Goal: Task Accomplishment & Management: Manage account settings

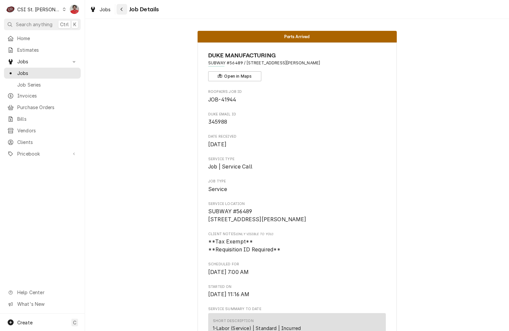
click at [122, 9] on icon "Navigate back" at bounding box center [121, 9] width 3 height 5
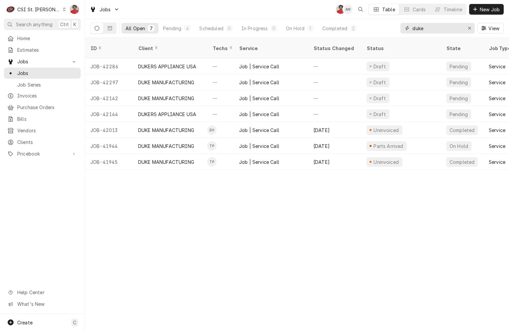
click at [415, 28] on input "duke" at bounding box center [437, 28] width 50 height 11
type input "401015"
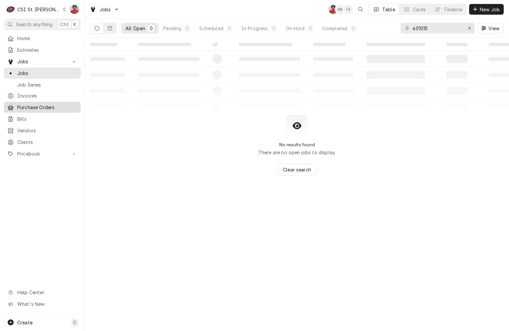
click at [46, 104] on span "Purchase Orders" at bounding box center [47, 107] width 60 height 7
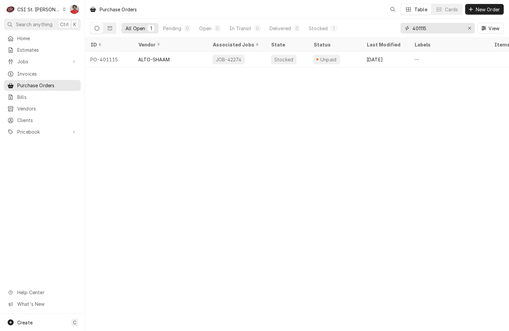
click at [425, 29] on input "401115" at bounding box center [437, 28] width 50 height 11
type input "401015"
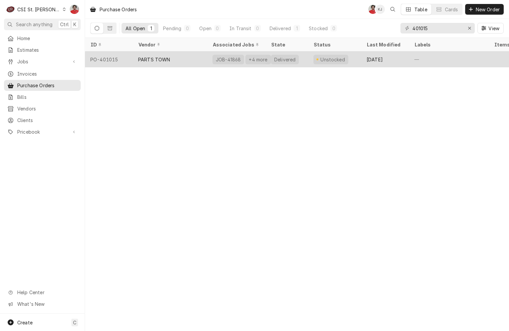
click at [184, 57] on div "PARTS TOWN" at bounding box center [170, 59] width 74 height 16
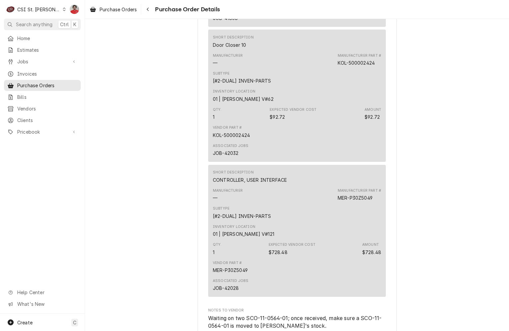
scroll to position [1859, 0]
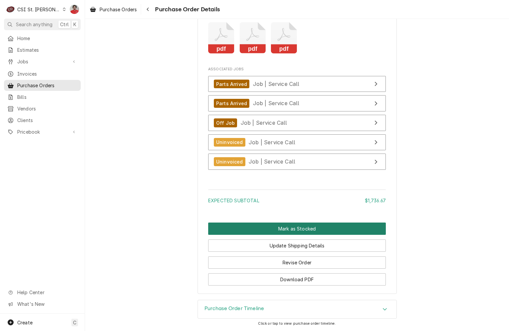
click at [262, 235] on button "Mark as Stocked" at bounding box center [297, 229] width 178 height 12
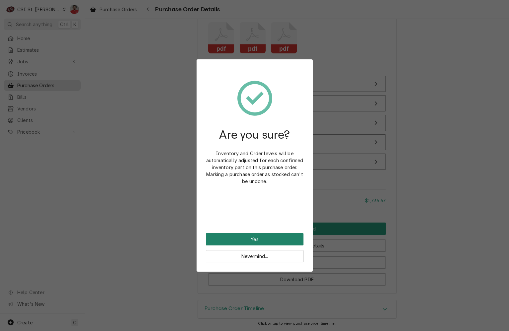
click at [260, 238] on button "Yes" at bounding box center [255, 239] width 98 height 12
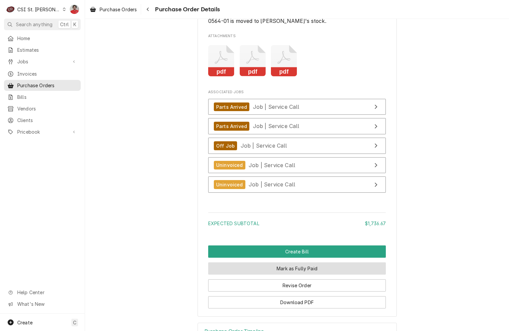
scroll to position [1876, 0]
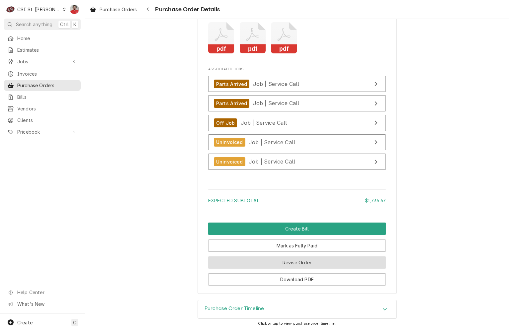
click at [262, 265] on button "Revise Order" at bounding box center [297, 263] width 178 height 12
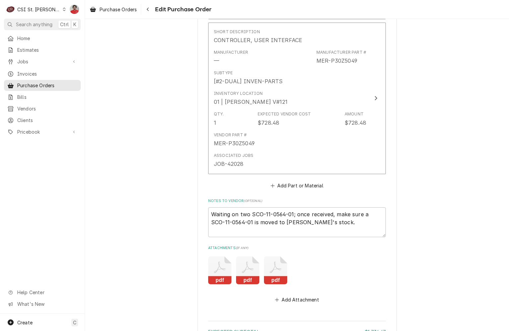
scroll to position [1786, 0]
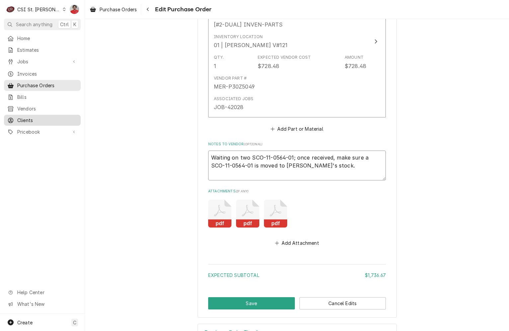
drag, startPoint x: 287, startPoint y: 144, endPoint x: 69, endPoint y: 121, distance: 219.9
click at [69, 121] on div "C CSI St. Louis NF Search anything Ctrl K Home Estimates Jobs Jobs Job Series I…" at bounding box center [254, 165] width 509 height 331
type textarea "x"
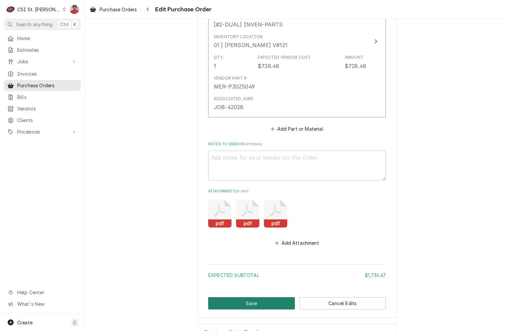
click at [225, 297] on button "Save" at bounding box center [251, 303] width 87 height 12
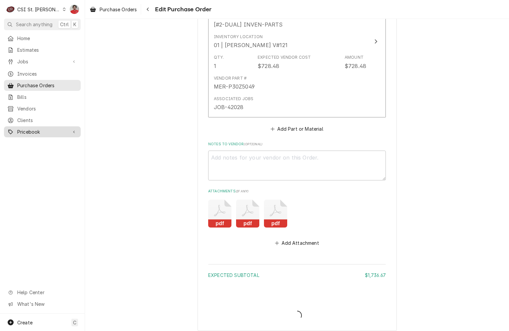
click at [24, 130] on span "Pricebook" at bounding box center [42, 131] width 50 height 7
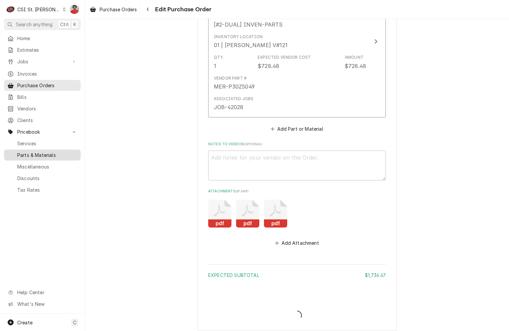
type textarea "x"
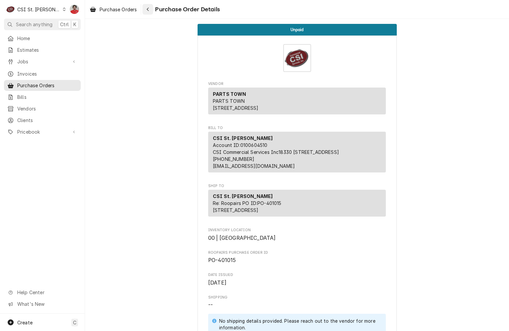
click at [146, 10] on div "Navigate back" at bounding box center [147, 9] width 7 height 7
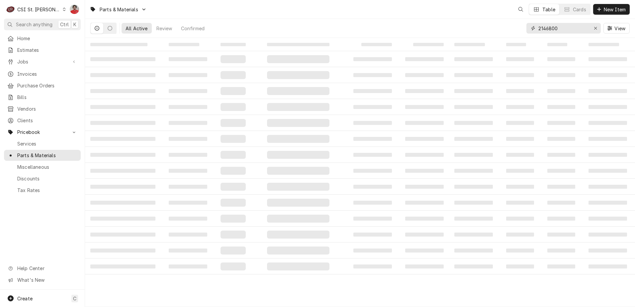
click at [557, 29] on input "2146800" at bounding box center [563, 28] width 50 height 11
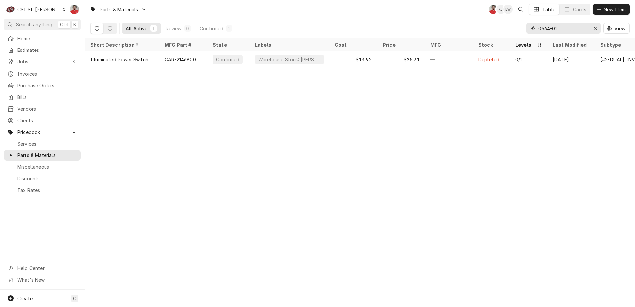
type input "0564-01"
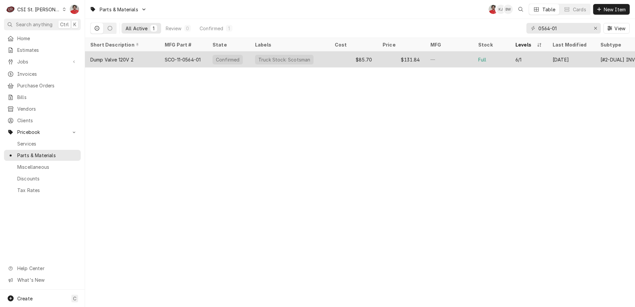
click at [178, 60] on div "SCO-11-0564-01" at bounding box center [183, 59] width 36 height 7
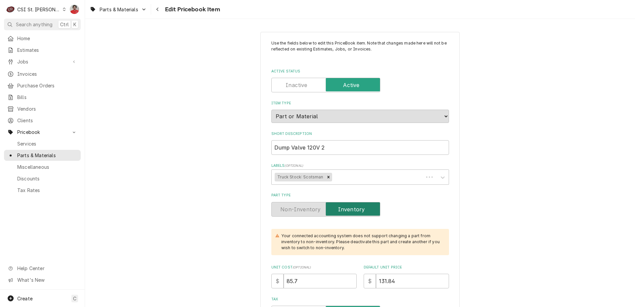
type textarea "x"
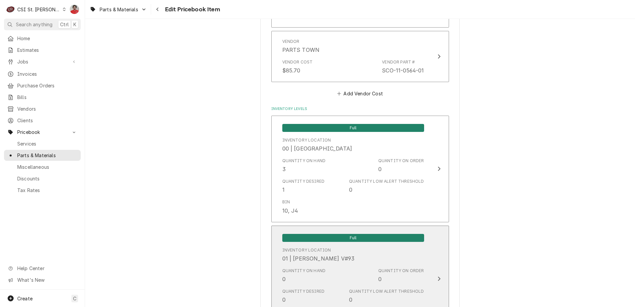
scroll to position [631, 0]
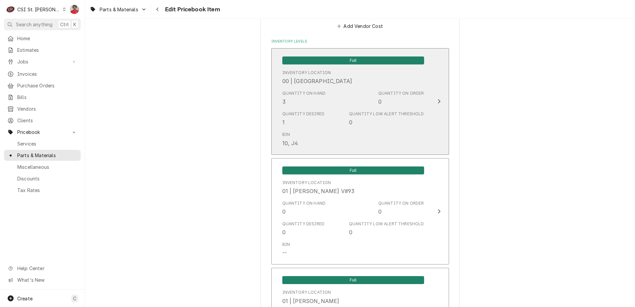
click at [321, 101] on div "Quantity on Hand 3" at bounding box center [303, 97] width 43 height 15
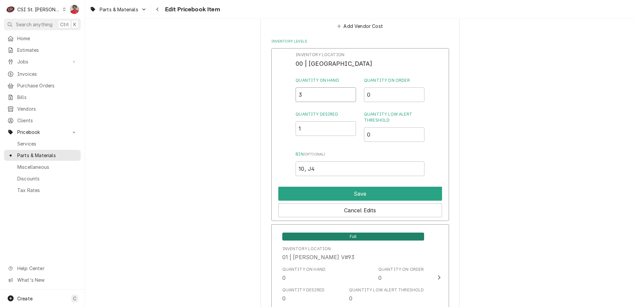
drag, startPoint x: 313, startPoint y: 99, endPoint x: 211, endPoint y: 79, distance: 104.2
type input "2"
click at [307, 197] on button "Save" at bounding box center [360, 194] width 164 height 14
type textarea "x"
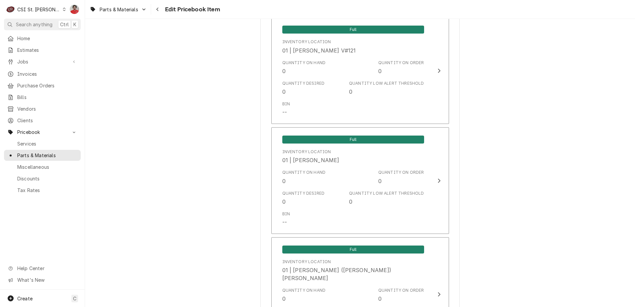
scroll to position [1925, 0]
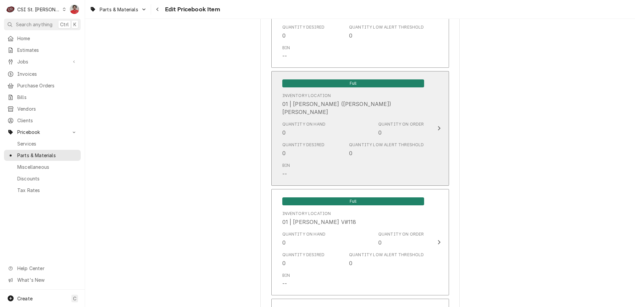
click at [307, 126] on div "Quantity on Hand 0" at bounding box center [303, 128] width 43 height 15
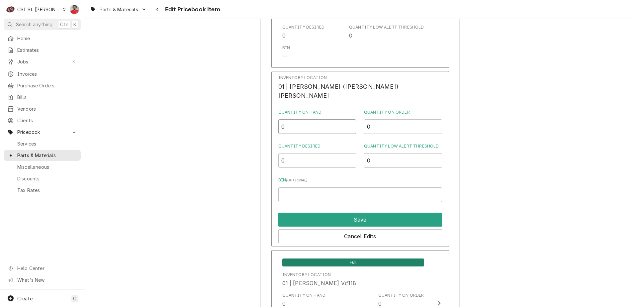
drag, startPoint x: 293, startPoint y: 116, endPoint x: 264, endPoint y: 115, distance: 28.9
type input "1"
click at [309, 213] on button "Save" at bounding box center [360, 219] width 164 height 14
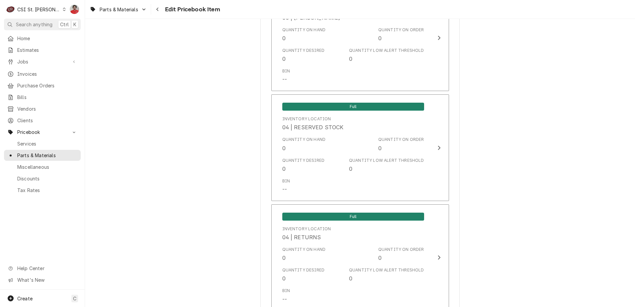
scroll to position [5675, 0]
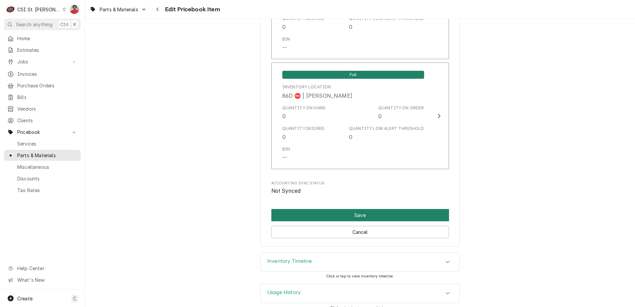
click at [328, 209] on button "Save" at bounding box center [360, 215] width 178 height 12
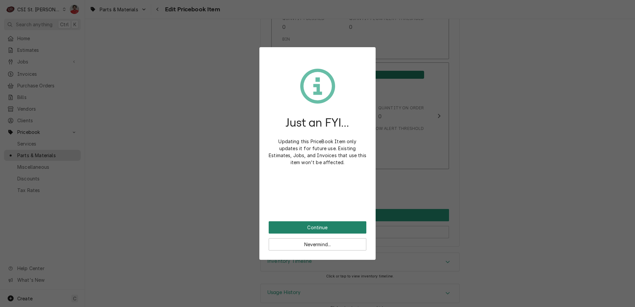
click at [316, 227] on button "Continue" at bounding box center [318, 227] width 98 height 12
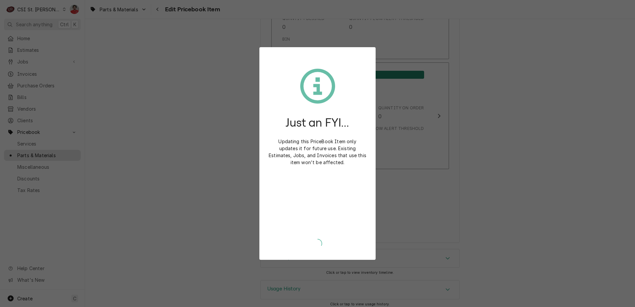
scroll to position [5671, 0]
type textarea "x"
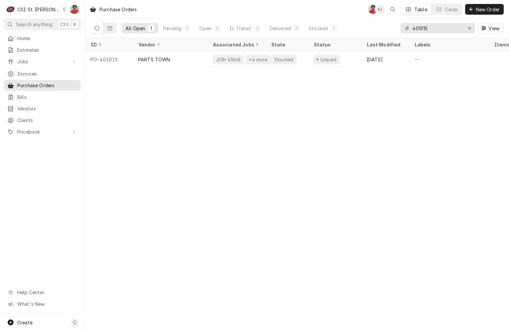
click at [425, 27] on input "401015" at bounding box center [437, 28] width 50 height 11
type input "401107"
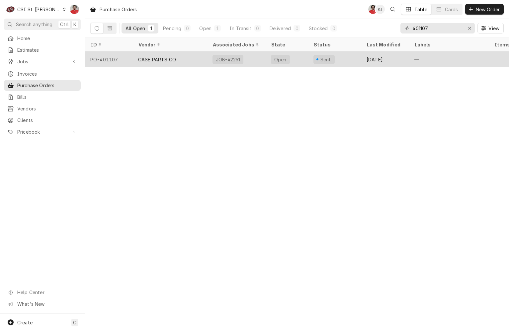
click at [263, 59] on div "JOB-42251" at bounding box center [236, 59] width 58 height 16
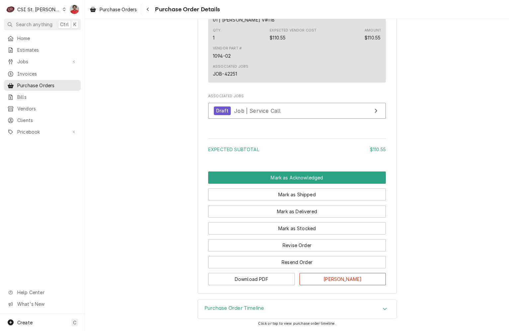
scroll to position [462, 0]
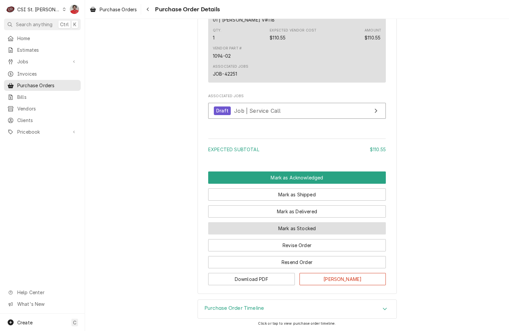
click at [324, 224] on button "Mark as Stocked" at bounding box center [297, 228] width 178 height 12
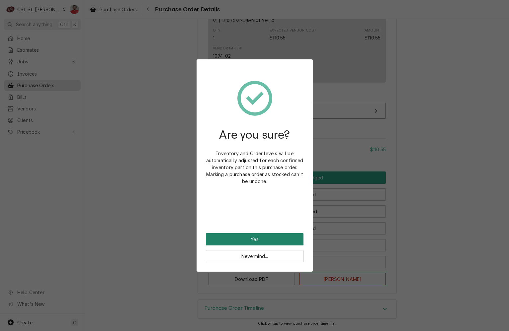
click at [284, 236] on button "Yes" at bounding box center [255, 239] width 98 height 12
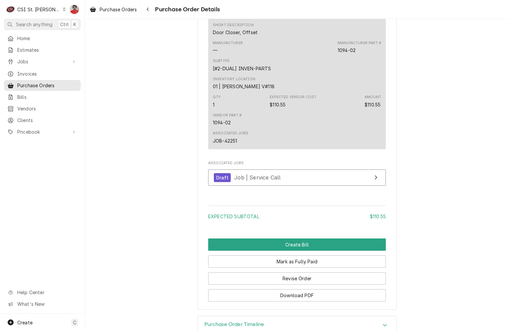
scroll to position [495, 0]
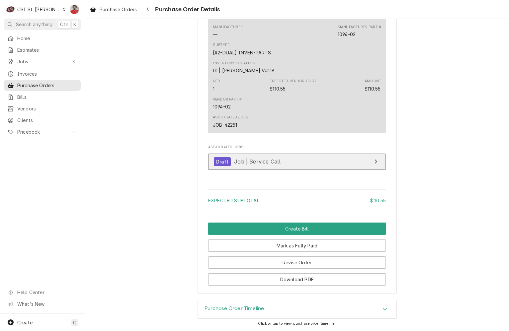
click at [262, 165] on div "Draft Job | Service Call" at bounding box center [247, 161] width 67 height 9
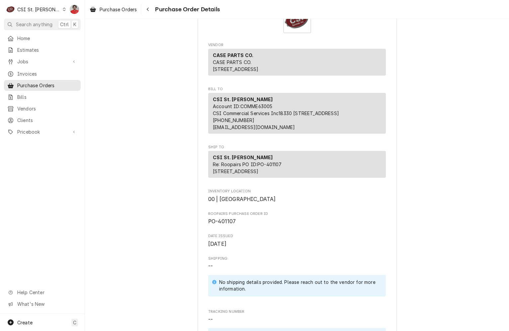
scroll to position [0, 0]
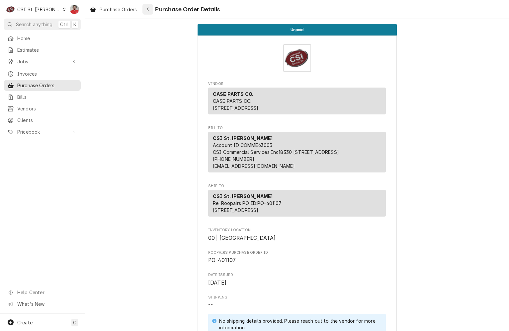
click at [147, 9] on div "Navigate back" at bounding box center [147, 9] width 7 height 7
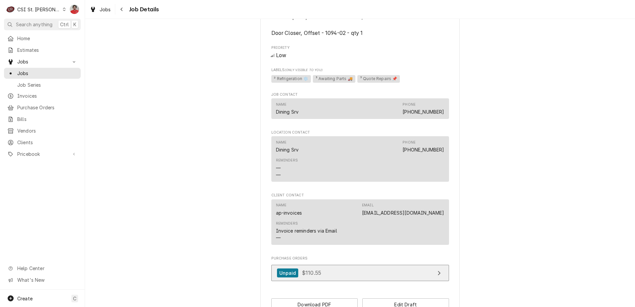
scroll to position [660, 0]
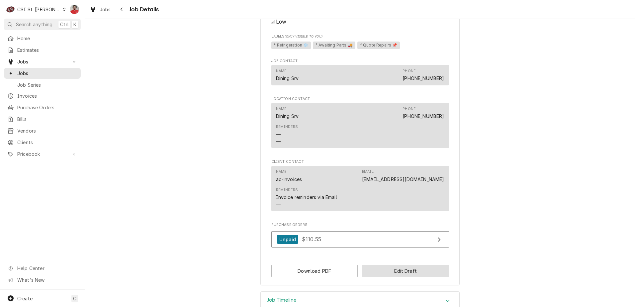
click at [432, 265] on button "Edit Draft" at bounding box center [405, 271] width 87 height 12
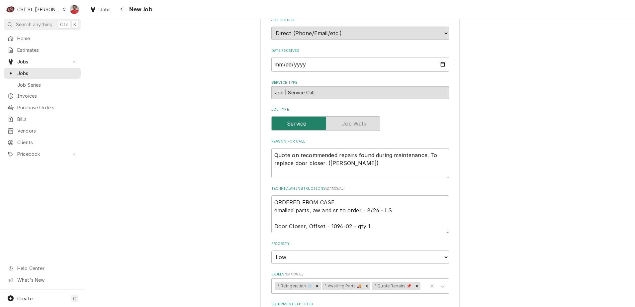
scroll to position [531, 0]
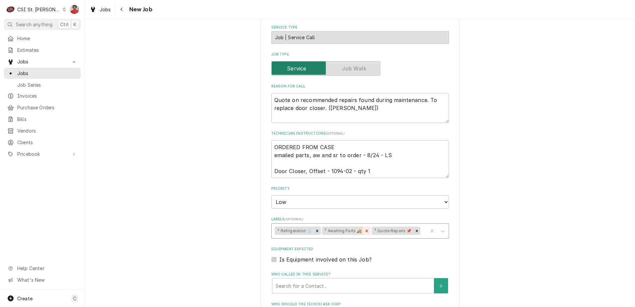
click at [365, 228] on icon "Remove ³ Awaiting Parts 🚚" at bounding box center [366, 230] width 5 height 5
click at [381, 225] on div "Labels" at bounding box center [398, 231] width 52 height 12
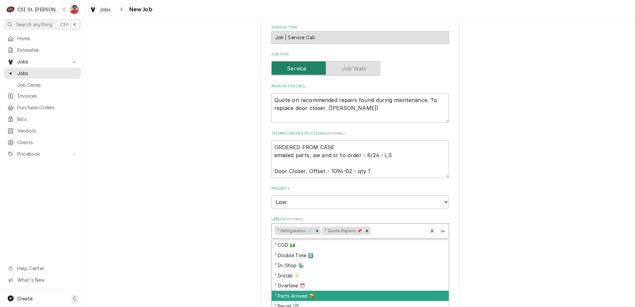
click at [328, 290] on div "¹ Parts Arrived 📦" at bounding box center [360, 295] width 177 height 10
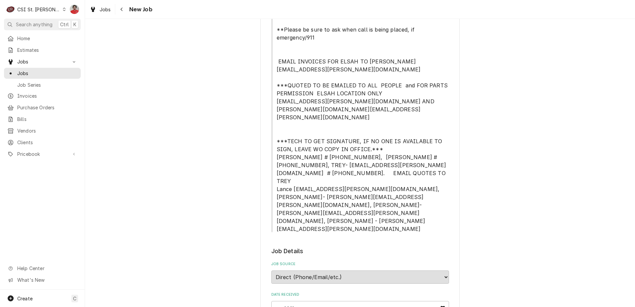
scroll to position [465, 0]
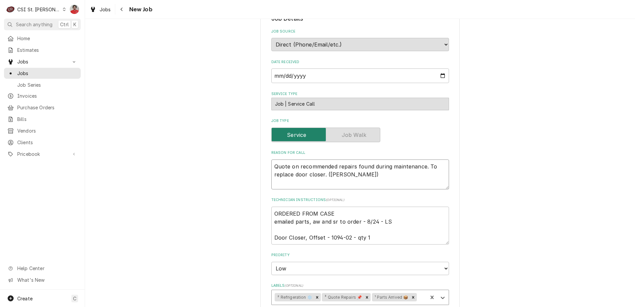
click at [346, 159] on textarea "Quote on recommended repairs found during maintenance. To replace door closer. …" at bounding box center [360, 174] width 178 height 30
type textarea "x"
type textarea "Quote on recommended repairs found during maintenance. To replace door closer. …"
type textarea "x"
type textarea "R Quote on recommended repairs found during maintenance. To replace door closer…"
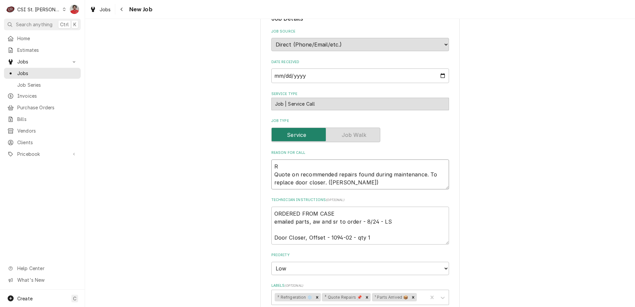
type textarea "x"
type textarea "RE Quote on recommended repairs found during maintenance. To replace door close…"
type textarea "x"
type textarea "REc Quote on recommended repairs found during maintenance. To replace door clos…"
type textarea "x"
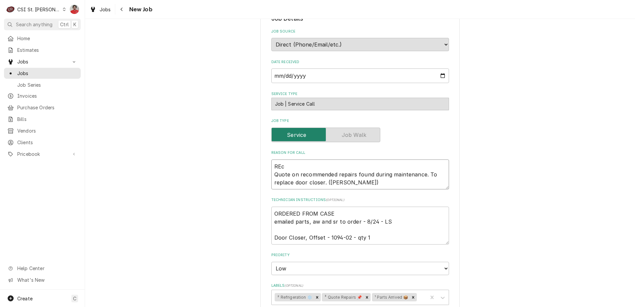
type textarea "REc Quote on recommended repairs found during maintenance. To replace door clos…"
type textarea "x"
type textarea "REc Quote on recommended repairs found during maintenance. To replace door clos…"
type textarea "x"
type textarea "RE Quote on recommended repairs found during maintenance. To replace door close…"
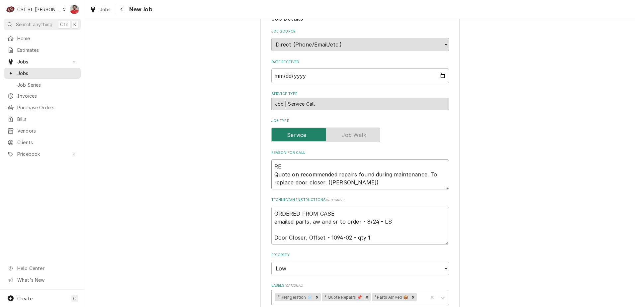
type textarea "x"
type textarea "R Quote on recommended repairs found during maintenance. To replace door closer…"
type textarea "x"
type textarea "Rec Quote on recommended repairs found during maintenance. To replace door clos…"
type textarea "x"
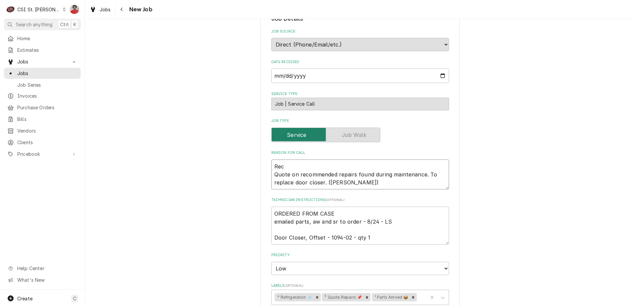
type textarea "Rec Quote on recommended repairs found during maintenance. To replace door clos…"
type textarea "x"
type textarea "Rec 1 Quote on recommended repairs found during maintenance. To replace door cl…"
type textarea "x"
type textarea "Rec 10 Quote on recommended repairs found during maintenance. To replace door c…"
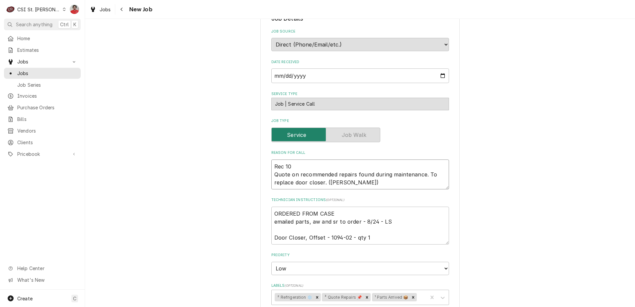
type textarea "x"
type textarea "Rec 109 Quote on recommended repairs found during maintenance. To replace door …"
type textarea "x"
type textarea "Rec 1094 Quote on recommended repairs found during maintenance. To replace door…"
type textarea "x"
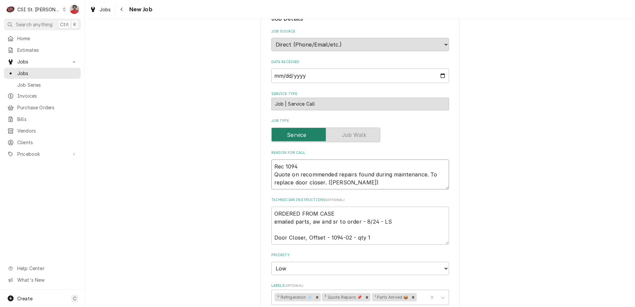
type textarea "Rec 1094- Quote on recommended repairs found during maintenance. To replace doo…"
type textarea "x"
type textarea "Rec 1094-0 Quote on recommended repairs found during maintenance. To replace do…"
type textarea "x"
type textarea "Rec 1094-02 Quote on recommended repairs found during maintenance. To replace d…"
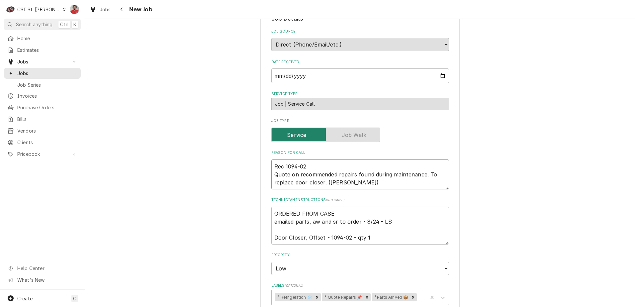
type textarea "x"
type textarea "Rec 1094-02 Quote on recommended repairs found during maintenance. To replace d…"
type textarea "x"
type textarea "Rec 1094-02 t Quote on recommended repairs found during maintenance. To replace…"
type textarea "x"
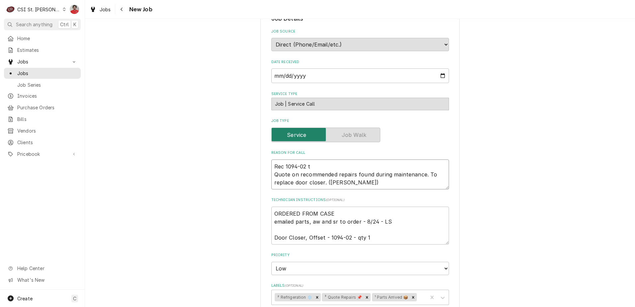
type textarea "Rec 1094-02 t Quote on recommended repairs found during maintenance. To replace…"
type textarea "x"
type textarea "Rec 1094-02 t o Quote on recommended repairs found during maintenance. To repla…"
type textarea "x"
type textarea "Rec 1094-02 t o Quote on recommended repairs found during maintenance. To repla…"
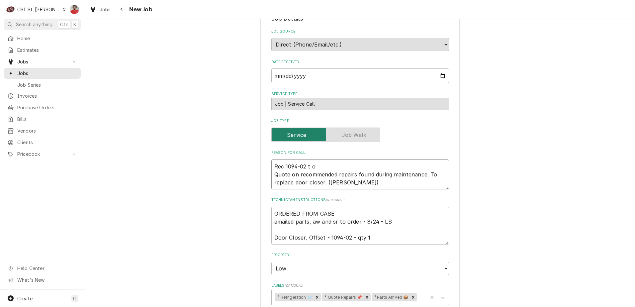
type textarea "x"
type textarea "Rec 1094-02 t o Quote on recommended repairs found during maintenance. To repla…"
type textarea "x"
type textarea "Rec 1094-02 t Quote on recommended repairs found during maintenance. To replace…"
type textarea "x"
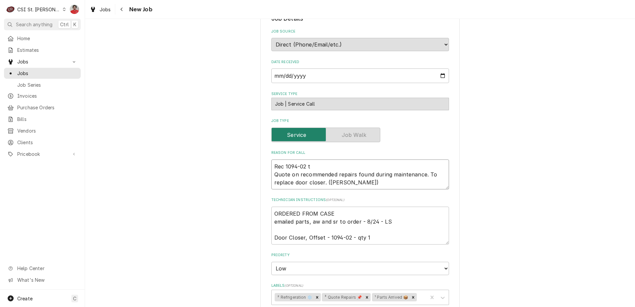
type textarea "Rec 1094-02 t Quote on recommended repairs found during maintenance. To replace…"
type textarea "x"
type textarea "Rec 1094-02 Quote on recommended repairs found during maintenance. To replace d…"
type textarea "x"
type textarea "Rec 1094-02 to Quote on recommended repairs found during maintenance. To replac…"
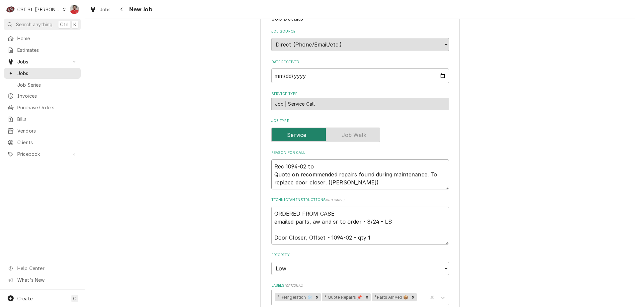
type textarea "x"
type textarea "Rec 1094-02 to Quote on recommended repairs found during maintenance. To replac…"
type textarea "x"
type textarea "Rec 1094-02 to M Quote on recommended repairs found during maintenance. To repl…"
type textarea "x"
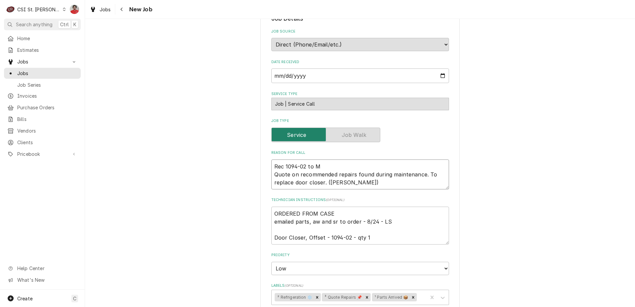
type textarea "Rec 1094-02 to MI Quote on recommended repairs found during maintenance. To rep…"
type textarea "x"
type textarea "Rec 1094-02 to MIk Quote on recommended repairs found during maintenance. To re…"
type textarea "x"
type textarea "Rec 1094-02 to MIke Quote on recommended repairs found during maintenance. To r…"
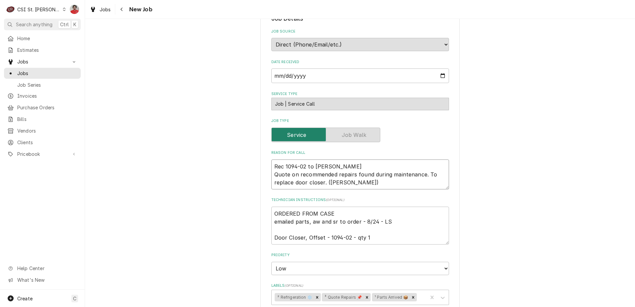
type textarea "x"
type textarea "Rec 1094-02 to MIke Quote on recommended repairs found during maintenance. To r…"
type textarea "x"
type textarea "Rec 1094-02 to MIke Quote on recommended repairs found during maintenance. To r…"
type textarea "x"
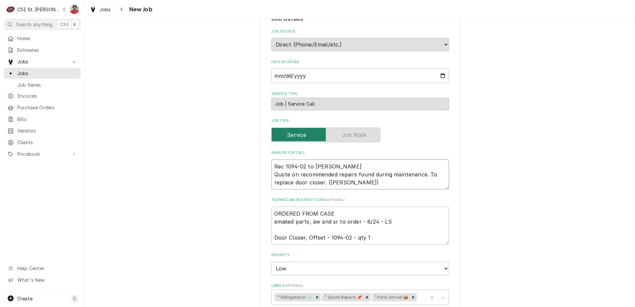
type textarea "Rec 1094-02 to MIk Quote on recommended repairs found during maintenance. To re…"
type textarea "x"
type textarea "Rec 1094-02 to MI Quote on recommended repairs found during maintenance. To rep…"
type textarea "x"
type textarea "Rec 1094-02 to M Quote on recommended repairs found during maintenance. To repl…"
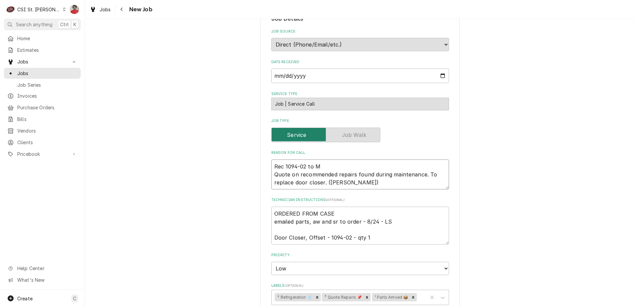
type textarea "x"
type textarea "Rec 1094-02 to Mi Quote on recommended repairs found during maintenance. To rep…"
type textarea "x"
type textarea "Rec 1094-02 to Mik Quote on recommended repairs found during maintenance. To re…"
type textarea "x"
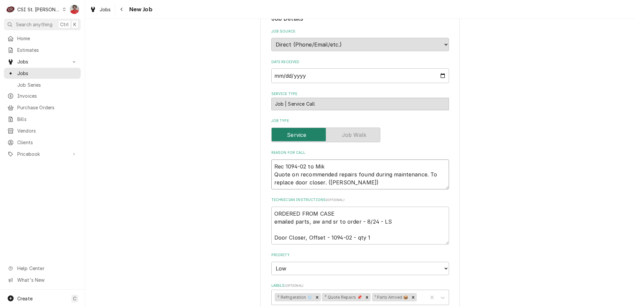
type textarea "Rec 1094-02 to Mike Quote on recommended repairs found during maintenance. To r…"
type textarea "x"
type textarea "Rec 1094-02 to Mike Quote on recommended repairs found during maintenance. To r…"
type textarea "x"
type textarea "Rec 1094-02 to Mike B Quote on recommended repairs found during maintenance. To…"
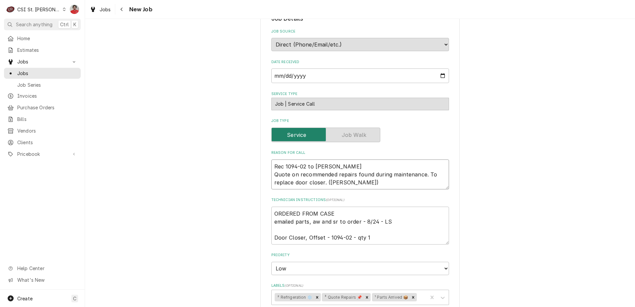
type textarea "x"
type textarea "Rec 1094-02 to Mike B' Quote on recommended repairs found during maintenance. T…"
type textarea "x"
type textarea "Rec 1094-02 to Mike B's Quote on recommended repairs found during maintenance. …"
type textarea "x"
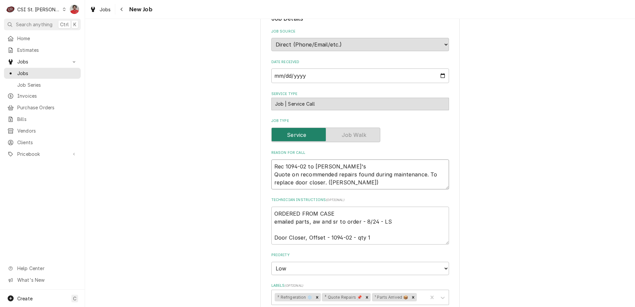
type textarea "Rec 1094-02 to Mike B's s Quote on recommended repairs found during maintenance…"
type textarea "x"
type textarea "Rec 1094-02 to Mike B's sh Quote on recommended repairs found during maintenanc…"
type textarea "x"
type textarea "Rec 1094-02 to Mike B's she Quote on recommended repairs found during maintenan…"
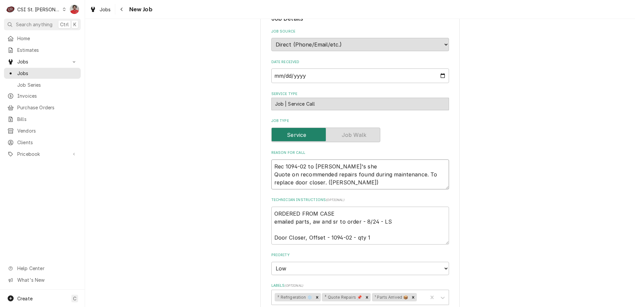
type textarea "x"
type textarea "Rec 1094-02 to Mike B's shel Quote on recommended repairs found during maintena…"
type textarea "x"
type textarea "Rec 1094-02 to Mike B's shelf Quote on recommended repairs found during mainten…"
type textarea "x"
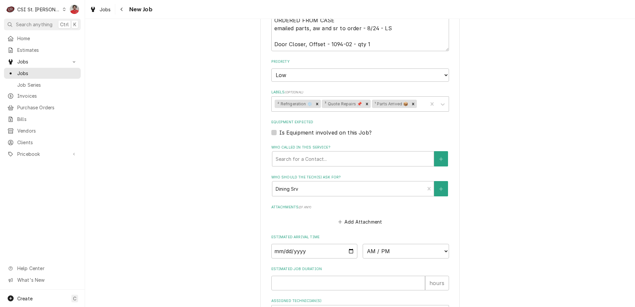
scroll to position [690, 0]
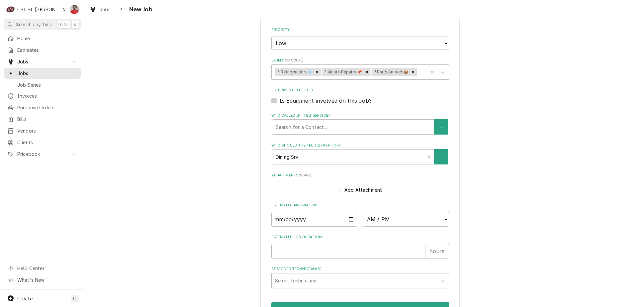
type textarea "Rec 1094-02 to Mike B's shelf Quote on recommended repairs found during mainten…"
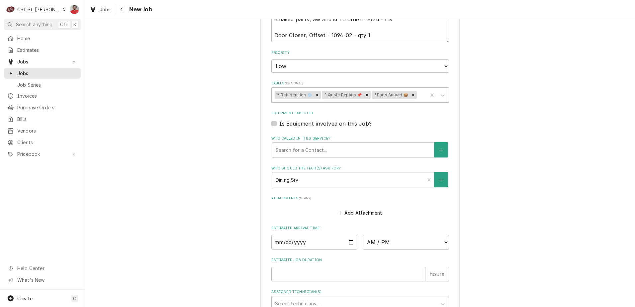
type textarea "x"
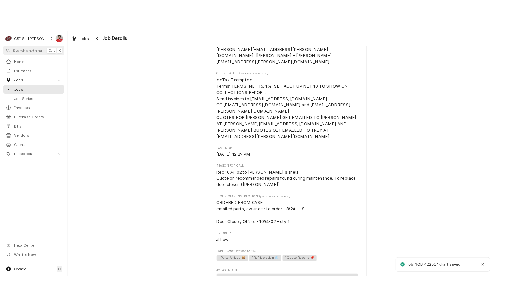
scroll to position [664, 0]
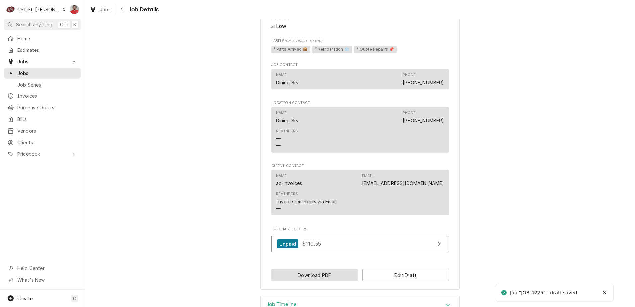
click at [336, 269] on button "Download PDF" at bounding box center [314, 275] width 87 height 12
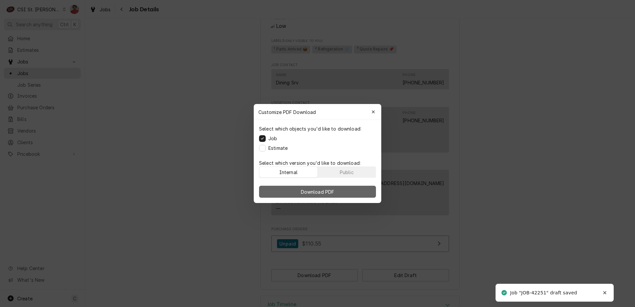
click at [320, 187] on button "Download PDF" at bounding box center [317, 192] width 117 height 12
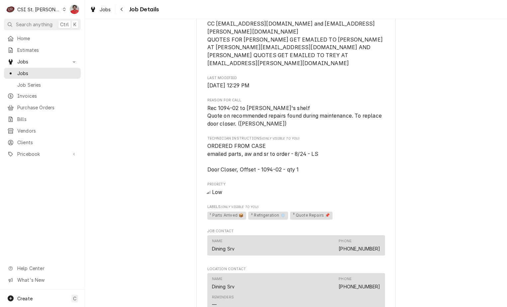
scroll to position [668, 0]
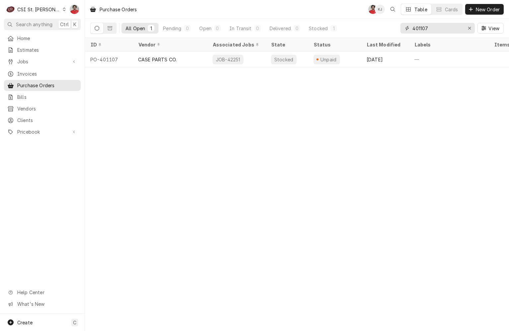
click at [451, 28] on input "401107" at bounding box center [437, 28] width 50 height 11
click at [41, 63] on div "Jobs" at bounding box center [42, 61] width 74 height 8
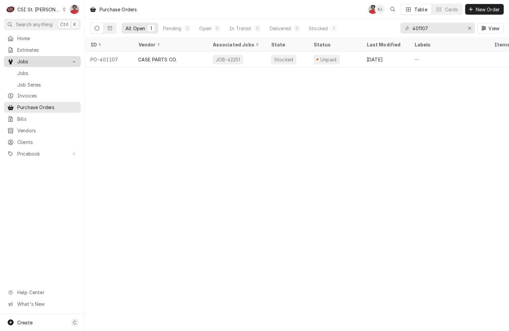
click at [43, 70] on span "Jobs" at bounding box center [47, 73] width 60 height 7
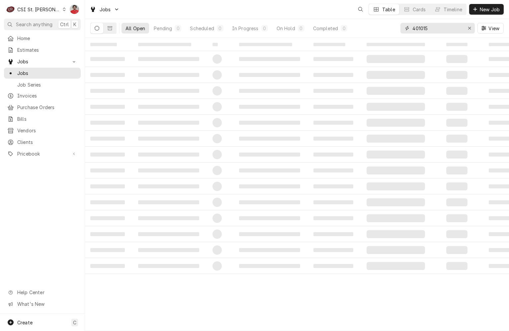
click at [432, 27] on input "401015" at bounding box center [437, 28] width 50 height 11
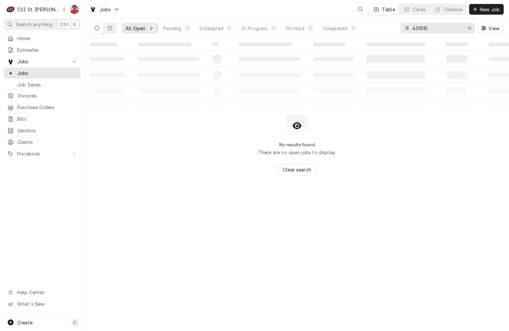
click at [432, 27] on input "401015" at bounding box center [437, 28] width 50 height 11
type input "[PERSON_NAME]"
click at [38, 107] on span "Purchase Orders" at bounding box center [47, 107] width 60 height 7
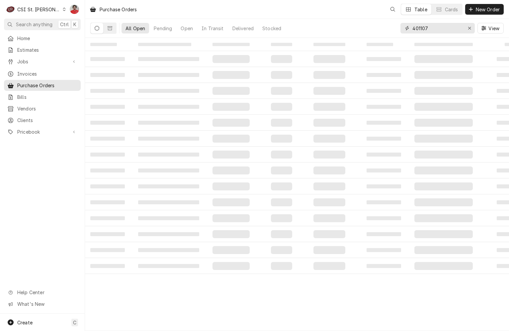
click at [442, 25] on input "401107" at bounding box center [437, 28] width 50 height 11
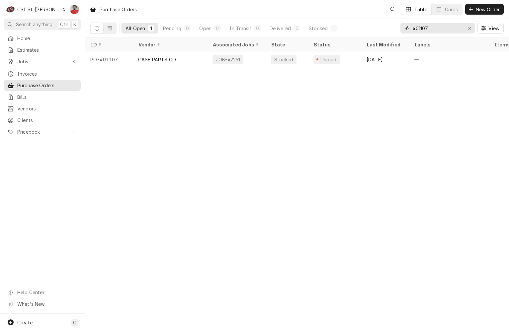
click at [442, 25] on input "401107" at bounding box center [437, 28] width 50 height 11
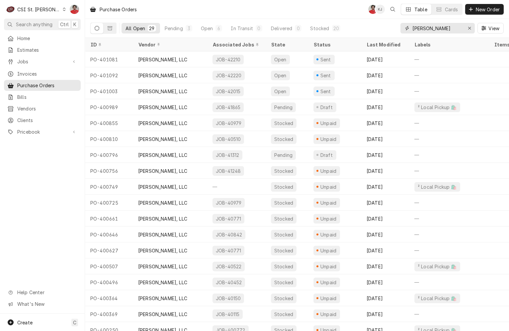
type input "don stevens"
click at [311, 6] on div "Purchase Orders NF KJ Table Cards New Order" at bounding box center [297, 9] width 424 height 19
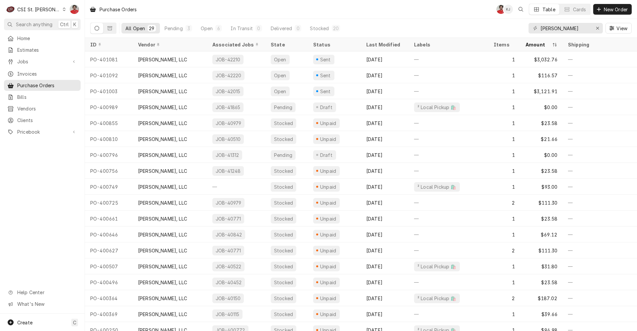
click at [385, 28] on div "All Open 29 Pending 3 Open 6 In Transit 0 Delivered 0 Stocked 20 don stevens Vi…" at bounding box center [361, 28] width 542 height 19
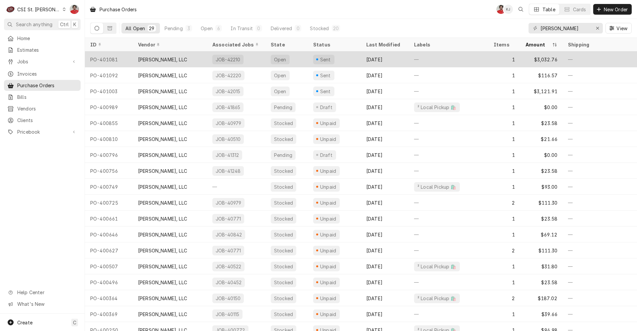
click at [299, 60] on div "Open" at bounding box center [287, 59] width 42 height 16
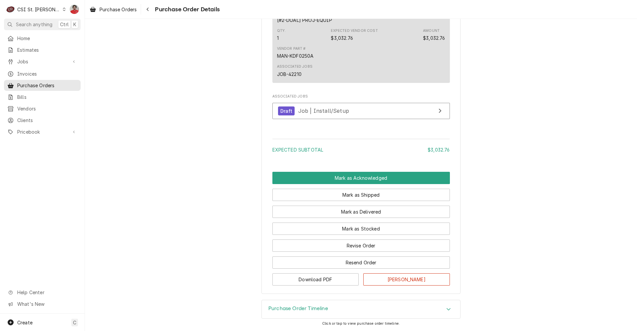
scroll to position [384, 0]
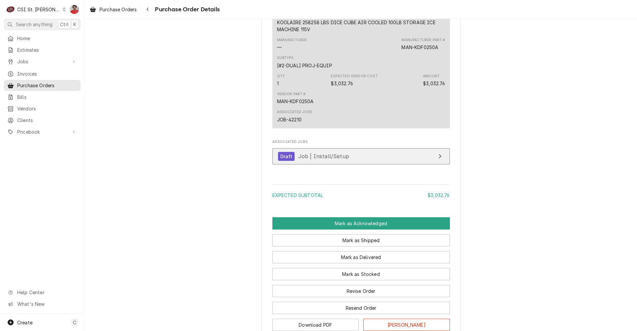
click at [310, 160] on span "Job | Install/Setup" at bounding box center [323, 156] width 51 height 7
click at [147, 10] on icon "Navigate back" at bounding box center [147, 9] width 3 height 5
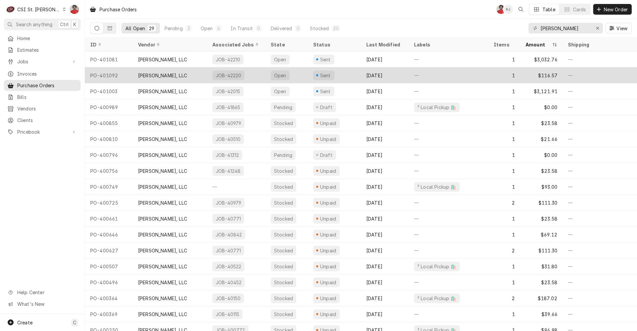
click at [229, 73] on div "JOB-42220" at bounding box center [228, 75] width 27 height 7
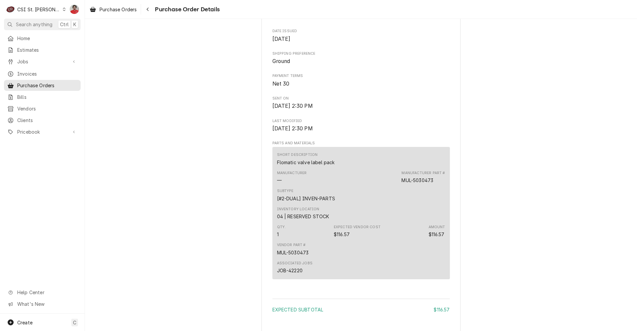
scroll to position [365, 0]
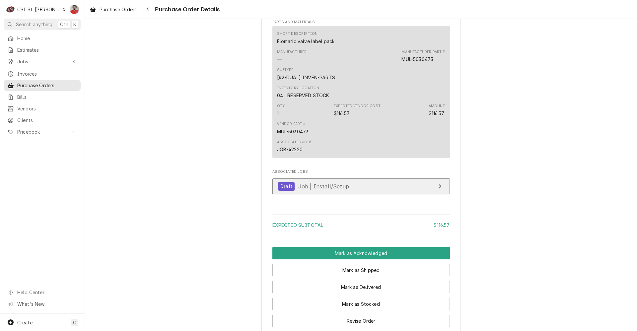
click at [319, 190] on span "Job | Install/Setup" at bounding box center [323, 186] width 51 height 7
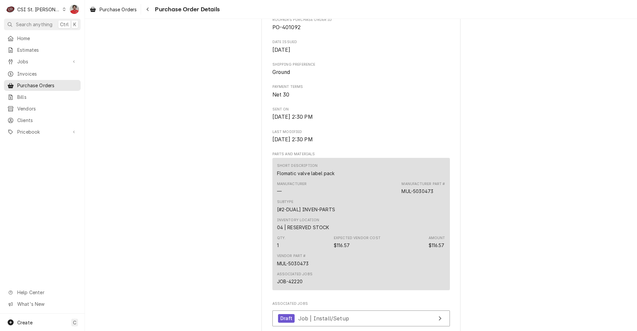
scroll to position [199, 0]
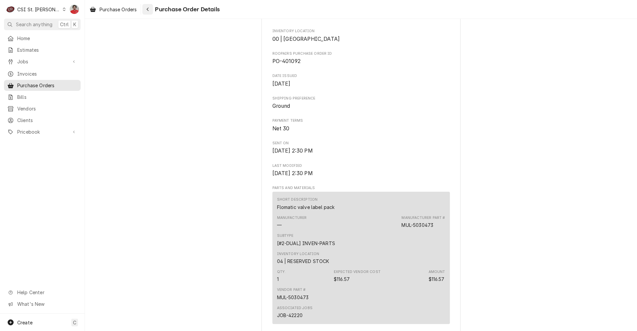
click at [152, 9] on button "Navigate back" at bounding box center [147, 9] width 11 height 11
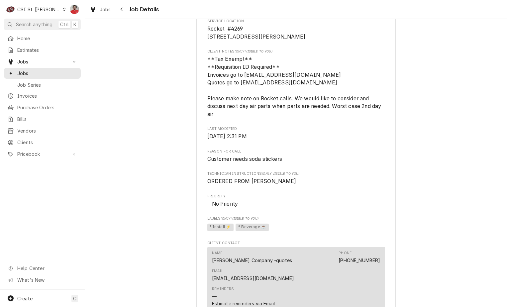
scroll to position [134, 0]
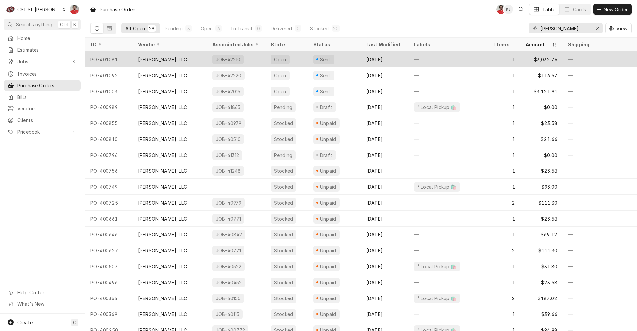
click at [340, 60] on div "Sent" at bounding box center [334, 59] width 53 height 16
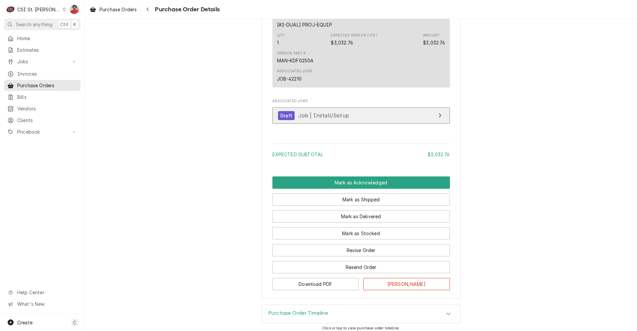
scroll to position [450, 0]
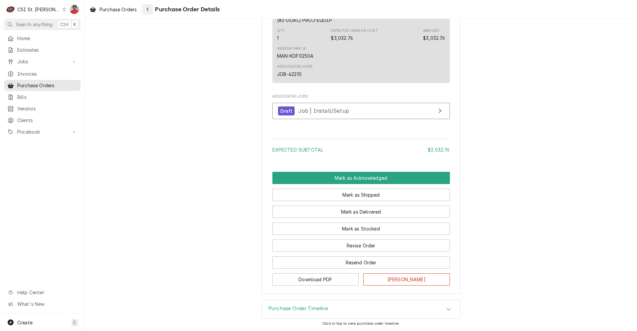
click at [150, 12] on div "Navigate back" at bounding box center [147, 9] width 7 height 7
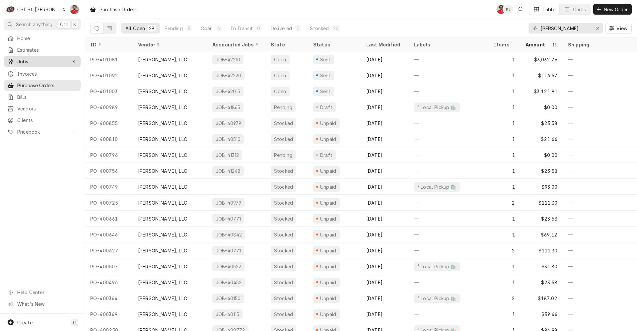
click at [38, 62] on span "Jobs" at bounding box center [42, 61] width 50 height 7
click at [39, 70] on span "Jobs" at bounding box center [47, 73] width 60 height 7
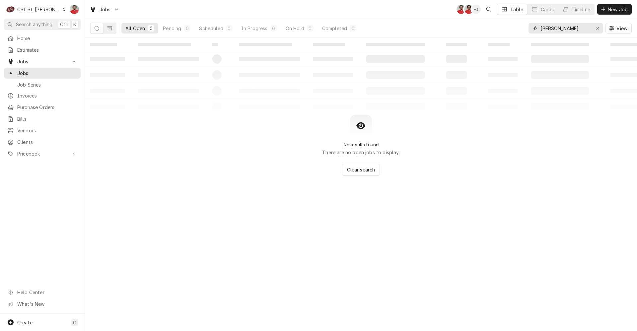
drag, startPoint x: 572, startPoint y: 28, endPoint x: 465, endPoint y: 30, distance: 107.6
click at [469, 30] on div "All Open 0 Pending 0 Scheduled 0 In Progress 0 On Hold 0 Completed 0 don steven…" at bounding box center [361, 28] width 542 height 19
drag, startPoint x: 553, startPoint y: 33, endPoint x: 463, endPoint y: 24, distance: 90.5
click at [470, 24] on div "All Open 0 Pending 0 Scheduled 0 In Progress 0 On Hold 0 Completed 0 JD View" at bounding box center [361, 28] width 542 height 19
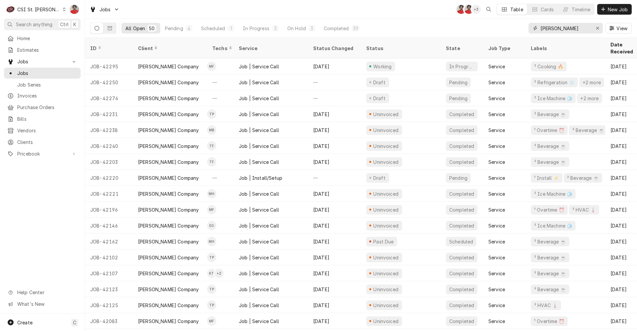
type input "[PERSON_NAME]"
click at [377, 21] on div "All Open 50 Pending 4 Scheduled 1 In Progress 3 On Hold 3 Completed 39 [PERSON_…" at bounding box center [361, 28] width 542 height 19
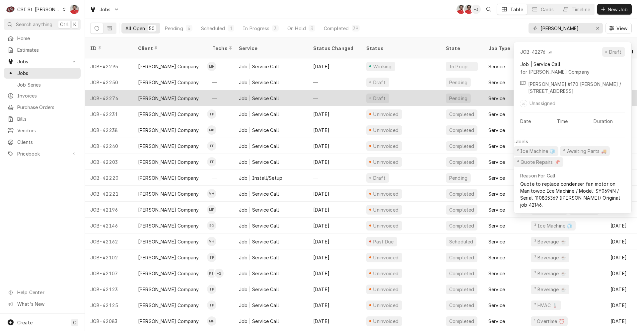
click at [339, 97] on div "—" at bounding box center [334, 98] width 53 height 16
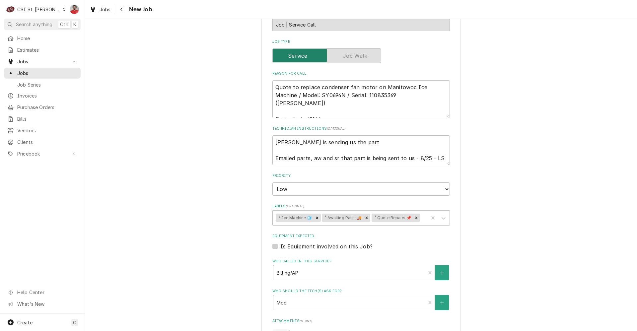
scroll to position [232, 0]
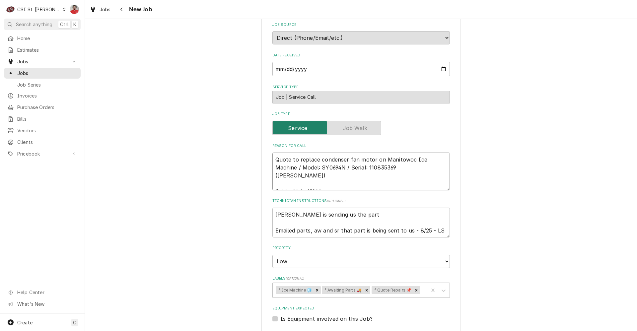
click at [276, 160] on textarea "Quote to replace condenser fan motor on Manitowoc Ice Machine / Model: SY0694N …" at bounding box center [362, 172] width 178 height 38
type textarea "x"
type textarea "Quote to replace condenser fan motor on Manitowoc Ice Machine / Model: SY0694N …"
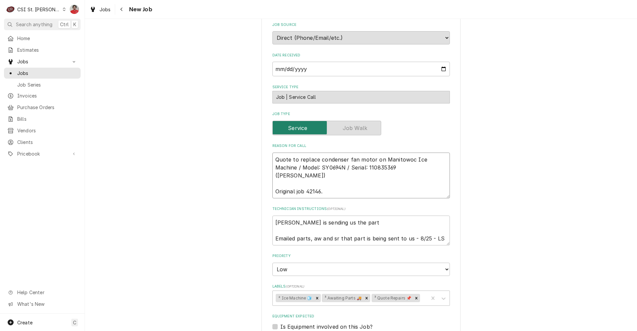
type textarea "x"
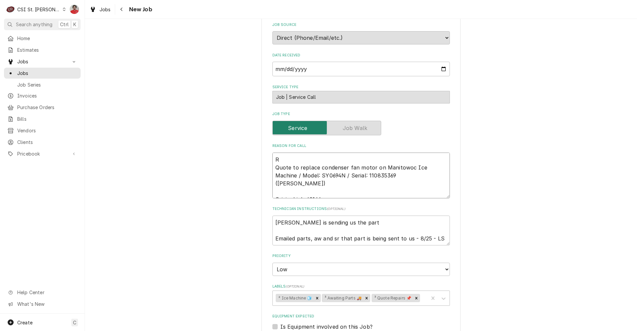
type textarea "RE Quote to replace condenser fan motor on Manitowoc Ice Machine / Model: SY069…"
type textarea "x"
type textarea "REc Quote to replace condenser fan motor on Manitowoc Ice Machine / Model: SY06…"
type textarea "x"
type textarea "RE Quote to replace condenser fan motor on Manitowoc Ice Machine / Model: SY069…"
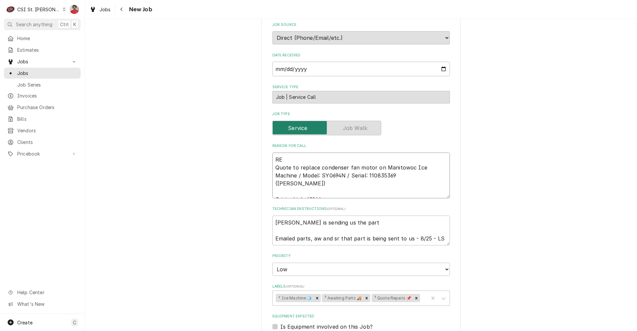
type textarea "x"
type textarea "R Quote to replace condenser fan motor on Manitowoc Ice Machine / Model: SY0694…"
type textarea "x"
type textarea "Re Quote to replace condenser fan motor on Manitowoc Ice Machine / Model: SY069…"
type textarea "x"
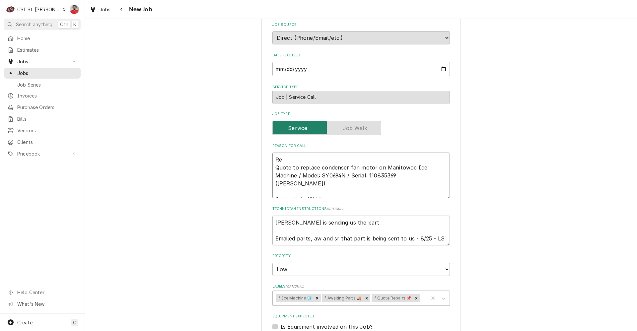
type textarea "Rec Quote to replace condenser fan motor on Manitowoc Ice Machine / Model: SY06…"
type textarea "x"
type textarea "Reci Quote to replace condenser fan motor on Manitowoc Ice Machine / Model: SY0…"
type textarea "x"
type textarea "Reciv Quote to replace condenser fan motor on Manitowoc Ice Machine / Model: SY…"
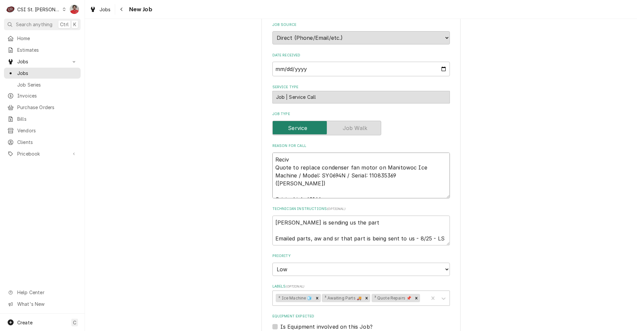
type textarea "x"
type textarea "Recive Quote to replace condenser fan motor on Manitowoc Ice Machine / Model: S…"
type textarea "x"
type textarea "Recived Quote to replace condenser fan motor on Manitowoc Ice Machine / Model: …"
type textarea "x"
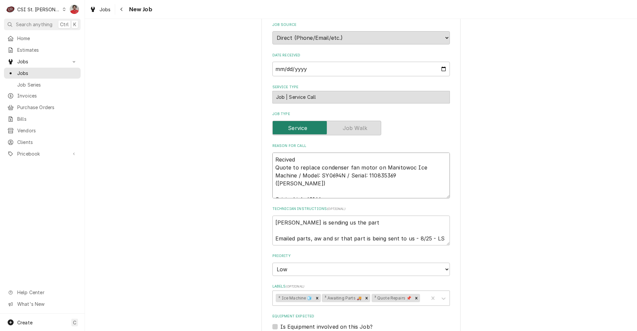
type textarea "Recived Quote to replace condenser fan motor on Manitowoc Ice Machine / Model: …"
type textarea "x"
type textarea "Recived M Quote to replace condenser fan motor on Manitowoc Ice Machine / Model…"
type textarea "x"
type textarea "Recived Mo Quote to replace condenser fan motor on Manitowoc Ice Machine / Mode…"
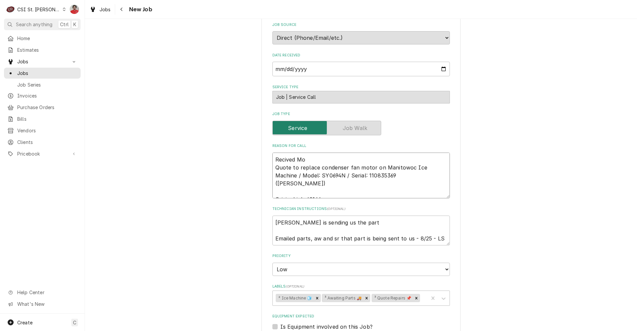
type textarea "x"
type textarea "Recived Mot Quote to replace condenser fan motor on Manitowoc Ice Machine / Mod…"
type textarea "x"
type textarea "Recived Moto Quote to replace condenser fan motor on Manitowoc Ice Machine / Mo…"
type textarea "x"
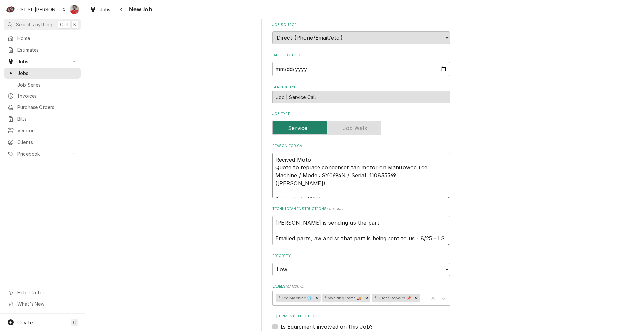
type textarea "Recived Motor Quote to replace condenser fan motor on Manitowoc Ice Machine / M…"
type textarea "x"
type textarea "Recived Motor Quote to replace condenser fan motor on Manitowoc Ice Machine / M…"
type textarea "x"
type textarea "Recived Motor t Quote to replace condenser fan motor on Manitowoc Ice Machine /…"
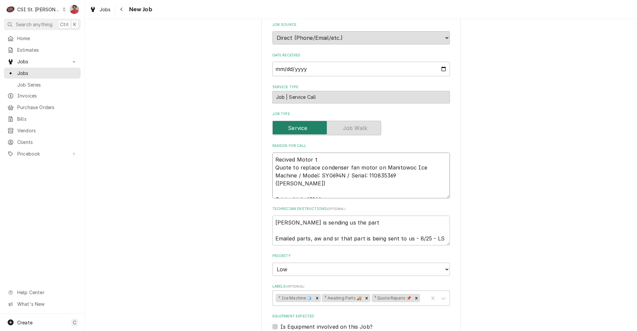
type textarea "x"
type textarea "Recived Motor to Quote to replace condenser fan motor on Manitowoc Ice Machine …"
type textarea "x"
type textarea "Recived Motor to Quote to replace condenser fan motor on Manitowoc Ice Machine …"
type textarea "x"
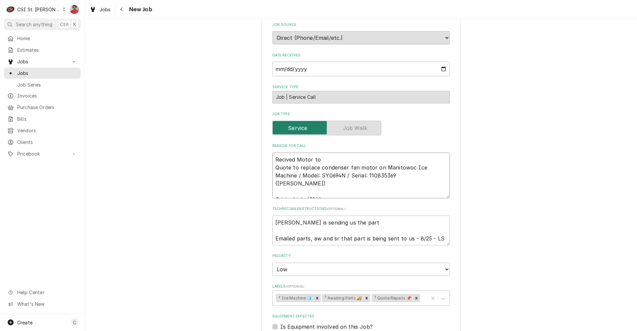
click at [316, 190] on textarea "Recived Motor to Quote to replace condenser fan motor on Manitowoc Ice Machine …" at bounding box center [362, 176] width 178 height 46
type textarea "Recived Motor to Quote to replace condenser fan motor on Manitowoc Ice Machine …"
click at [356, 159] on textarea "Recived Motor to Quote to replace condenser fan motor on Manitowoc Ice Machine …" at bounding box center [362, 176] width 178 height 46
type textarea "x"
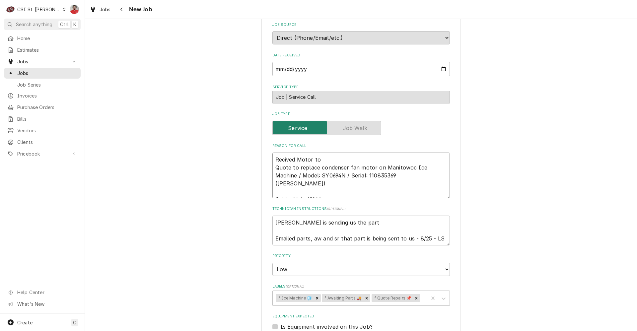
type textarea "Recived Motor to E Quote to replace condenser fan motor on Manitowoc Ice Machin…"
type textarea "x"
type textarea "Recived Motor to ER Quote to replace condenser fan motor on Manitowoc Ice Machi…"
type textarea "x"
type textarea "Recived Motor to E Quote to replace condenser fan motor on Manitowoc Ice Machin…"
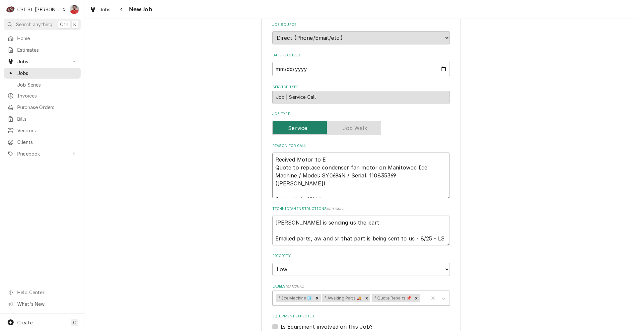
type textarea "x"
type textarea "Recived Motor to Er Quote to replace condenser fan motor on Manitowoc Ice Machi…"
type textarea "x"
type textarea "Recived Motor to Eri Quote to replace condenser fan motor on Manitowoc Ice Mach…"
type textarea "x"
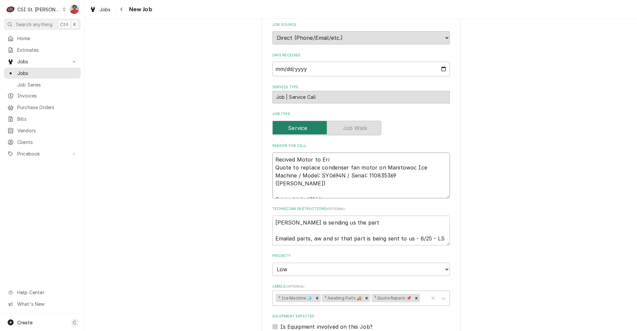
type textarea "Recived Motor to Eric Quote to replace condenser fan motor on Manitowoc Ice Mac…"
type textarea "x"
type textarea "Recived Motor to Erick Quote to replace condenser fan motor on Manitowoc Ice Ma…"
type textarea "x"
type textarea "Recived Motor to Erick Quote to replace condenser fan motor on Manitowoc Ice Ma…"
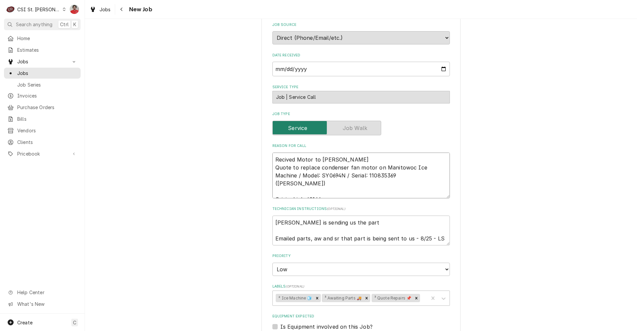
type textarea "x"
type textarea "Recived Motor to Erick Quote to replace condenser fan motor on Manitowoc Ice Ma…"
type textarea "x"
type textarea "Recived Motor to Eric Quote to replace condenser fan motor on Manitowoc Ice Mac…"
type textarea "x"
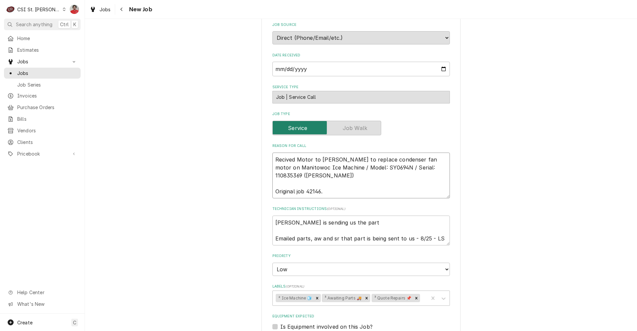
type textarea "Recived Motor to Eric Quote to replace condenser fan motor on Manitowoc Ice Mac…"
type textarea "x"
type textarea "Recived Motor to Eric G Quote to replace condenser fan motor on Manitowoc Ice M…"
type textarea "x"
type textarea "Recived Motor to Eric G' Quote to replace condenser fan motor on Manitowoc Ice …"
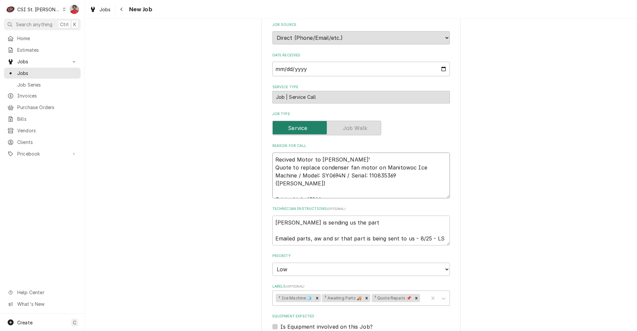
type textarea "x"
type textarea "Recived Motor to Eric G's Quote to replace condenser fan motor on Manitowoc Ice…"
type textarea "x"
type textarea "Recived Motor to Eric G's Quote to replace condenser fan motor on Manitowoc Ice…"
type textarea "x"
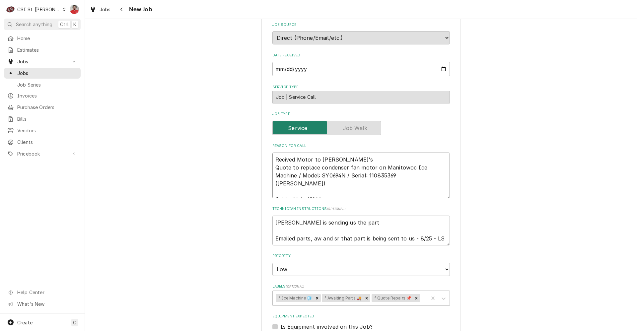
type textarea "Recived Motor to Eric G's s Quote to replace condenser fan motor on Manitowoc I…"
type textarea "x"
type textarea "Recived Motor to Eric G's sh Quote to replace condenser fan motor on Manitowoc …"
type textarea "x"
type textarea "Recived Motor to Eric G's she Quote to replace condenser fan motor on Manitowoc…"
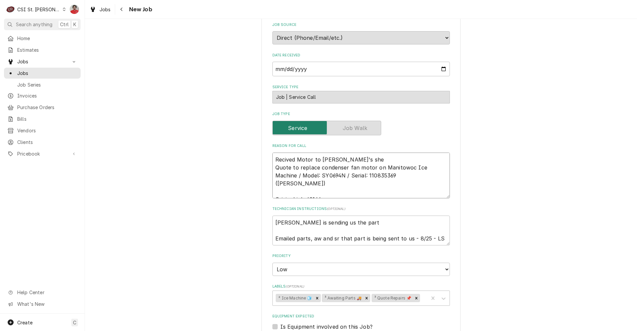
type textarea "x"
type textarea "Recived Motor to Eric G's shel Quote to replace condenser fan motor on Manitowo…"
type textarea "x"
type textarea "Recived Motor to Eric G's shelf Quote to replace condenser fan motor on Manitow…"
type textarea "x"
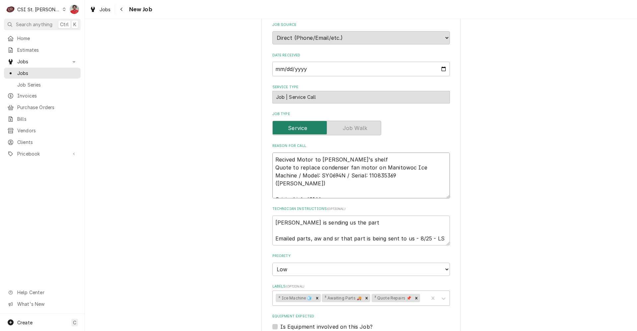
type textarea "Received Motor to Eric G's shelf Quote to replace condenser fan motor on Manito…"
type textarea "x"
type textarea "Received Motor to Eric G's shelf Quote to replace condenser fan motor on Manito…"
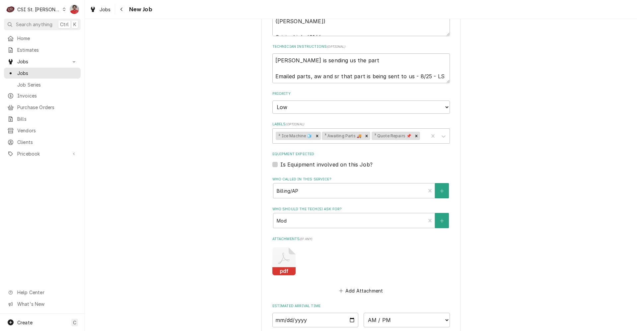
scroll to position [465, 0]
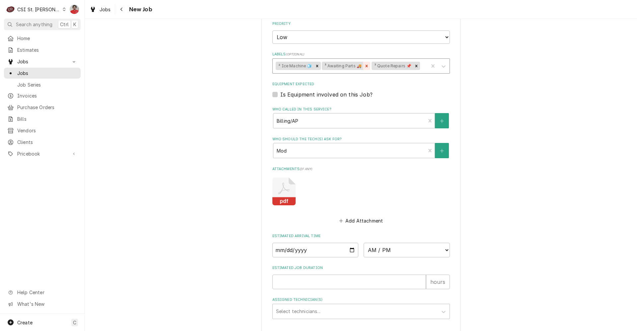
click at [365, 66] on icon "Remove ³ Awaiting Parts 🚚" at bounding box center [367, 66] width 5 height 5
click at [377, 67] on div "Labels" at bounding box center [398, 66] width 53 height 12
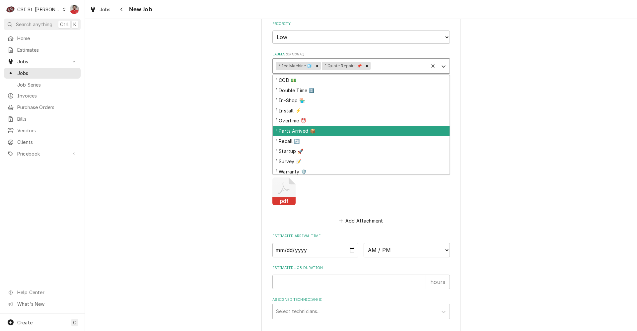
click at [333, 127] on div "¹ Parts Arrived 📦" at bounding box center [361, 131] width 177 height 10
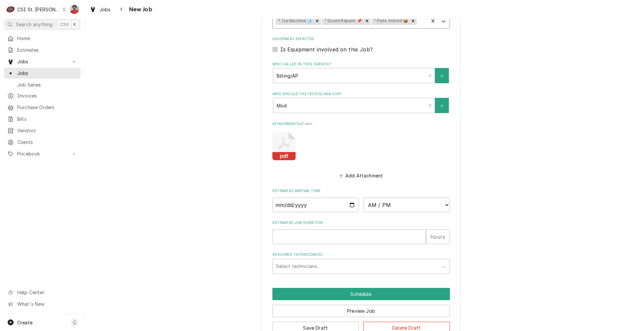
scroll to position [527, 0]
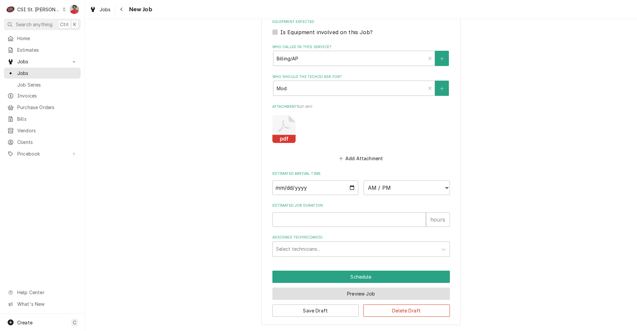
click at [365, 296] on button "Preview Job" at bounding box center [362, 294] width 178 height 12
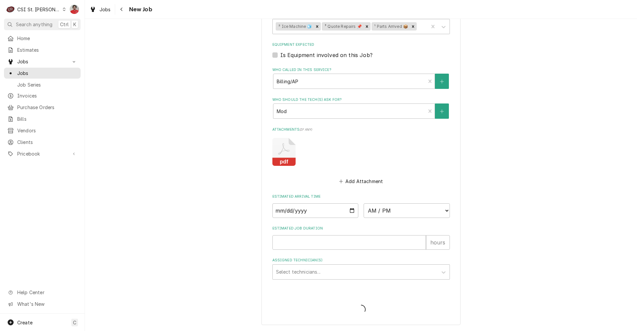
scroll to position [504, 0]
type textarea "x"
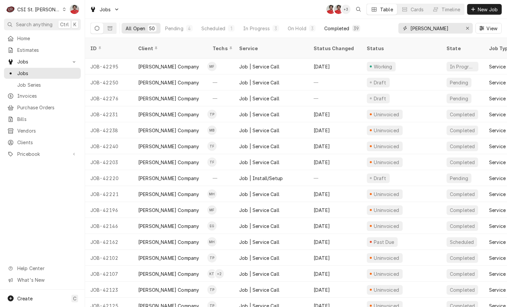
drag, startPoint x: 428, startPoint y: 28, endPoint x: 327, endPoint y: 28, distance: 101.6
click at [328, 28] on div "All Open 50 Pending 4 Scheduled 1 In Progress 3 On Hold 3 Completed 39 [PERSON_…" at bounding box center [295, 28] width 411 height 19
paste input "42146"
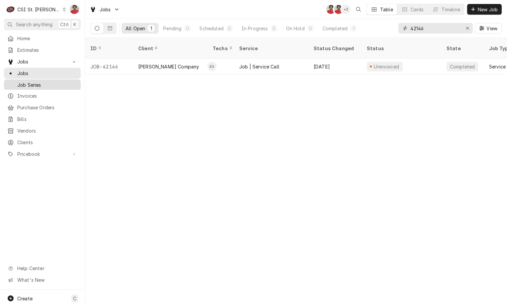
type input "42146"
click at [437, 25] on input "42146" at bounding box center [435, 28] width 50 height 11
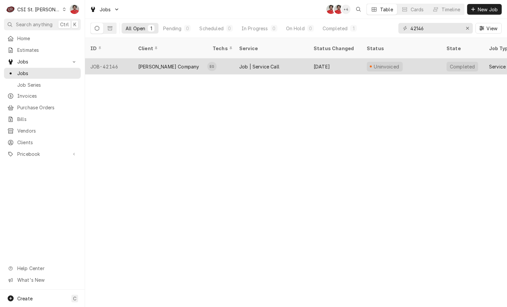
click at [282, 59] on div "Job | Service Call" at bounding box center [271, 66] width 74 height 16
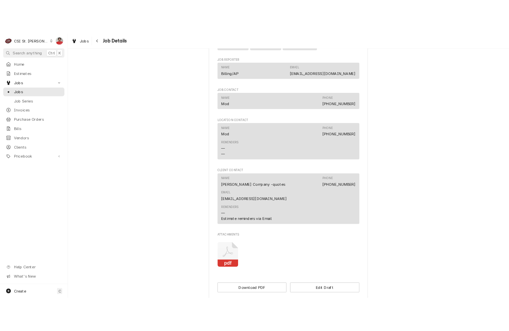
scroll to position [544, 0]
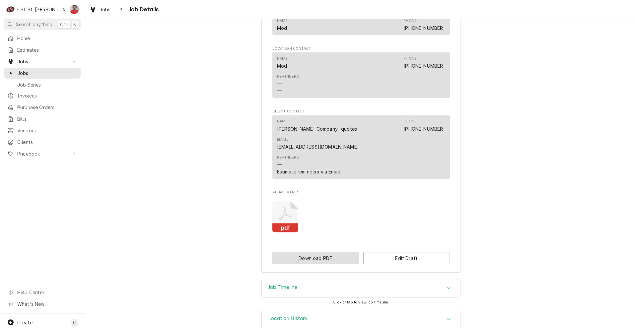
click at [346, 252] on button "Download PDF" at bounding box center [316, 258] width 87 height 12
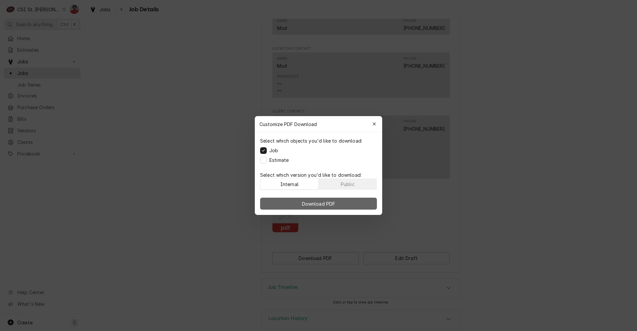
click at [320, 202] on span "Download PDF" at bounding box center [319, 204] width 36 height 7
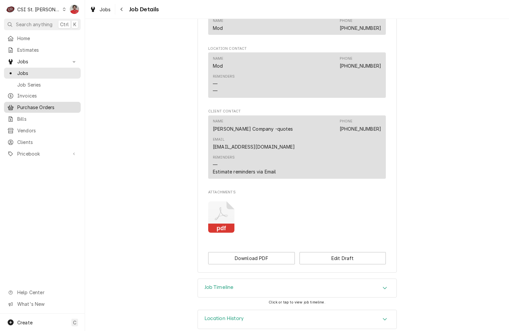
click at [41, 106] on span "Purchase Orders" at bounding box center [47, 107] width 60 height 7
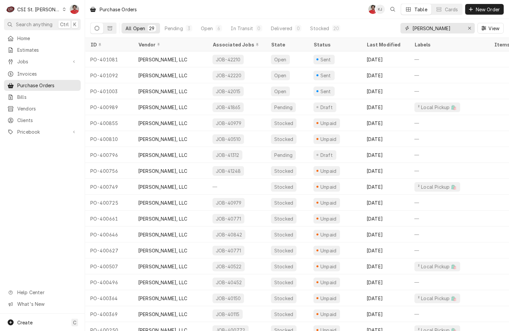
click at [426, 31] on input "[PERSON_NAME]" at bounding box center [437, 28] width 50 height 11
click at [426, 31] on input "don stevens" at bounding box center [437, 28] width 50 height 11
type input "401112"
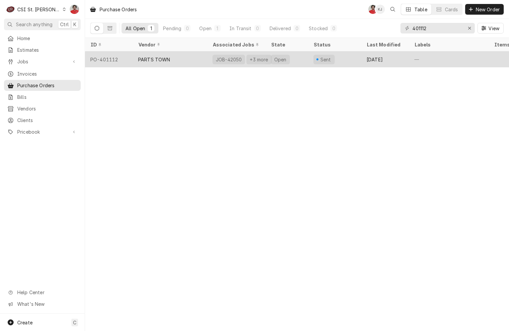
click at [185, 57] on div "PARTS TOWN" at bounding box center [170, 59] width 74 height 16
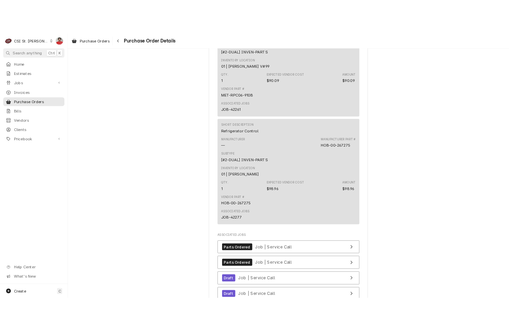
scroll to position [1331, 0]
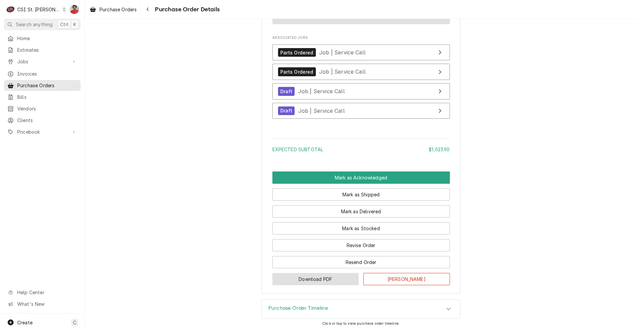
click at [305, 281] on button "Download PDF" at bounding box center [316, 279] width 87 height 12
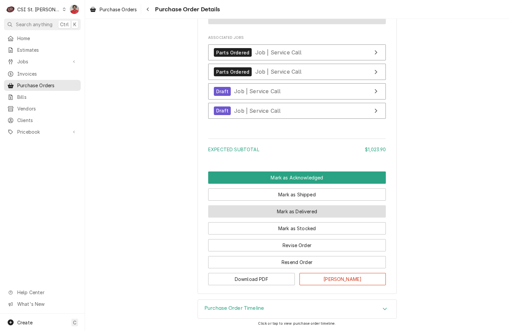
click at [316, 211] on button "Mark as Delivered" at bounding box center [297, 211] width 178 height 12
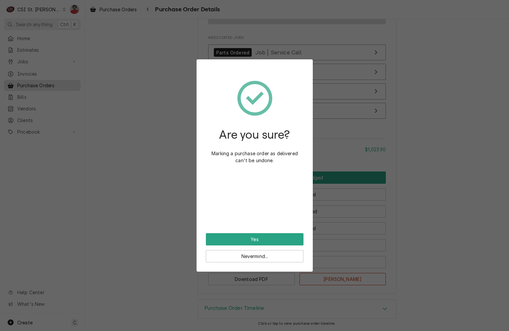
click at [239, 246] on div "Nevermind..." at bounding box center [255, 254] width 98 height 17
click at [239, 241] on button "Yes" at bounding box center [255, 239] width 98 height 12
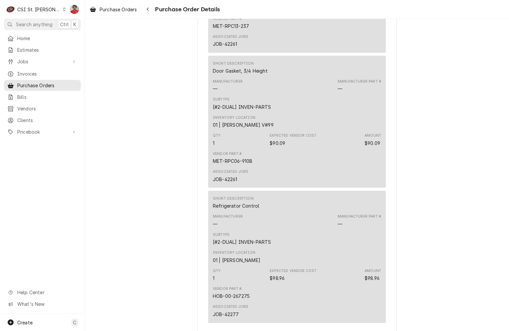
scroll to position [1269, 0]
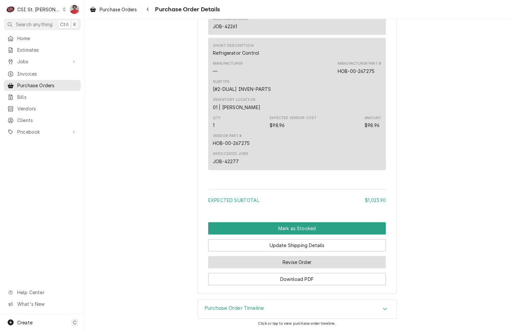
click at [272, 261] on button "Revise Order" at bounding box center [297, 262] width 178 height 12
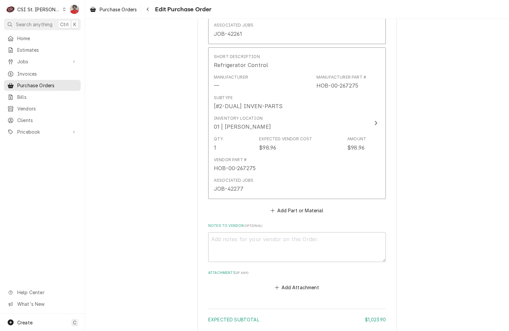
scroll to position [1284, 0]
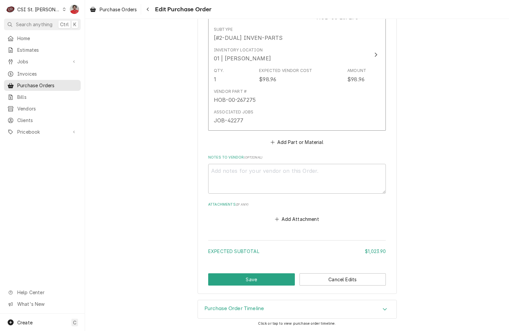
click at [235, 161] on div "Notes to Vendor ( optional )" at bounding box center [297, 174] width 178 height 39
click at [234, 169] on textarea "Notes to Vendor ( optional )" at bounding box center [297, 179] width 178 height 30
type textarea "x"
type textarea "W"
type textarea "x"
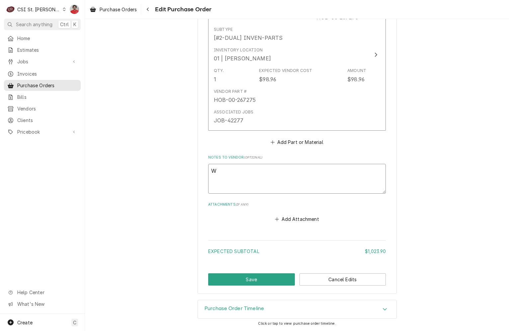
type textarea "Wa"
type textarea "x"
type textarea "Wao"
type textarea "x"
type textarea "Waot"
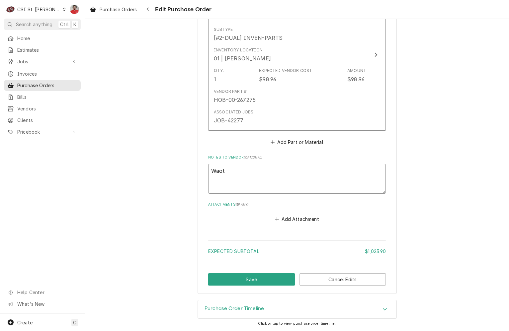
type textarea "x"
type textarea "Waoto"
type textarea "x"
type textarea "Waotom"
type textarea "x"
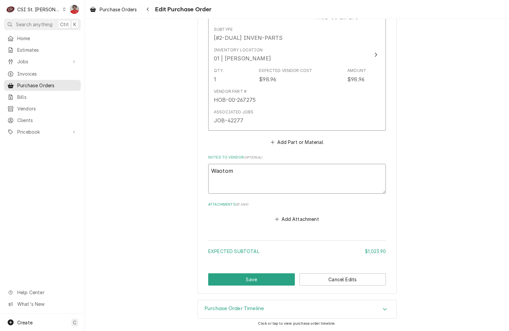
type textarea "Waotomg"
type textarea "x"
type textarea "Waotomg"
type textarea "x"
type textarea "Waotomg f"
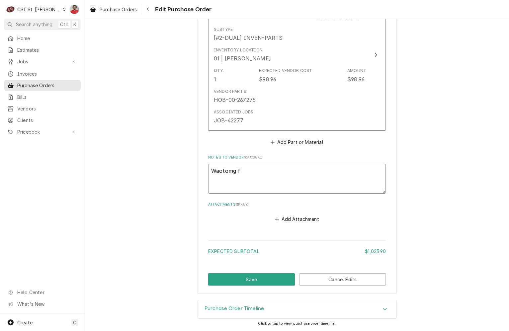
type textarea "x"
type textarea "Waotomg fp"
type textarea "x"
type textarea "Waotomg fpr"
type textarea "x"
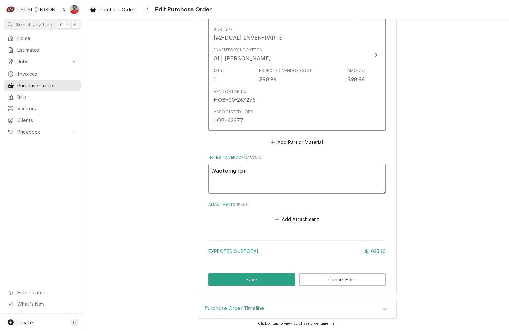
type textarea "Waotomg fpr"
type textarea "x"
type textarea "Waotomg fpr"
type textarea "x"
type textarea "W"
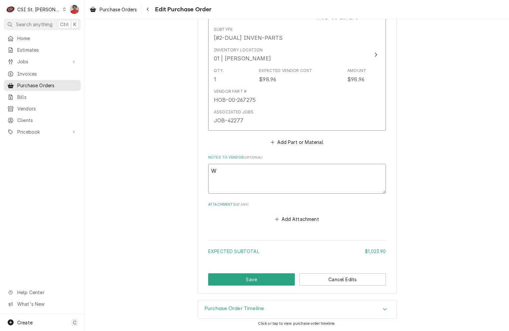
type textarea "x"
type textarea "Wa"
type textarea "x"
type textarea "Wai"
type textarea "x"
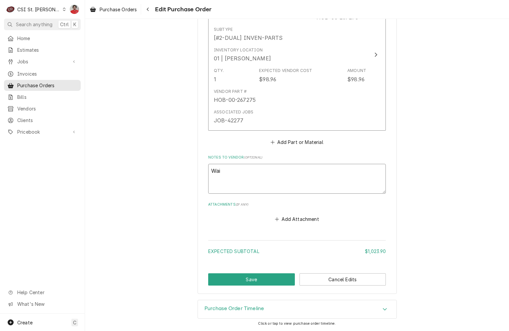
type textarea "Wait"
type textarea "x"
type textarea "Waiti"
type textarea "x"
type textarea "Waitin"
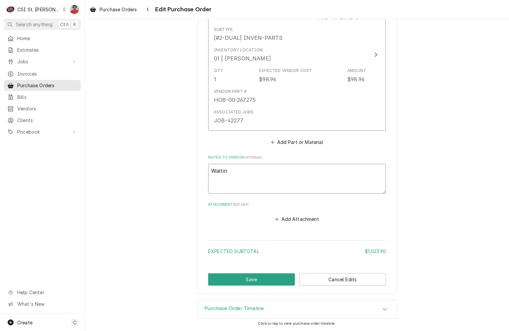
type textarea "x"
type textarea "Waiting"
type textarea "x"
type textarea "Waiting"
type textarea "x"
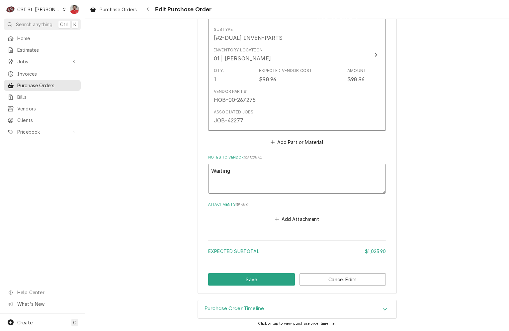
type textarea "Waiting F"
type textarea "x"
type textarea "Waiting Fo"
type textarea "x"
type textarea "Waiting For"
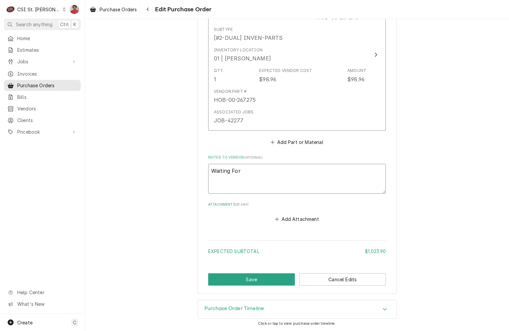
type textarea "x"
type textarea "Waiting For"
type textarea "x"
type textarea "Waiting For"
type textarea "x"
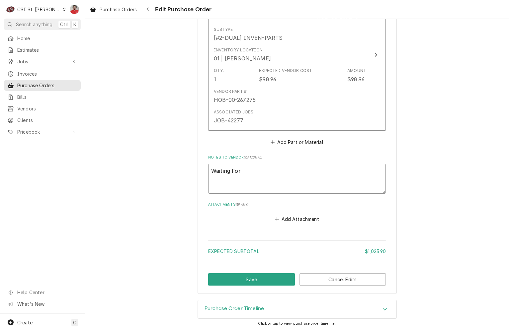
type textarea "Waiting Fo"
type textarea "x"
type textarea "Waiting F"
type textarea "x"
type textarea "Waiting"
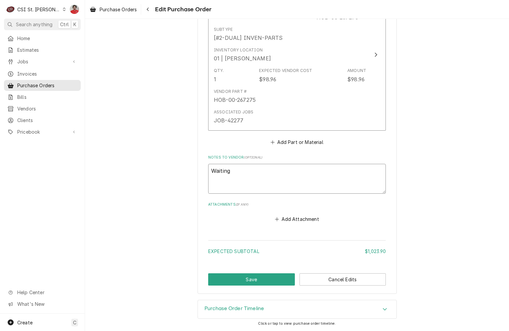
type textarea "x"
type textarea "Waiting f"
type textarea "x"
type textarea "Waiting fo"
type textarea "x"
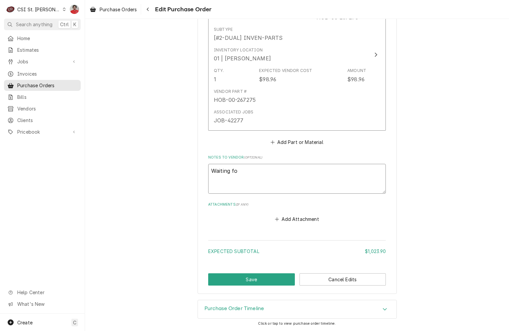
type textarea "Waiting fo"
type textarea "x"
type textarea "Waiting fo r"
type textarea "x"
type textarea "Waiting fo"
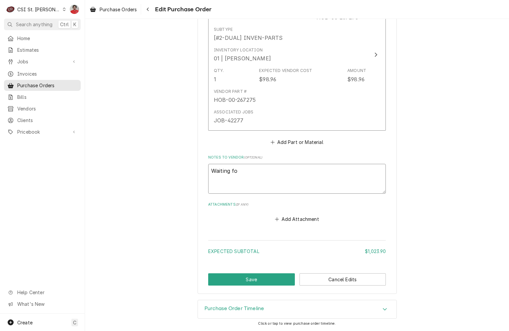
type textarea "x"
type textarea "Waiting fo"
type textarea "x"
type textarea "Waiting f"
type textarea "x"
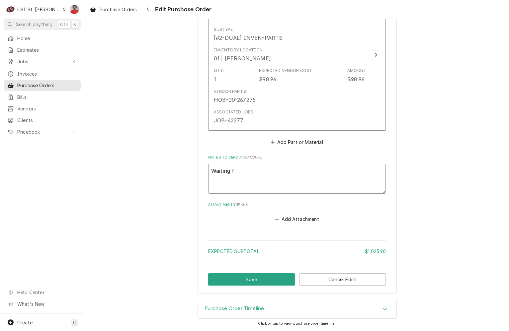
type textarea "Waiting fr"
type textarea "x"
type textarea "Waiting f"
type textarea "x"
type textarea "Waiting fo"
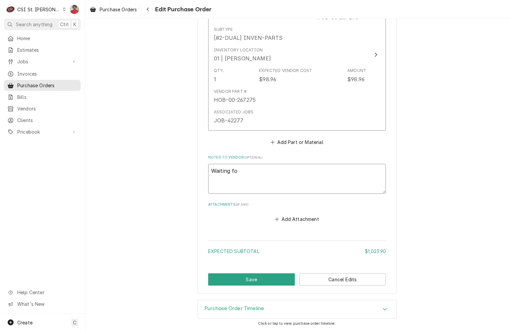
type textarea "x"
type textarea "Waiting for"
type textarea "x"
type textarea "Waiting for"
type textarea "x"
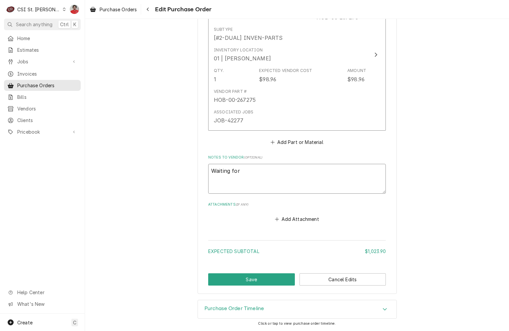
type textarea "Waiting for $"
type textarea "x"
type textarea "Waiting for"
type textarea "x"
type textarea "Waiting for M"
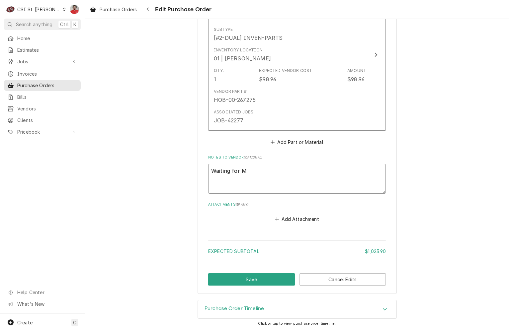
type textarea "x"
type textarea "Waiting for ME"
type textarea "x"
type textarea "Waiting for MET"
type textarea "x"
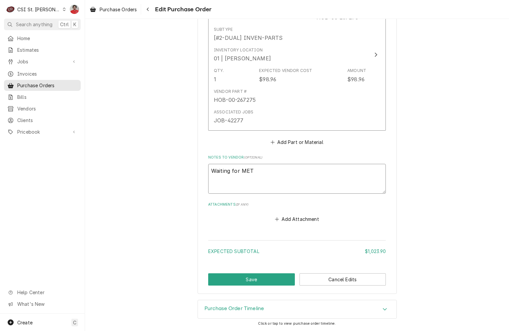
type textarea "Waiting for MET-"
type textarea "x"
type textarea "Waiting for MET-R"
type textarea "x"
type textarea "Waiting for MET-RP"
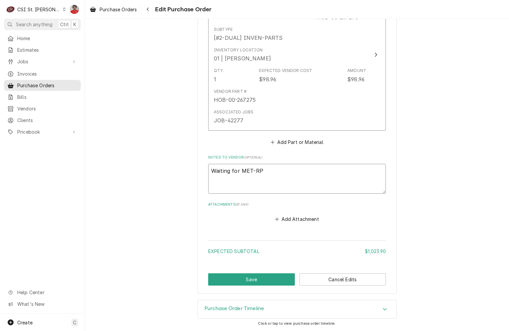
type textarea "x"
type textarea "Waiting for MET-RPC"
type textarea "x"
type textarea "Waiting for MET-RPC1"
type textarea "x"
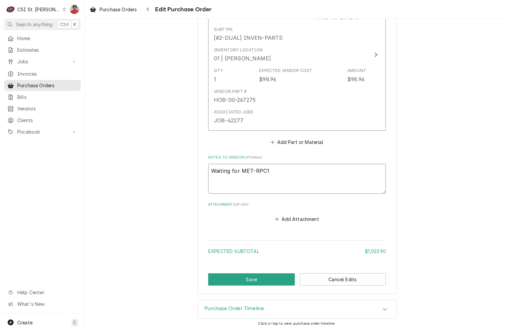
type textarea "Waiting for MET-RPC13"
type textarea "x"
type textarea "Waiting for MET-RPC13-"
type textarea "x"
type textarea "Waiting for MET-RPC13-2"
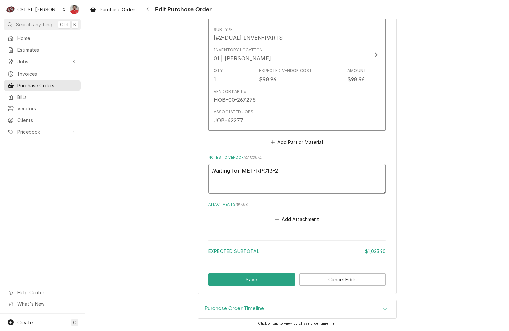
type textarea "x"
type textarea "Waiting for MET-RPC13-23"
type textarea "x"
type textarea "Waiting for MET-RPC13-237"
type textarea "x"
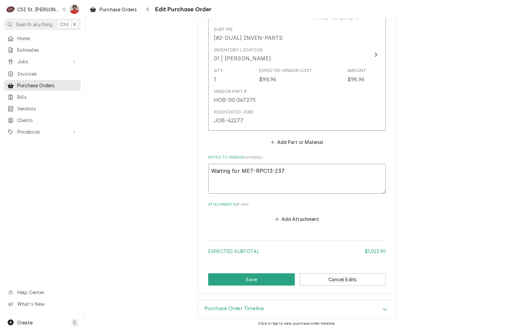
type textarea "Waiting for MET-RPC13-237"
type textarea "x"
type textarea "Waiting for MET-RPC13-237 a"
type textarea "x"
type textarea "Waiting for MET-RPC13-237 an"
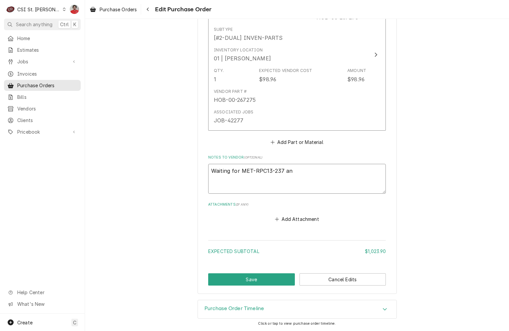
type textarea "x"
type textarea "Waiting for MET-RPC13-237 and"
type textarea "x"
type textarea "Waiting for MET-RPC13-237 and"
type textarea "x"
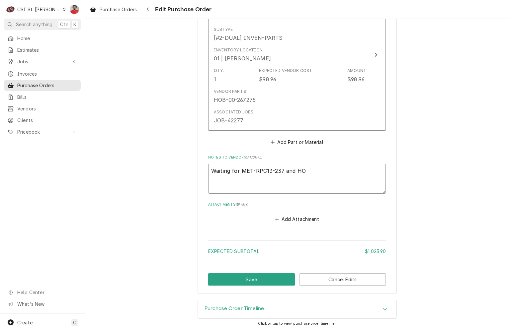
type textarea "Waiting for MET-RPC13-237 and HO)"
type textarea "x"
type textarea "Waiting for MET-RPC13-237 and HO)B"
type textarea "x"
type textarea "Waiting for MET-RPC13-237 and HO)B-"
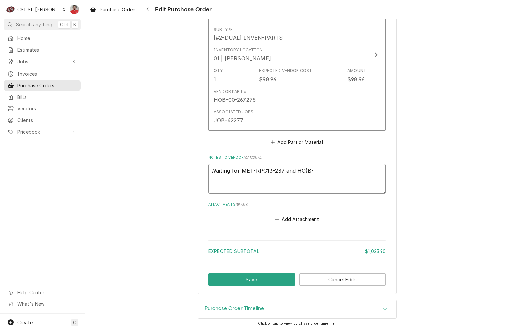
type textarea "x"
type textarea "Waiting for MET-RPC13-237 and HO)B"
type textarea "x"
type textarea "Waiting for MET-RPC13-237 and HO)"
type textarea "x"
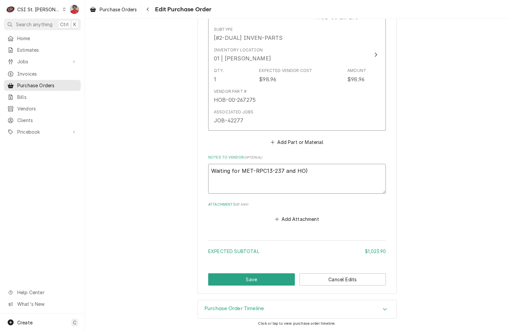
type textarea "Waiting for MET-RPC13-237 and HO)B"
type textarea "x"
type textarea "Waiting for MET-RPC13-237 and HO)"
type textarea "x"
type textarea "Waiting for MET-RPC13-237 and HO)B"
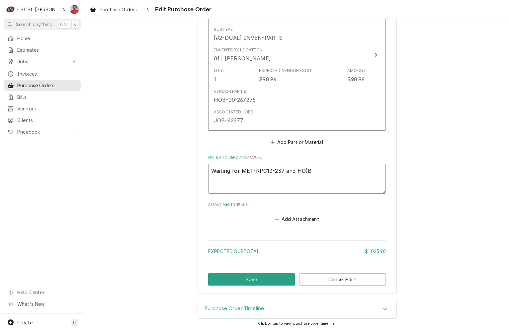
type textarea "x"
type textarea "Waiting for MET-RPC13-237 and HO)"
type textarea "x"
type textarea "Waiting for MET-RPC13-237 and HO"
type textarea "x"
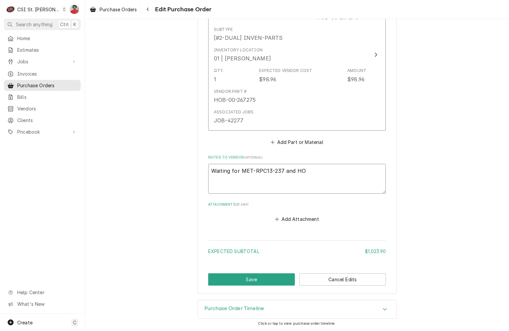
type textarea "Waiting for MET-RPC13-237 and HOB"
type textarea "x"
type textarea "Waiting for MET-RPC13-237 and HOB-"
type textarea "x"
type textarea "Waiting for MET-RPC13-237 and HOB-0"
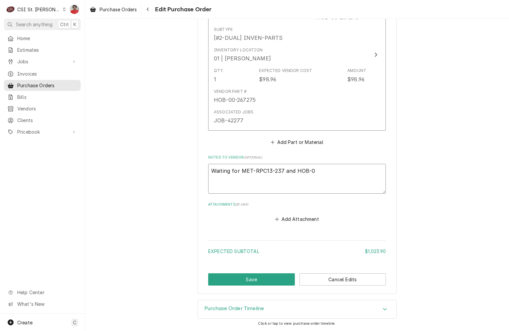
type textarea "x"
type textarea "Waiting for MET-RPC13-237 and HOB-00"
type textarea "x"
type textarea "Waiting for MET-RPC13-237 and HOB-002"
type textarea "x"
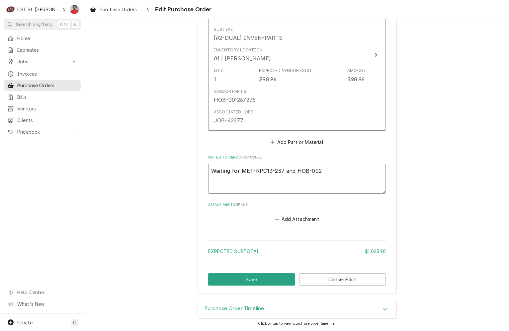
type textarea "Waiting for MET-RPC13-237 and HOB-0026"
type textarea "x"
type textarea "Waiting for MET-RPC13-237 and HOB-00267"
type textarea "x"
type textarea "Waiting for MET-RPC13-237 and HOB-00-267"
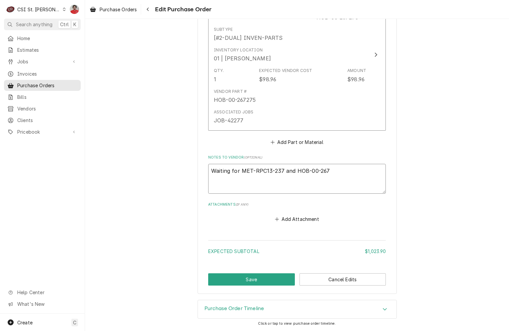
type textarea "x"
type textarea "Waiting for MET-RPC13-237 and HOB-00-2672"
type textarea "x"
type textarea "Waiting for MET-RPC13-237 and HOB-00-26727"
type textarea "x"
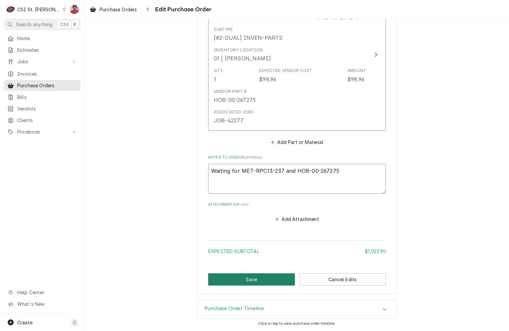
type textarea "Waiting for MET-RPC13-237 and HOB-00-267275"
click at [255, 278] on button "Save" at bounding box center [251, 280] width 87 height 12
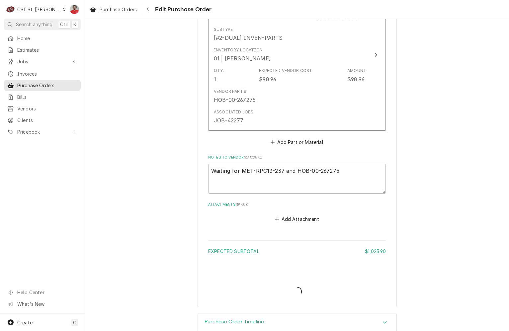
type textarea "x"
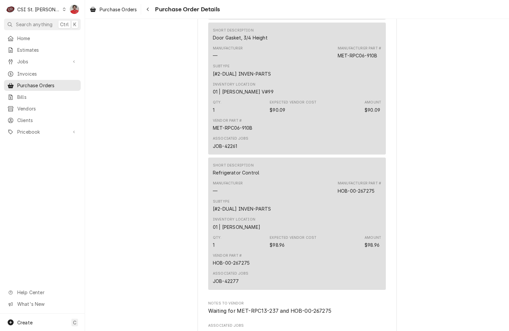
scroll to position [1387, 0]
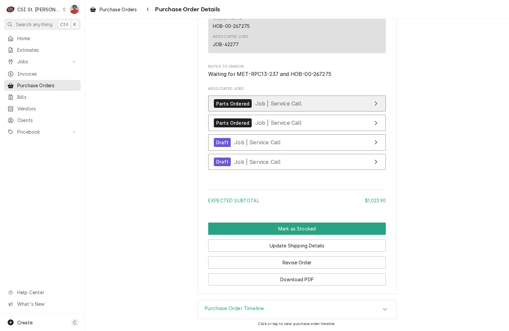
click at [271, 106] on span "Job | Service Call" at bounding box center [278, 103] width 46 height 7
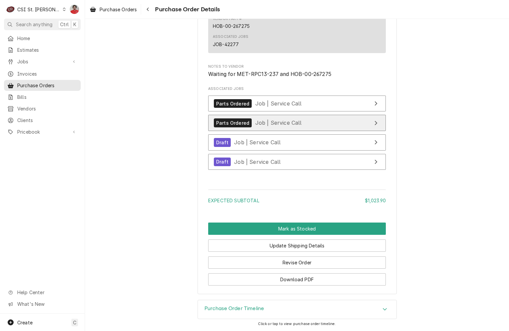
click at [269, 120] on span "Job | Service Call" at bounding box center [278, 123] width 46 height 7
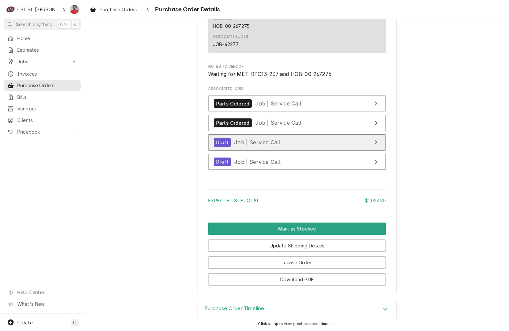
click at [268, 136] on link "Draft Job | Service Call" at bounding box center [297, 142] width 178 height 16
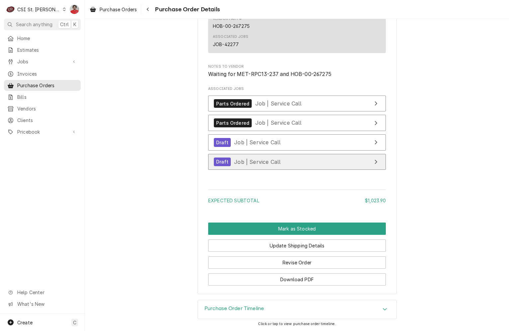
click at [265, 161] on span "Job | Service Call" at bounding box center [257, 161] width 46 height 7
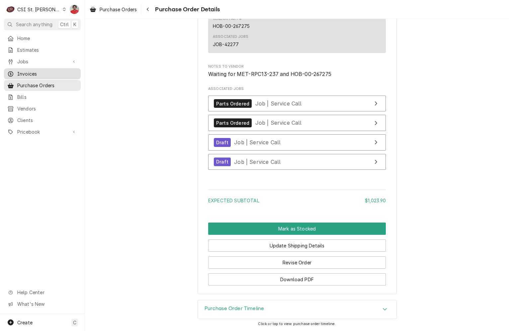
click at [27, 72] on span "Invoices" at bounding box center [47, 73] width 60 height 7
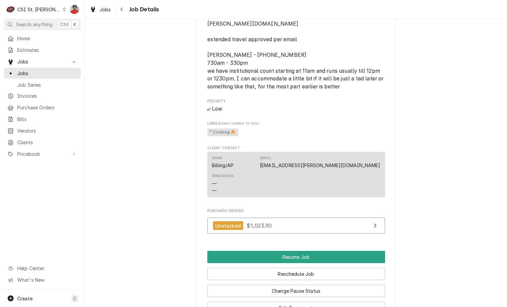
scroll to position [796, 0]
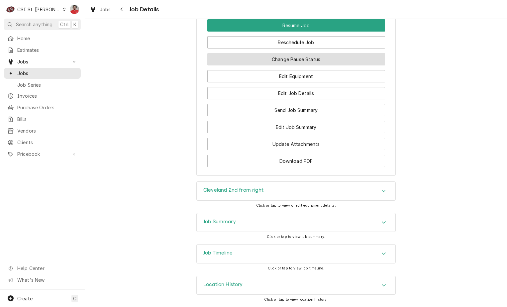
click at [308, 59] on button "Change Pause Status" at bounding box center [296, 59] width 178 height 12
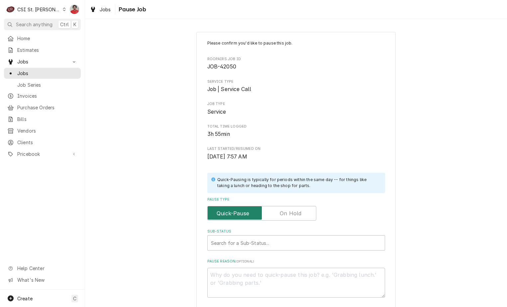
click at [299, 207] on input "Pause Type" at bounding box center [261, 213] width 103 height 15
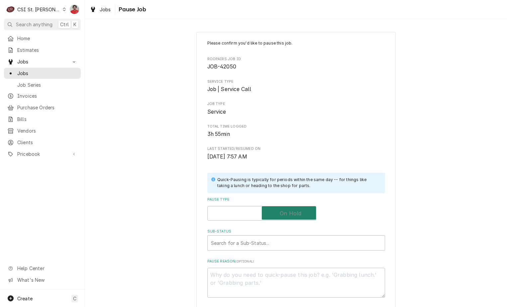
checkbox input "true"
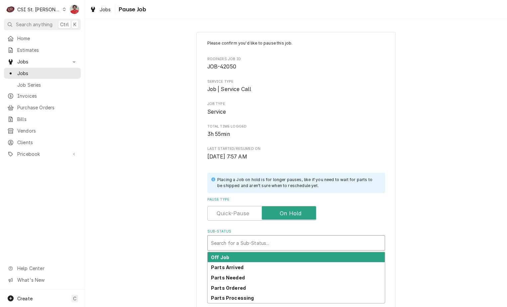
click at [295, 240] on div "Sub-Status" at bounding box center [296, 243] width 170 height 12
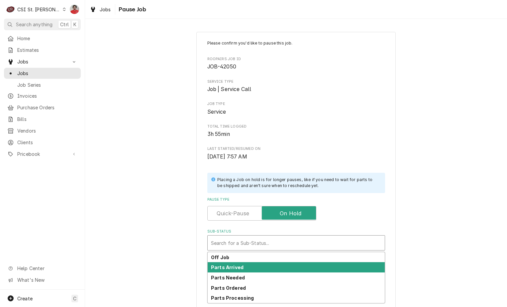
click at [286, 270] on div "Parts Arrived" at bounding box center [295, 267] width 177 height 10
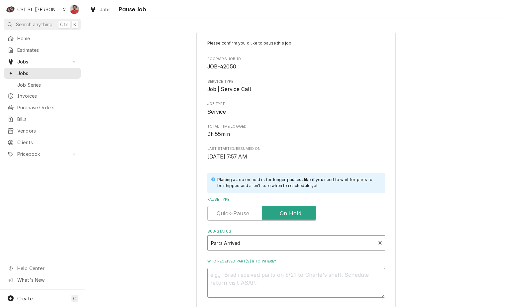
click at [285, 268] on textarea "Who received part(s) & to where?" at bounding box center [296, 283] width 178 height 30
type textarea "x"
type textarea "R"
type textarea "x"
type textarea "Re"
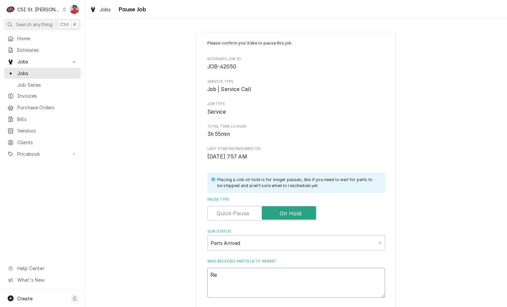
type textarea "x"
type textarea "Rec"
type textarea "x"
type textarea "Rec"
type textarea "x"
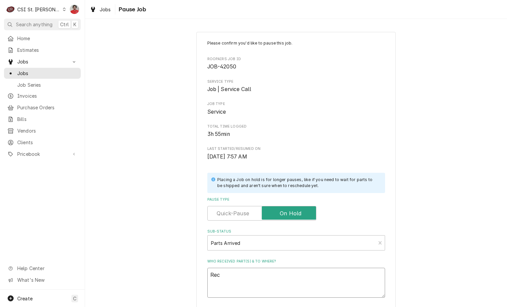
type textarea "Rec"
type textarea "x"
type textarea "Rec"
type textarea "x"
type textarea "Rec C"
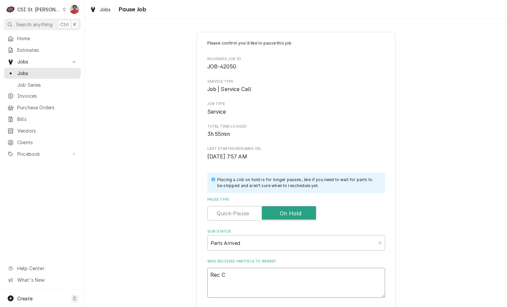
type textarea "x"
type textarea "Rec CL"
type textarea "x"
type textarea "Rec CLE"
type textarea "x"
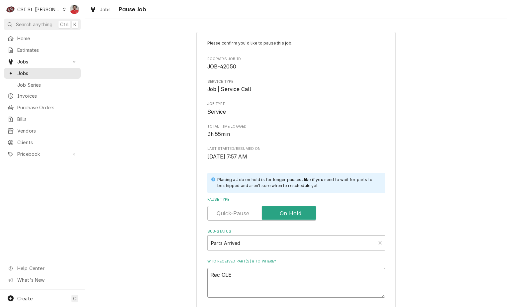
type textarea "Rec CLE-"
type textarea "x"
type textarea "Rec CLE-K"
type textarea "x"
type textarea "Rec CLE-KE"
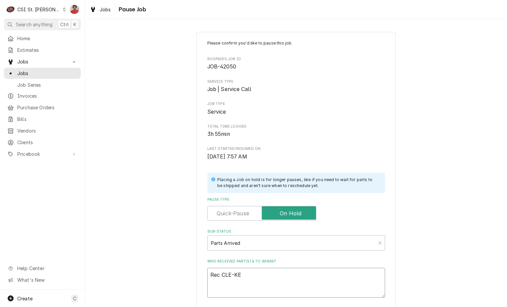
type textarea "x"
type textarea "Rec CLE-KE-"
type textarea "x"
type textarea "Rec CLE-KE"
type textarea "x"
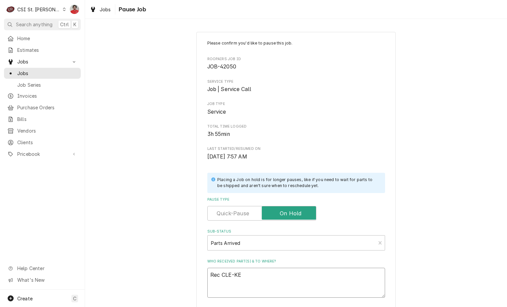
type textarea "Rec CLE-KE6"
type textarea "x"
type textarea "Rec CLE-KE60"
type textarea "x"
type textarea "Rec CLE-KE603"
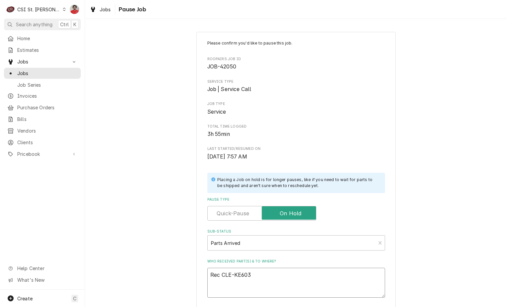
type textarea "x"
type textarea "Rec CLE-KE6039"
type textarea "x"
type textarea "Rec CLE-KE60390"
type textarea "x"
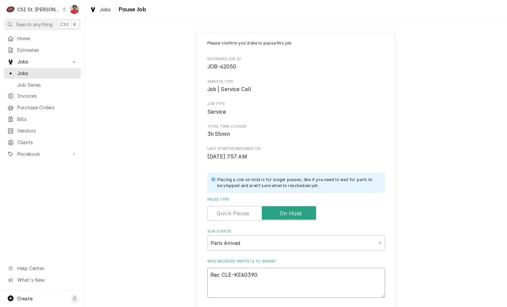
type textarea "Rec CLE-KE603902"
type textarea "x"
type textarea "Rec CLE-KE603902-"
type textarea "x"
type textarea "Rec CLE-KE603902-5"
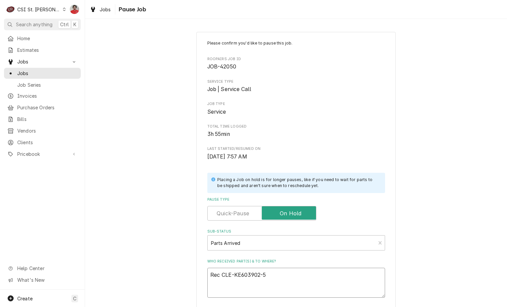
type textarea "x"
type textarea "Rec CLE-KE603902-5"
type textarea "x"
type textarea "Rec CLE-KE603902-5 t"
type textarea "x"
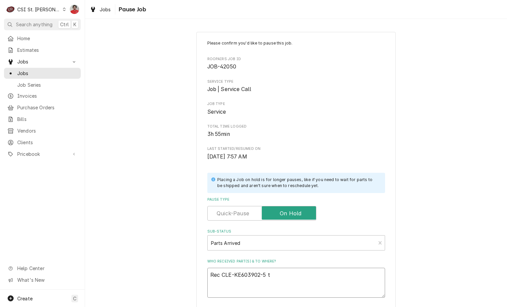
type textarea "Rec CLE-KE603902-5 to"
type textarea "x"
type textarea "Rec CLE-KE603902-5 to"
type textarea "x"
type textarea "Rec CLE-KE603902-5 to T"
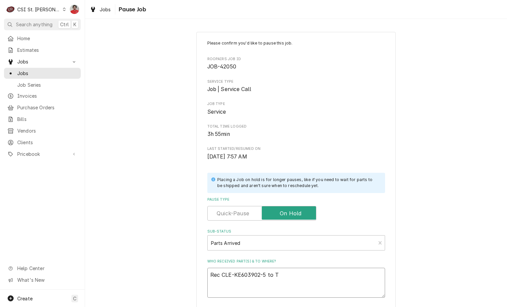
type textarea "x"
type textarea "Rec CLE-KE603902-5 to To"
type textarea "x"
type textarea "Rec CLE-KE603902-5 to Tom"
type textarea "x"
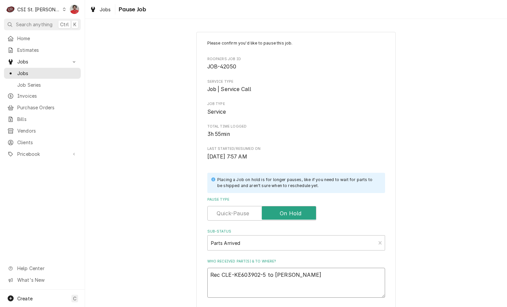
type textarea "Rec CLE-KE603902-5 to Tom"
type textarea "x"
type textarea "Rec CLE-KE603902-5 to Tom L"
type textarea "x"
type textarea "Rec CLE-KE603902-5 to Tom L'"
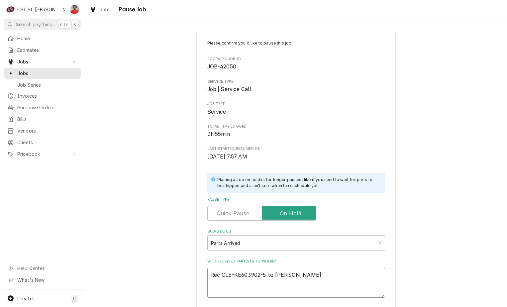
type textarea "x"
type textarea "Rec CLE-KE603902-5 to Tom L's"
type textarea "x"
type textarea "Rec CLE-KE603902-5 to Tom L's"
type textarea "x"
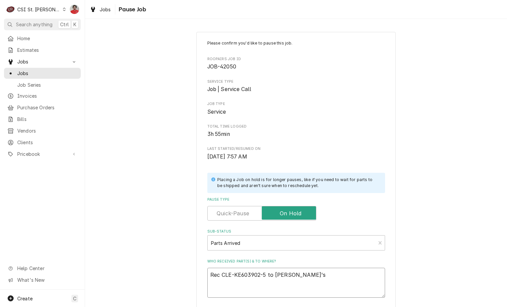
type textarea "Rec CLE-KE603902-5 to Tom L's s"
type textarea "x"
type textarea "Rec CLE-KE603902-5 to Tom L's sh"
type textarea "x"
type textarea "Rec CLE-KE603902-5 to Tom L's she"
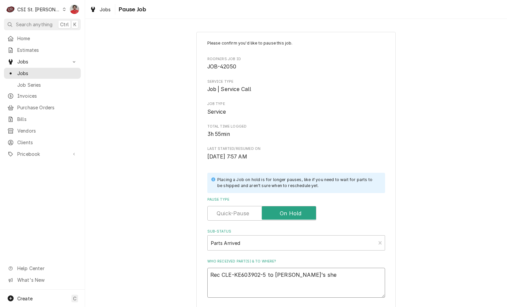
type textarea "x"
type textarea "Rec CLE-KE603902-5 to Tom L's shel"
type textarea "x"
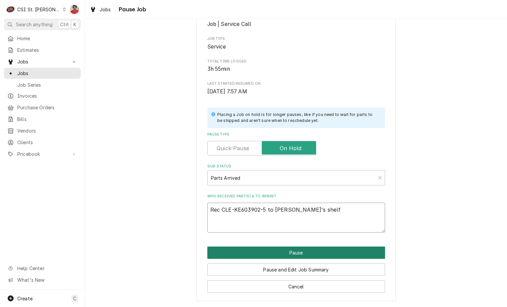
type textarea "Rec CLE-KE603902-5 to Tom L's shelf"
click at [302, 250] on button "Pause" at bounding box center [296, 252] width 178 height 12
type textarea "x"
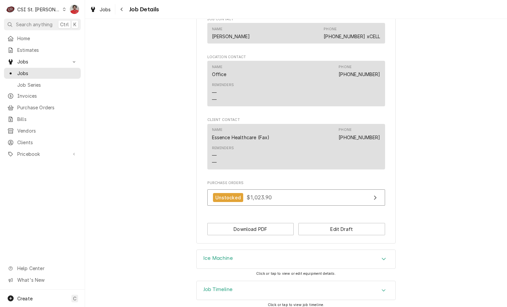
scroll to position [534, 0]
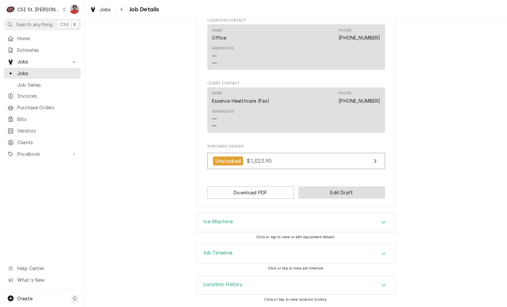
click at [305, 193] on button "Edit Draft" at bounding box center [341, 192] width 87 height 12
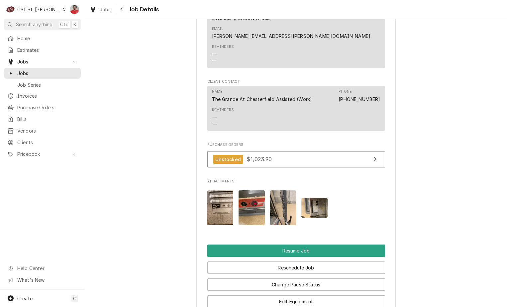
scroll to position [797, 0]
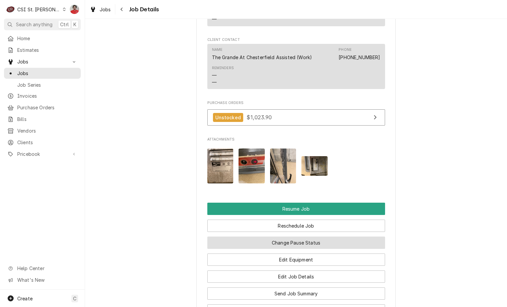
click at [266, 236] on button "Change Pause Status" at bounding box center [296, 242] width 178 height 12
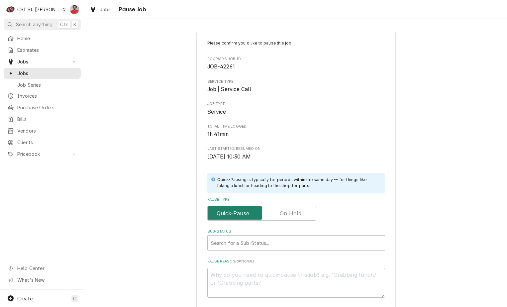
click at [277, 207] on input "Pause Type" at bounding box center [261, 213] width 103 height 15
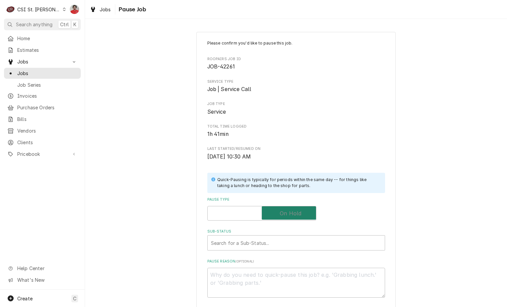
checkbox input "true"
click at [270, 242] on div "Sub-Status" at bounding box center [296, 243] width 170 height 12
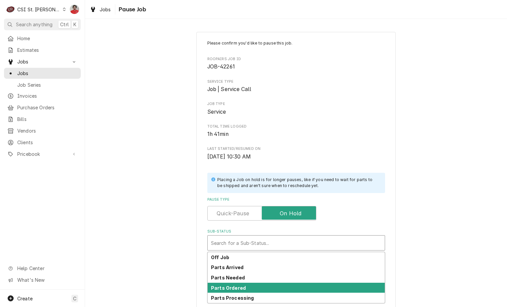
click at [260, 289] on div "Parts Ordered" at bounding box center [295, 288] width 177 height 10
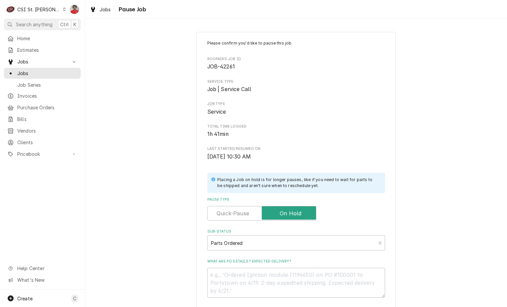
click at [264, 271] on textarea "What are PO details? Expected delivery?" at bounding box center [296, 283] width 178 height 30
type textarea "x"
type textarea "R"
type textarea "x"
type textarea "Re"
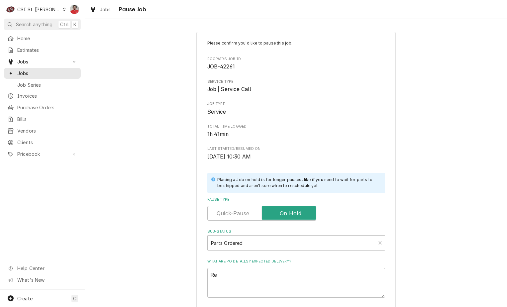
type textarea "x"
type textarea "Rec"
type textarea "x"
type textarea "Rec"
type textarea "x"
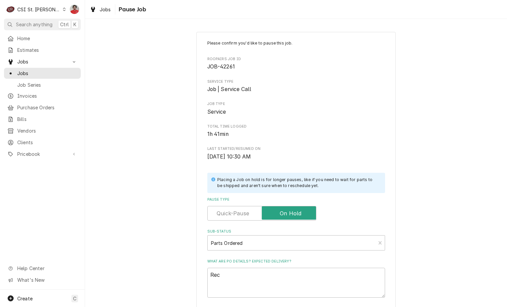
type textarea "Rec M"
type textarea "x"
type textarea "Rec ME"
type textarea "x"
type textarea "Rec MET"
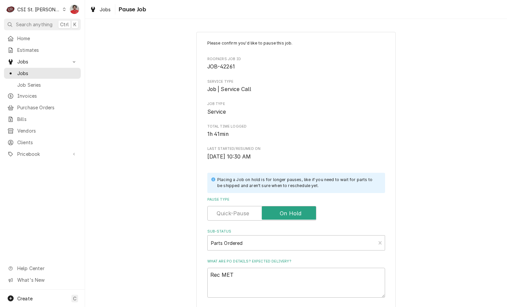
type textarea "x"
type textarea "Rec MET-"
type textarea "x"
type textarea "Rec MET-R"
type textarea "x"
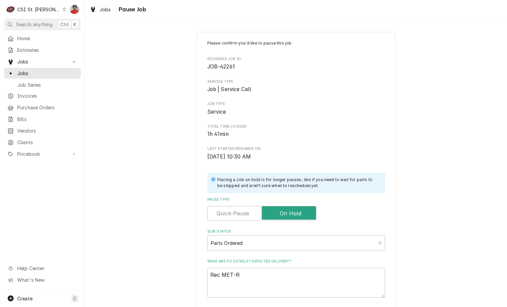
type textarea "Rec MET-RP"
type textarea "x"
type textarea "Rec MET-RPC"
type textarea "x"
type textarea "Rec MET-RPC0"
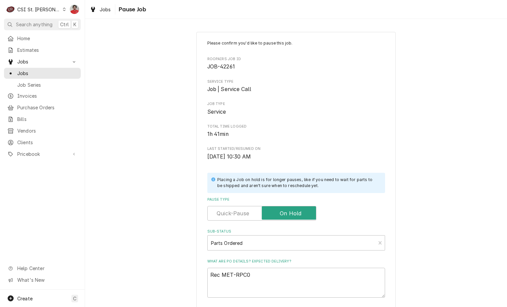
type textarea "x"
type textarea "Rec MET-RPC06"
type textarea "x"
type textarea "Rec MET-RPC06-"
type textarea "x"
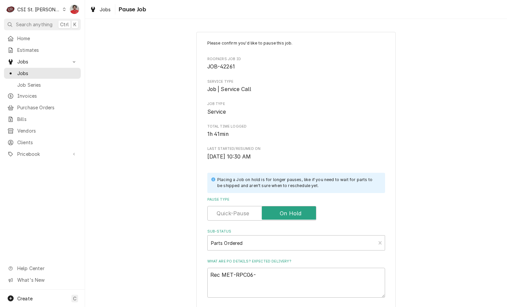
type textarea "Rec MET-RPC06-9"
type textarea "x"
type textarea "Rec MET-RPC06-91"
type textarea "x"
type textarea "Rec MET-RPC06-910"
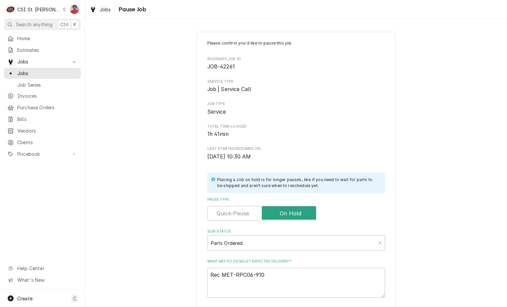
type textarea "x"
type textarea "Rec MET-RPC06-910B"
type textarea "x"
type textarea "Rec MET-RPC06-910B;"
type textarea "x"
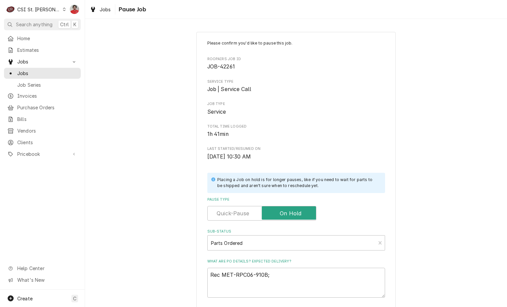
type textarea "Rec MET-RPC06-910B;"
type textarea "x"
type textarea "Rec MET-RPC06-910B; w"
type textarea "x"
type textarea "Rec MET-RPC06-910B; wa"
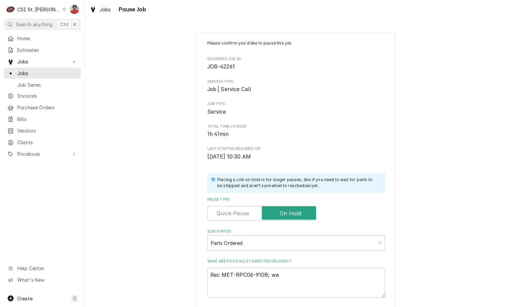
type textarea "x"
type textarea "Rec MET-RPC06-910B; wai"
type textarea "x"
type textarea "Rec MET-RPC06-910B; wait"
type textarea "x"
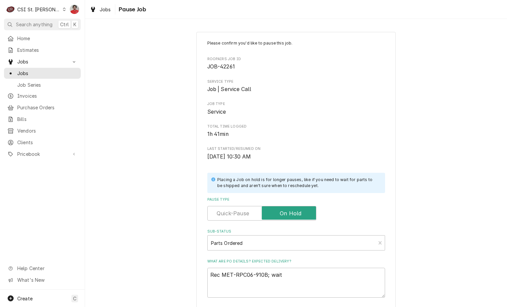
type textarea "Rec MET-RPC06-910B; wai"
type textarea "x"
type textarea "Rec MET-RPC06-910B; wa"
type textarea "x"
type textarea "Rec MET-RPC06-910B; w"
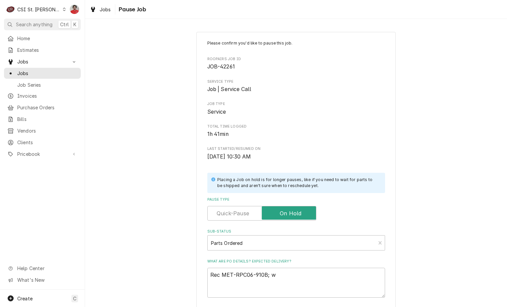
type textarea "x"
type textarea "Rec MET-RPC06-910B;"
type textarea "x"
type textarea "Rec MET-RPC06-910B;"
type textarea "x"
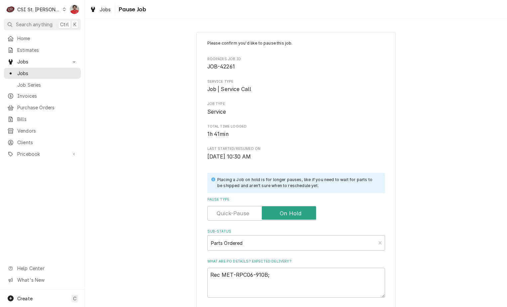
type textarea "Rec MET-RPC06-910B"
type textarea "x"
type textarea "Rec MET-RPC06-910B"
type textarea "x"
type textarea "Rec MET-RPC06-910B t"
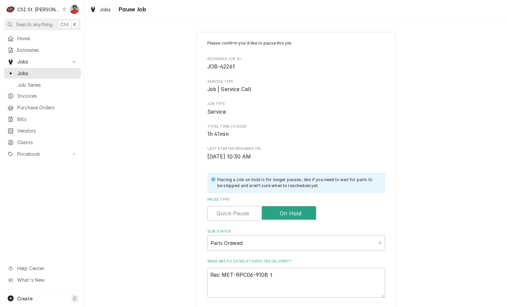
type textarea "x"
type textarea "Rec MET-RPC06-910B to"
type textarea "x"
type textarea "Rec MET-RPC06-910B to"
type textarea "x"
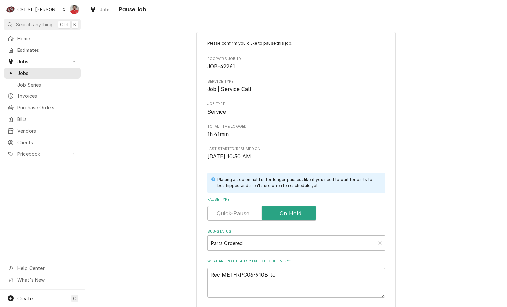
type textarea "Rec MET-RPC06-910B to R"
type textarea "x"
type textarea "Rec MET-RPC06-910B to Ry"
type textarea "x"
type textarea "Rec MET-RPC06-910B to Rya"
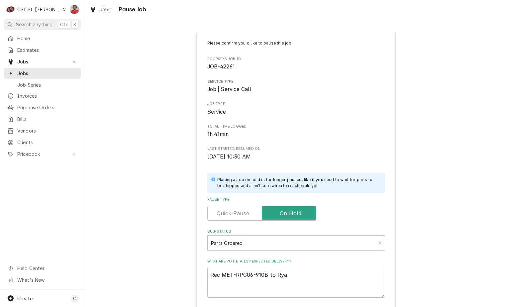
type textarea "x"
type textarea "Rec MET-RPC06-910B to Ryan"
type textarea "x"
type textarea "Rec MET-RPC06-910B to Ryan"
type textarea "x"
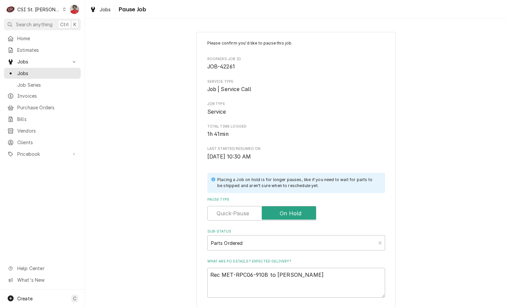
type textarea "Rec MET-RPC06-910B to Ryan B"
type textarea "x"
type textarea "Rec MET-RPC06-910B to Ryan B'"
type textarea "x"
type textarea "Rec MET-RPC06-910B to Ryan B's"
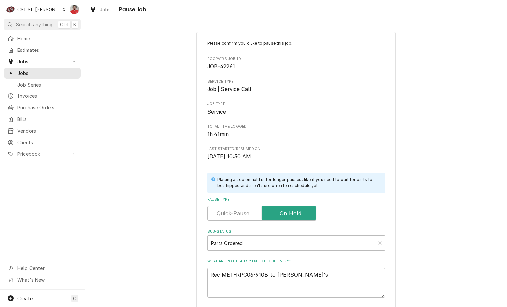
type textarea "x"
type textarea "Rec MET-RPC06-910B to Ryan B's"
type textarea "x"
type textarea "Rec MET-RPC06-910B to Ryan B's s"
type textarea "x"
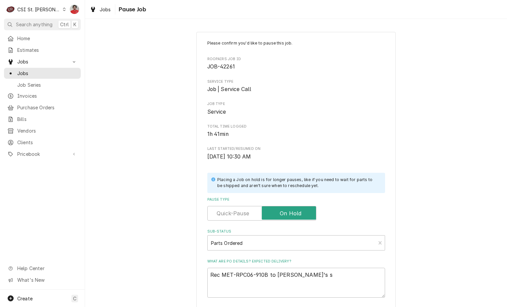
type textarea "Rec MET-RPC06-910B to Ryan B's sh"
type textarea "x"
type textarea "Rec MET-RPC06-910B to Ryan B's she"
type textarea "x"
type textarea "Rec MET-RPC06-910B to Ryan B's shel"
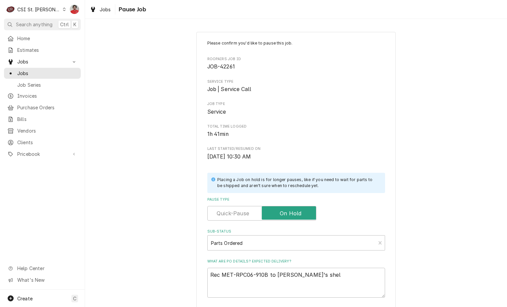
type textarea "x"
type textarea "Rec MET-RPC06-910B to Ryan B's shelf"
type textarea "x"
type textarea "Rec MET-RPC06-910B to Ryan B's shelf;"
type textarea "x"
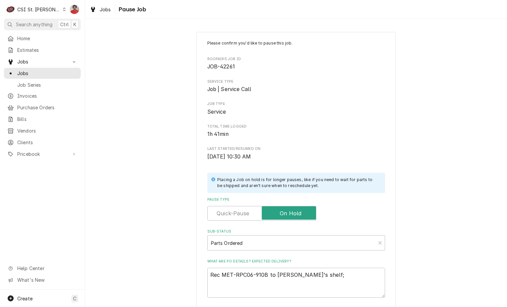
type textarea "Rec MET-RPC06-910B to Ryan B's shelf;"
type textarea "x"
type textarea "Rec MET-RPC06-910B to Ryan B's shelf; w"
type textarea "x"
type textarea "Rec MET-RPC06-910B to Ryan B's shelf; wa"
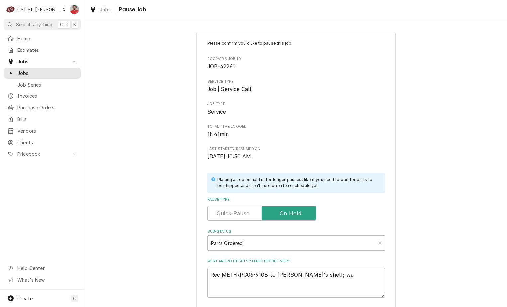
type textarea "x"
type textarea "Rec MET-RPC06-910B to Ryan B's shelf; wai"
type textarea "x"
type textarea "Rec MET-RPC06-910B to Ryan B's shelf; wait"
type textarea "x"
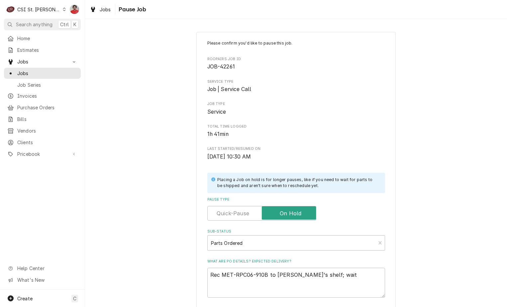
type textarea "Rec MET-RPC06-910B to Ryan B's shelf; waiti"
type textarea "x"
type textarea "Rec MET-RPC06-910B to Ryan B's shelf; waitin"
type textarea "x"
type textarea "Rec MET-RPC06-910B to Ryan B's shelf; waiting"
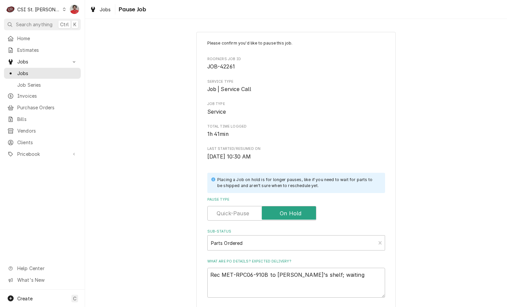
type textarea "x"
type textarea "Rec MET-RPC06-910B to Ryan B's shelf; waiting"
type textarea "x"
type textarea "Rec MET-RPC06-910B to Ryan B's shelf; waiting f"
type textarea "x"
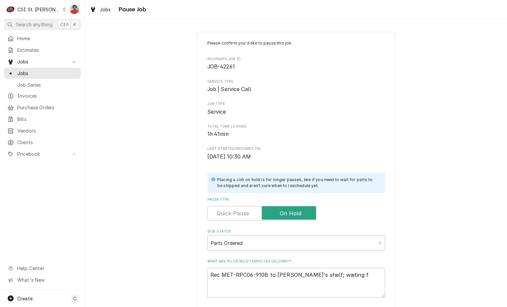
type textarea "Rec MET-RPC06-910B to Ryan B's shelf; waiting fo"
type textarea "x"
type textarea "Rec MET-RPC06-910B to Ryan B's shelf; waiting for"
type textarea "x"
type textarea "Rec MET-RPC06-910B to Ryan B's shelf; waiting for"
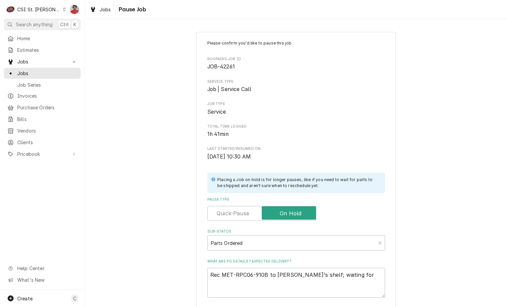
type textarea "x"
type textarea "Rec MET-RPC06-910B to Ryan B's shelf; waiting for s"
type textarea "x"
type textarea "Rec MET-RPC06-910B to Ryan B's shelf; waiting for se"
type textarea "x"
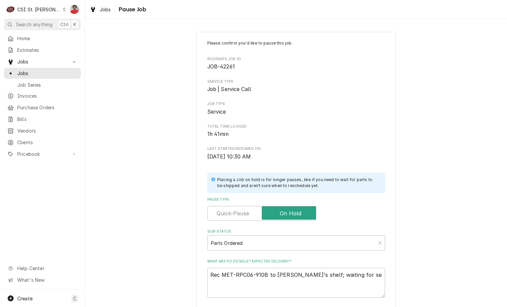
type textarea "Rec MET-RPC06-910B to Ryan B's shelf; waiting for sec"
type textarea "x"
type textarea "Rec MET-RPC06-910B to Ryan B's shelf; waiting for seco"
type textarea "x"
type textarea "Rec MET-RPC06-910B to Ryan B's shelf; waiting for secon"
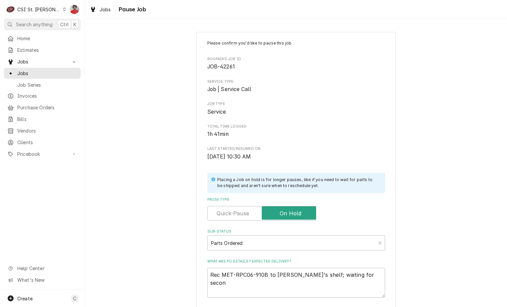
type textarea "x"
type textarea "Rec MET-RPC06-910B to Ryan B's shelf; waiting for second"
type textarea "x"
type textarea "Rec MET-RPC06-910B to Ryan B's shelf; waiting for second"
type textarea "x"
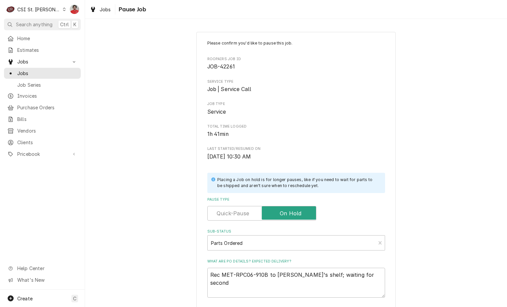
type textarea "Rec MET-RPC06-910B to Ryan B's shelf; waiting for second h"
type textarea "x"
type textarea "Rec MET-RPC06-910B to Ryan B's shelf; waiting for second"
type textarea "x"
type textarea "Rec MET-RPC06-910B to Ryan B's shelf; waiting for second p"
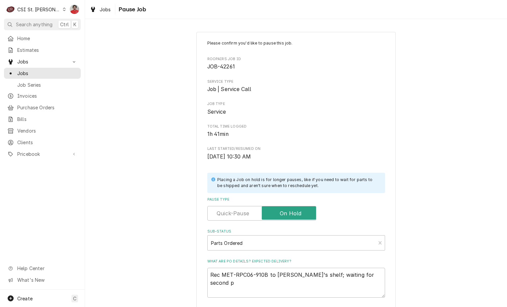
type textarea "x"
type textarea "Rec MET-RPC06-910B to Ryan B's shelf; waiting for second pa"
type textarea "x"
type textarea "Rec MET-RPC06-910B to Ryan B's shelf; waiting for second par"
type textarea "x"
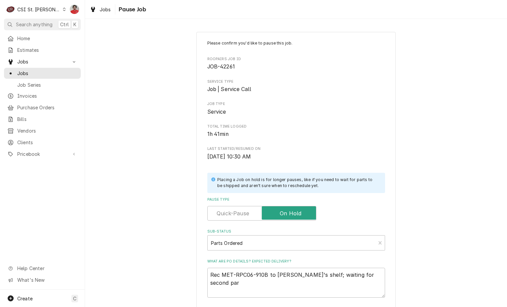
type textarea "Rec MET-RPC06-910B to Ryan B's shelf; waiting for second part"
type textarea "x"
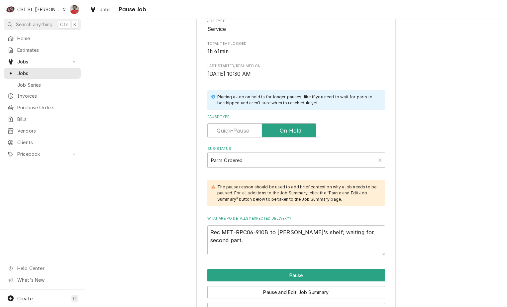
scroll to position [105, 0]
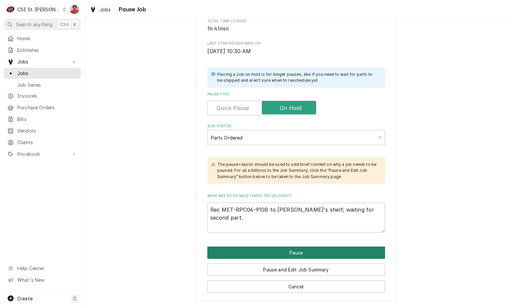
type textarea "Rec MET-RPC06-910B to Ryan B's shelf; waiting for second part."
click at [306, 254] on button "Pause" at bounding box center [296, 252] width 178 height 12
type textarea "x"
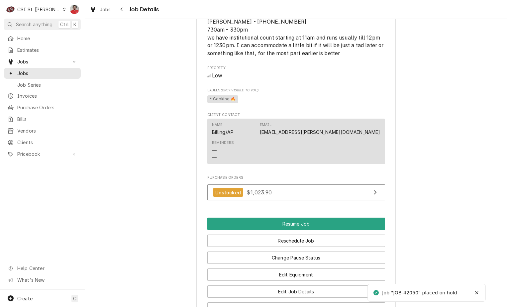
scroll to position [796, 0]
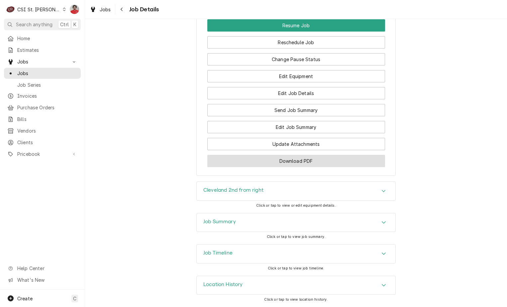
click at [301, 164] on button "Download PDF" at bounding box center [296, 161] width 178 height 12
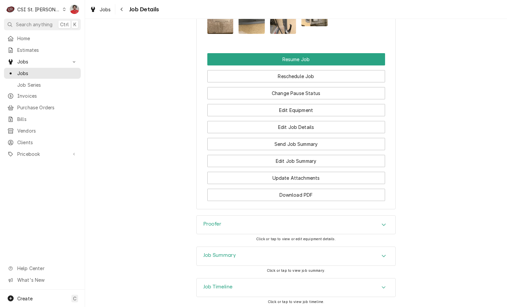
scroll to position [962, 0]
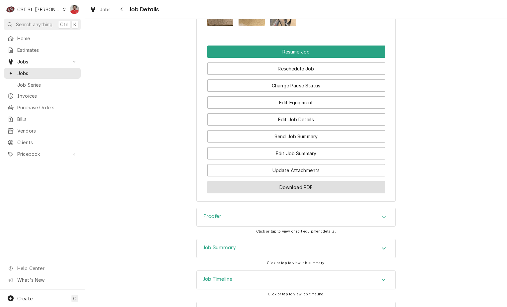
click at [326, 181] on button "Download PDF" at bounding box center [296, 187] width 178 height 12
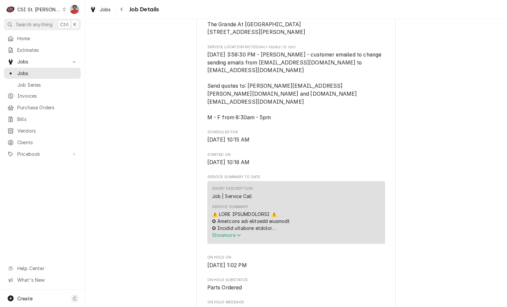
scroll to position [0, 0]
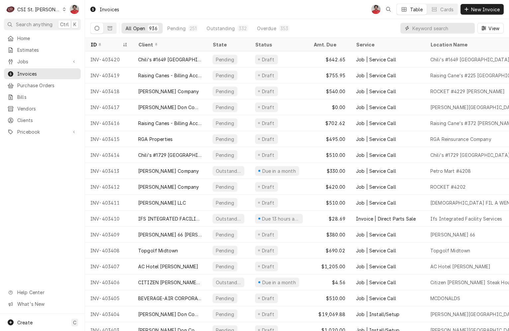
click at [436, 33] on input "Dynamic Content Wrapper" at bounding box center [441, 28] width 59 height 11
type input "403124"
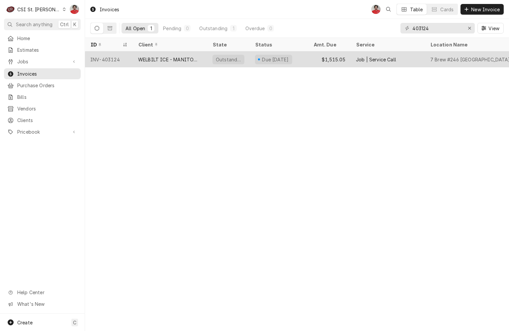
click at [250, 59] on div "Due in 15 days" at bounding box center [279, 59] width 58 height 16
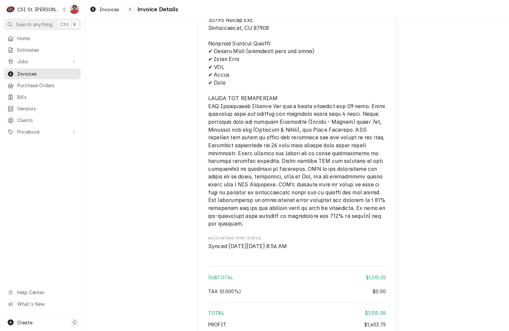
scroll to position [1328, 0]
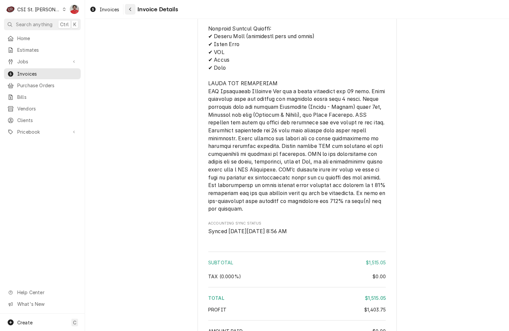
click at [128, 12] on div "Navigate back" at bounding box center [130, 9] width 7 height 7
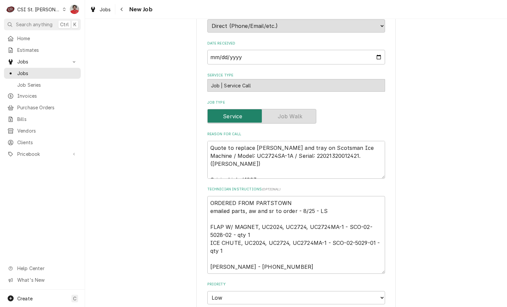
scroll to position [199, 0]
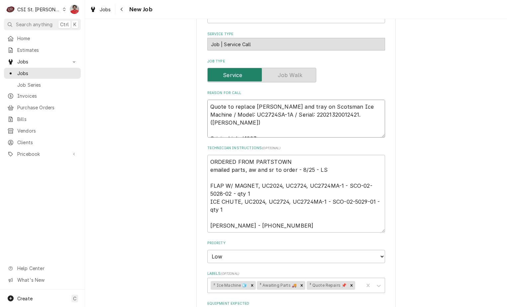
click at [247, 107] on textarea "Quote to replace flapper and tray on Scotsman Ice Machine / Model: UC2724SA-1A …" at bounding box center [296, 119] width 178 height 38
type textarea "x"
type textarea "Quote to replace flapper and tray on Scotsman Ice Machine / Model: UC2724SA-1A …"
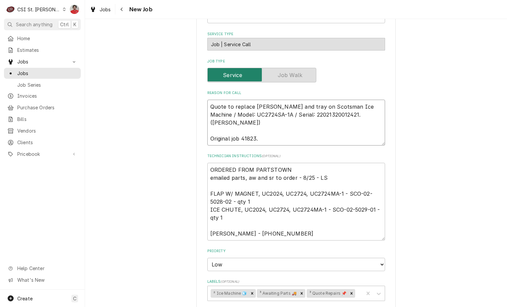
type textarea "x"
type textarea "Quote to replace flapper and tray on Scotsman Ice Machine / Model: UC2724SA-1A …"
click at [44, 150] on span "Pricebook" at bounding box center [42, 153] width 50 height 7
click at [279, 103] on textarea "Quote to replace flapper and tray on Scotsman Ice Machine / Model: UC2724SA-1A …" at bounding box center [296, 123] width 178 height 46
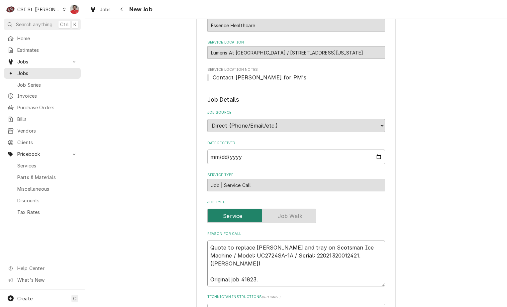
scroll to position [133, 0]
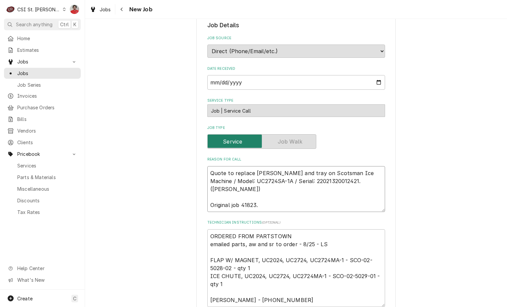
click at [224, 173] on textarea "Quote to replace flapper and tray on Scotsman Ice Machine / Model: UC2724SA-1A …" at bounding box center [296, 189] width 178 height 46
type textarea "x"
type textarea "R Quote to replace flapper and tray on Scotsman Ice Machine / Model: UC2724SA-1…"
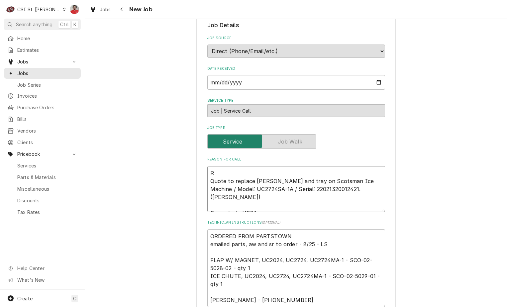
type textarea "x"
type textarea "Re Quote to replace flapper and tray on Scotsman Ice Machine / Model: UC2724SA-…"
type textarea "x"
type textarea "Rec Quote to replace flapper and tray on Scotsman Ice Machine / Model: UC2724SA…"
type textarea "x"
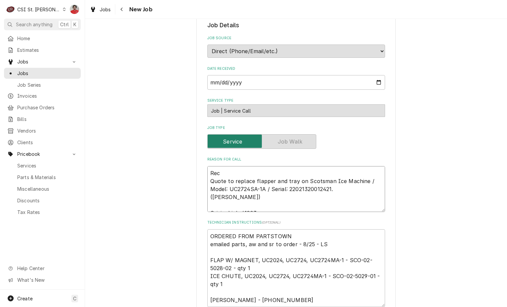
type textarea "Rec Quote to replace flapper and tray on Scotsman Ice Machine / Model: UC2724SA…"
type textarea "x"
type textarea "Rec S Quote to replace flapper and tray on Scotsman Ice Machine / Model: UC2724…"
type textarea "x"
type textarea "Rec SC Quote to replace flapper and tray on Scotsman Ice Machine / Model: UC272…"
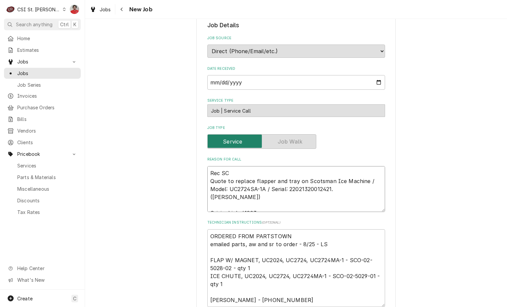
type textarea "x"
type textarea "Rec SCO Quote to replace flapper and tray on Scotsman Ice Machine / Model: UC27…"
type textarea "x"
type textarea "Rec SCO- Quote to replace flapper and tray on Scotsman Ice Machine / Model: UC2…"
type textarea "x"
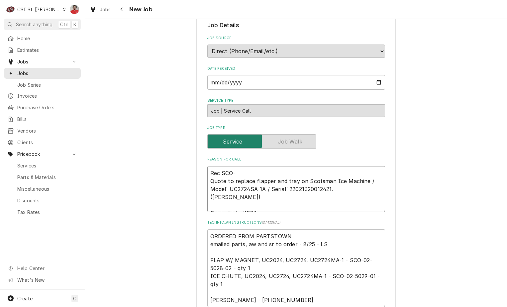
type textarea "Rec SCO-0 Quote to replace flapper and tray on Scotsman Ice Machine / Model: UC…"
type textarea "x"
type textarea "Rec SCO-02 Quote to replace flapper and tray on Scotsman Ice Machine / Model: U…"
type textarea "x"
type textarea "Rec SCO-02- Quote to replace flapper and tray on Scotsman Ice Machine / Model: …"
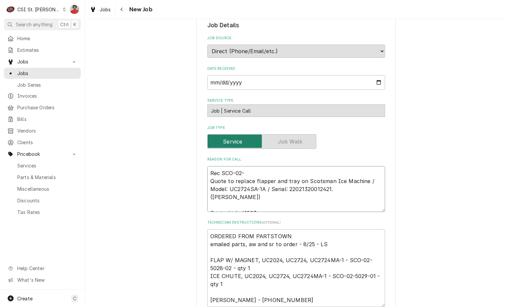
type textarea "x"
type textarea "Rec SCO-02-5 Quote to replace flapper and tray on Scotsman Ice Machine / Model:…"
type textarea "x"
type textarea "Rec SCO-02-50 Quote to replace flapper and tray on Scotsman Ice Machine / Model…"
type textarea "x"
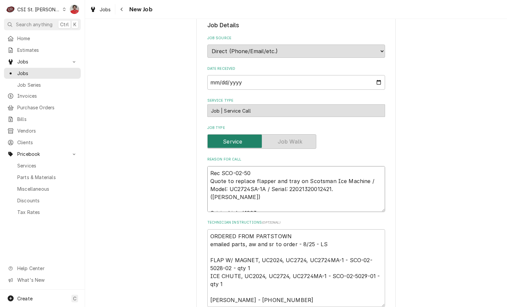
type textarea "Rec SCO-02-502 Quote to replace flapper and tray on Scotsman Ice Machine / Mode…"
type textarea "x"
type textarea "Rec SCO-02-5020 Quote to replace flapper and tray on Scotsman Ice Machine / Mod…"
type textarea "x"
type textarea "Rec SCO-02-502 Quote to replace flapper and tray on Scotsman Ice Machine / Mode…"
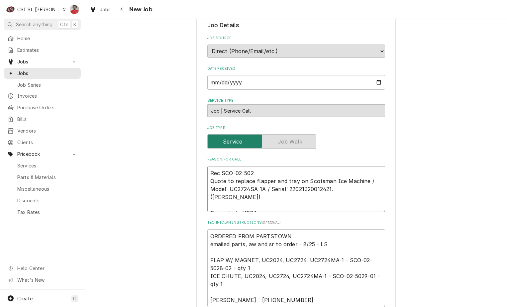
type textarea "x"
type textarea "Rec SCO-02-5028 Quote to replace flapper and tray on Scotsman Ice Machine / Mod…"
type textarea "x"
type textarea "Rec SCO-02-5028- Quote to replace flapper and tray on Scotsman Ice Machine / Mo…"
type textarea "x"
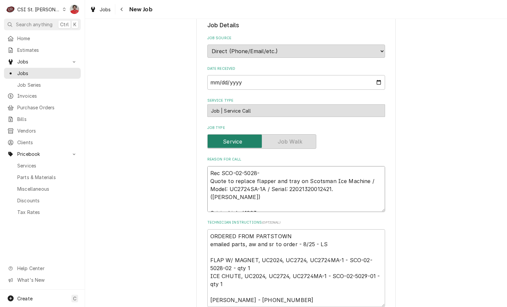
type textarea "Rec SCO-02-5028-0 Quote to replace flapper and tray on Scotsman Ice Machine / M…"
type textarea "x"
type textarea "Rec SCO-02-5028-02 Quote to replace flapper and tray on Scotsman Ice Machine / …"
type textarea "x"
type textarea "Rec SCO-02-5028-02 Quote to replace flapper and tray on Scotsman Ice Machine / …"
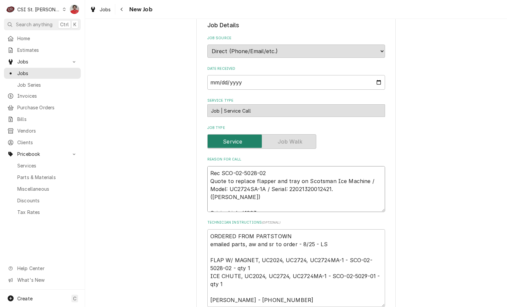
type textarea "x"
type textarea "Rec SCO-02-5028-02 a Quote to replace flapper and tray on Scotsman Ice Machine …"
type textarea "x"
type textarea "Rec SCO-02-5028-02 an Quote to replace flapper and tray on Scotsman Ice Machine…"
type textarea "x"
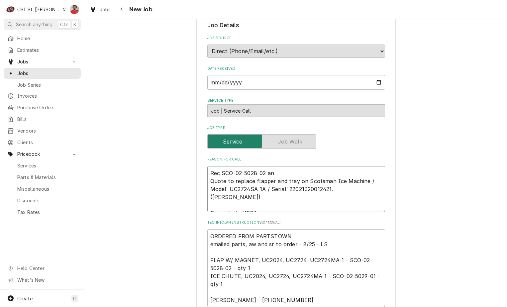
type textarea "Rec SCO-02-5028-02 and Quote to replace flapper and tray on Scotsman Ice Machin…"
type textarea "x"
type textarea "Rec SCO-02-5028-02 and Quote to replace flapper and tray on Scotsman Ice Machin…"
type textarea "x"
type textarea "Rec SCO-02-5028-02 and S Quote to replace flapper and tray on Scotsman Ice Mach…"
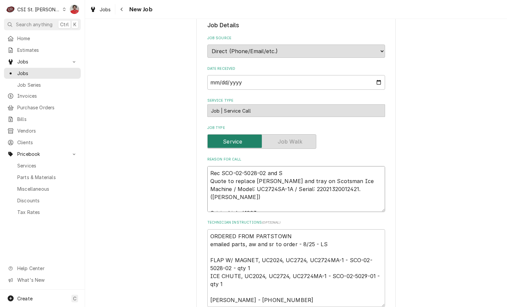
type textarea "x"
type textarea "Rec SCO-02-5028-02 and SC Quote to replace flapper and tray on Scotsman Ice Mac…"
type textarea "x"
type textarea "Rec SCO-02-5028-02 and SCO Quote to replace flapper and tray on Scotsman Ice Ma…"
type textarea "x"
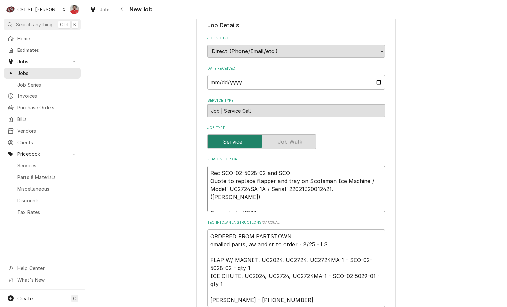
type textarea "Rec SCO-02-5028-02 and SCO- Quote to replace flapper and tray on Scotsman Ice M…"
type textarea "x"
type textarea "Rec SCO-02-5028-02 and SCO-0 Quote to replace flapper and tray on Scotsman Ice …"
type textarea "x"
type textarea "Rec SCO-02-5028-02 and SCO-02 Quote to replace flapper and tray on Scotsman Ice…"
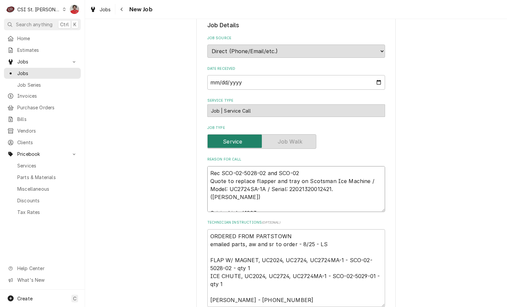
type textarea "x"
type textarea "Rec SCO-02-5028-02 and SCO-02- Quote to replace flapper and tray on Scotsman Ic…"
type textarea "x"
type textarea "Rec SCO-02-5028-02 and SCO-02-5 Quote to replace flapper and tray on Scotsman I…"
type textarea "x"
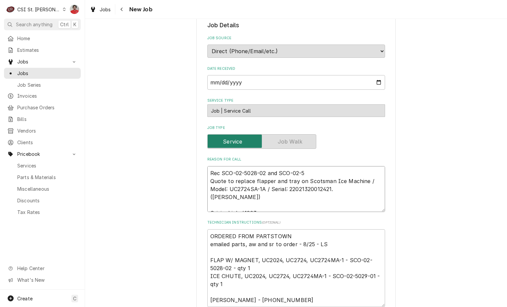
type textarea "Rec SCO-02-5028-02 and SCO-02-50 Quote to replace flapper and tray on Scotsman …"
type textarea "x"
type textarea "Rec SCO-02-5028-02 and SCO-02-502 Quote to replace flapper and tray on Scotsman…"
type textarea "x"
type textarea "Rec SCO-02-5028-02 and SCO-02-5029 Quote to replace flapper and tray on Scotsma…"
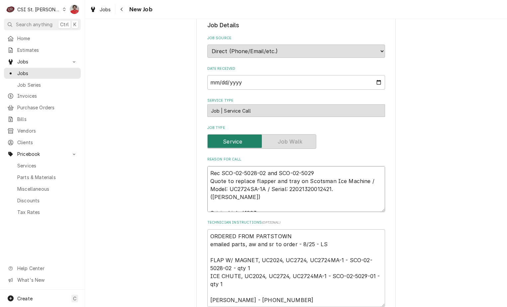
type textarea "x"
type textarea "Rec SCO-02-5028-02 and SCO-02-5029- Quote to replace flapper and tray on Scotsm…"
type textarea "x"
type textarea "Rec SCO-02-5028-02 and SCO-02-5029-0 Quote to replace flapper and tray on Scots…"
type textarea "x"
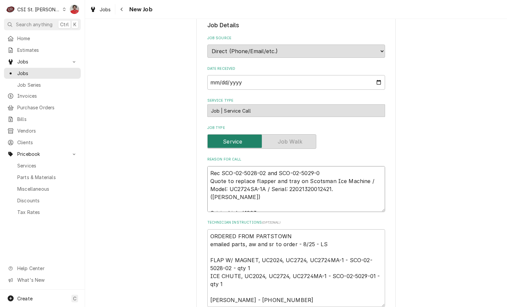
type textarea "Rec SCO-02-5028-02 and SCO-02-5029-01 Quote to replace flapper and tray on Scot…"
type textarea "x"
type textarea "Rec SCO-02-5028-02 and SCO-02-5029-01 Quote to replace flapper and tray on Scot…"
type textarea "x"
type textarea "Rec SCO-02-5028-02 and SCO-02-5029-01 t Quote to replace flapper and tray on Sc…"
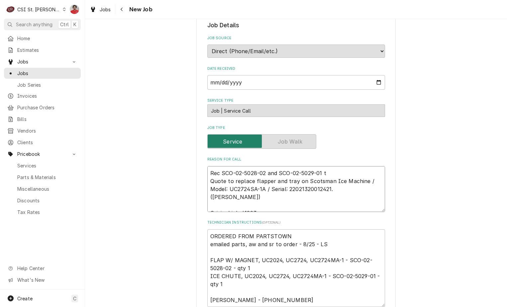
type textarea "x"
type textarea "Rec SCO-02-5028-02 and SCO-02-5029-01 to Quote to replace flapper and tray on S…"
type textarea "x"
type textarea "Rec SCO-02-5028-02 and SCO-02-5029-01 to T Quote to replace flapper and tray on…"
type textarea "x"
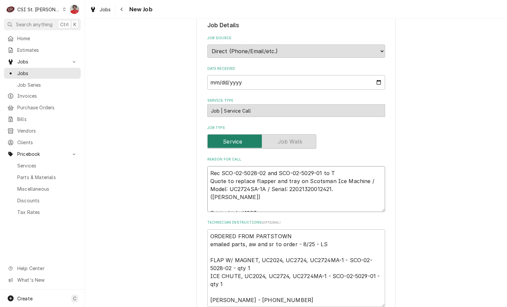
type textarea "Rec SCO-02-5028-02 and SCO-02-5029-01 to Th Quote to replace flapper and tray o…"
type textarea "x"
type textarea "Rec SCO-02-5028-02 and SCO-02-5029-01 to Tho Quote to replace flapper and tray …"
type textarea "x"
type textarea "Rec SCO-02-5028-02 and SCO-02-5029-01 to Thom Quote to replace flapper and tray…"
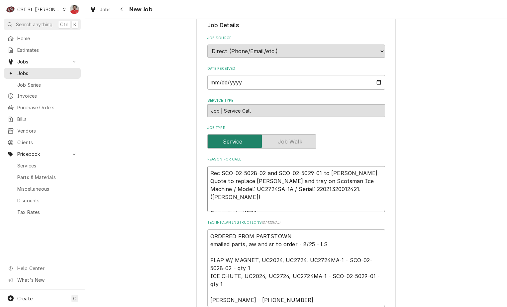
type textarea "x"
type textarea "Rec SCO-02-5028-02 and SCO-02-5029-01 to Thoma Quote to replace flapper and tra…"
type textarea "x"
type textarea "Rec SCO-02-5028-02 and SCO-02-5029-01 to Thomas Quote to replace flapper and tr…"
type textarea "x"
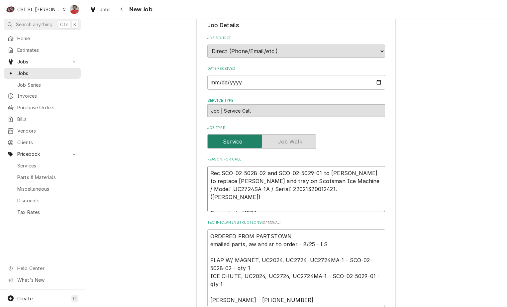
type textarea "Rec SCO-02-5028-02 and SCO-02-5029-01 to Thomas Quote to replace flapper and tr…"
type textarea "x"
type textarea "Rec SCO-02-5028-02 and SCO-02-5029-01 to Thomas F Quote to replace flapper and …"
type textarea "x"
type textarea "Rec SCO-02-5028-02 and SCO-02-5029-01 to Thomas F' Quote to replace flapper and…"
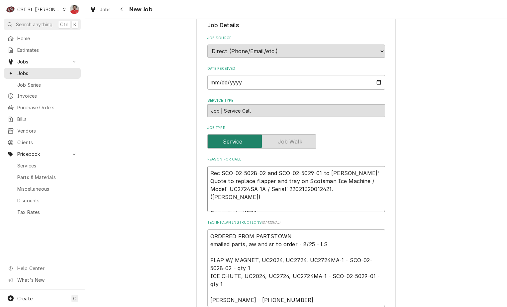
type textarea "x"
type textarea "Rec SCO-02-5028-02 and SCO-02-5029-01 to Thomas F's Quote to replace flapper an…"
type textarea "x"
type textarea "Rec SCO-02-5028-02 and SCO-02-5029-01 to Thomas F's Quote to replace flapper an…"
type textarea "x"
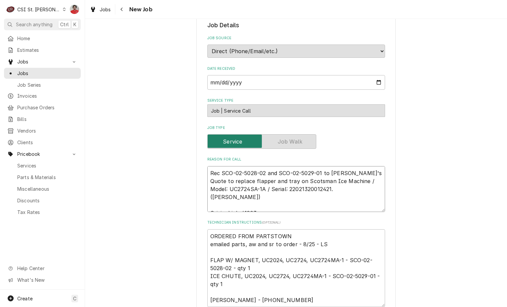
type textarea "Rec SCO-02-5028-02 and SCO-02-5029-01 to Thomas F's s Quote to replace flapper …"
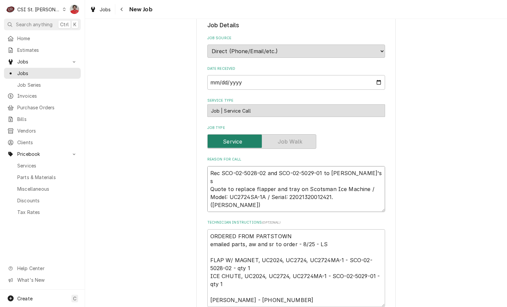
type textarea "x"
type textarea "Rec SCO-02-5028-02 and SCO-02-5029-01 to Thomas F's sh Quote to replace flapper…"
type textarea "x"
type textarea "Rec SCO-02-5028-02 and SCO-02-5029-01 to Thomas F's she Quote to replace flappe…"
type textarea "x"
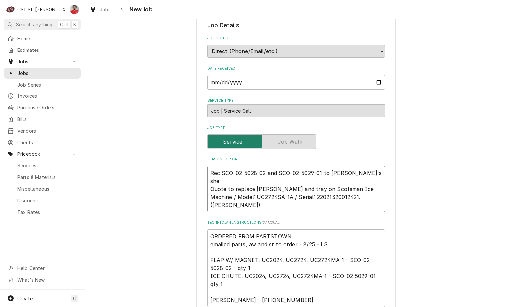
type textarea "Rec SCO-02-5028-02 and SCO-02-5029-01 to Thomas F's shel Quote to replace flapp…"
type textarea "x"
type textarea "Rec SCO-02-5028-02 and SCO-02-5029-01 to Thomas F's shelf Quote to replace flap…"
type textarea "x"
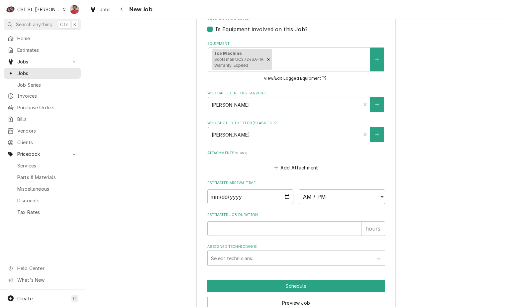
scroll to position [426, 0]
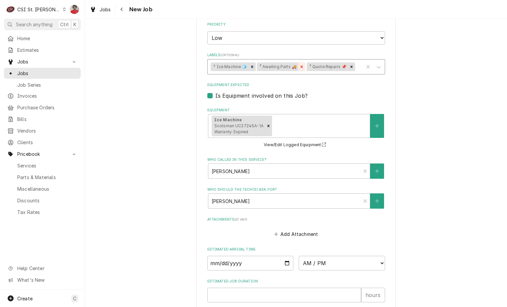
click at [300, 68] on icon "Remove ³ Awaiting Parts 🚚" at bounding box center [301, 66] width 5 height 5
type textarea "Rec SCO-02-5028-02 and SCO-02-5029-01 to Thomas F's shelf Quote to replace flap…"
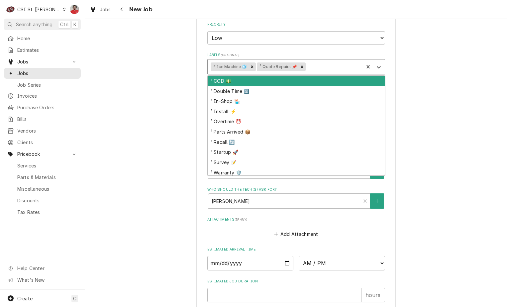
click at [318, 69] on div "Labels" at bounding box center [333, 67] width 53 height 12
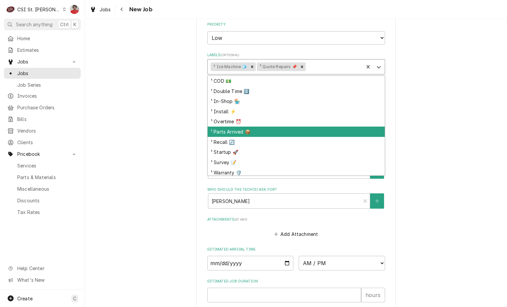
click at [285, 130] on div "¹ Parts Arrived 📦" at bounding box center [295, 131] width 177 height 10
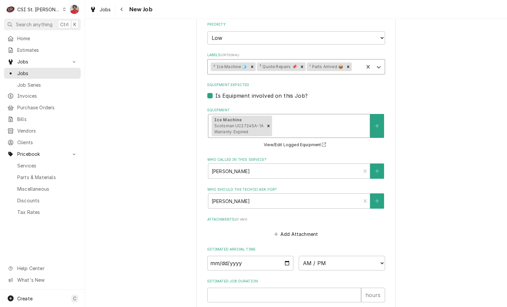
scroll to position [525, 0]
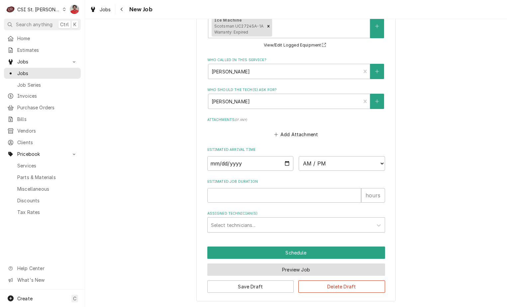
click at [268, 274] on button "Preview Job" at bounding box center [296, 269] width 178 height 12
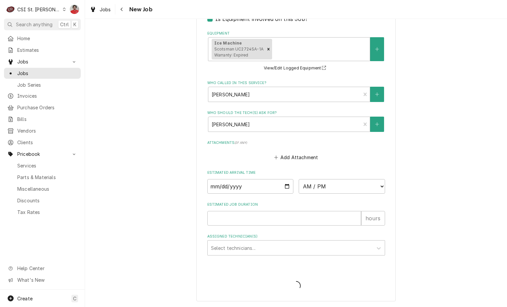
type textarea "x"
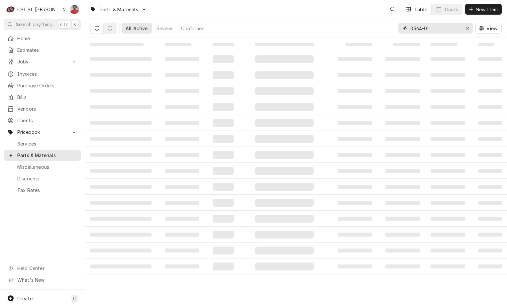
click at [427, 25] on input "0564-01" at bounding box center [435, 28] width 50 height 11
type input "r"
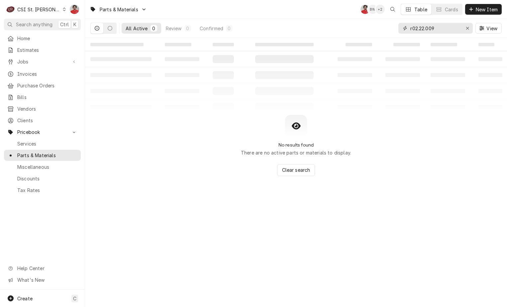
type input "r02.22.009"
drag, startPoint x: 449, startPoint y: 28, endPoint x: 294, endPoint y: 13, distance: 155.7
click at [294, 13] on div "Parts & Materials NF BW + 2 Table Cards New Item All Active 0 Review 0 Confirme…" at bounding box center [296, 19] width 422 height 38
click at [466, 30] on icon "Erase input" at bounding box center [467, 28] width 4 height 5
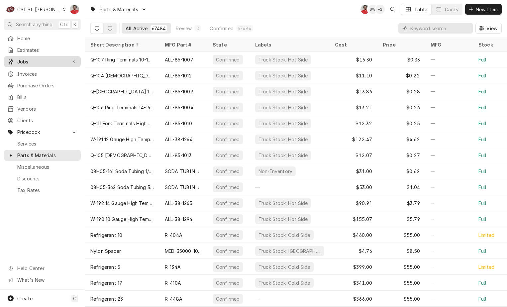
click at [37, 59] on span "Jobs" at bounding box center [42, 61] width 50 height 7
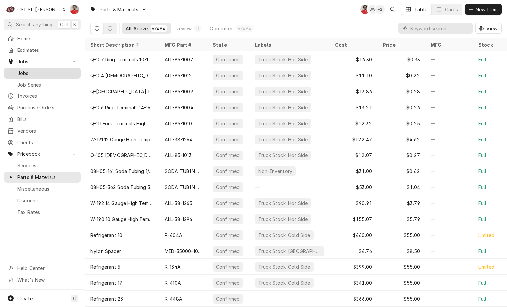
click at [37, 73] on span "Jobs" at bounding box center [47, 73] width 60 height 7
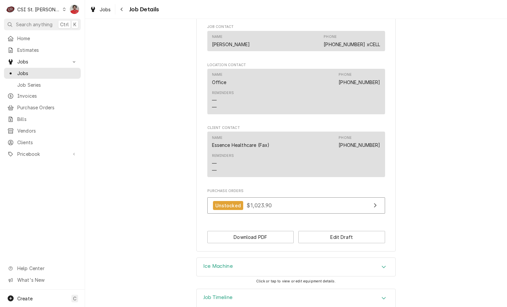
scroll to position [542, 0]
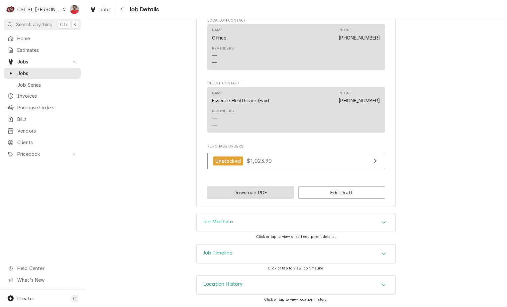
click at [262, 192] on button "Download PDF" at bounding box center [250, 192] width 87 height 12
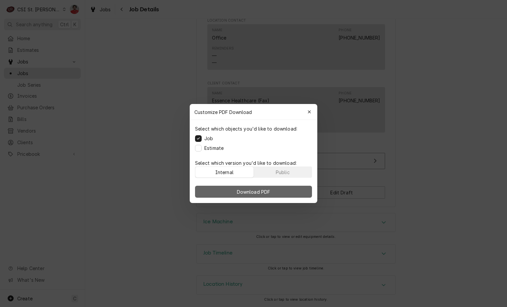
click at [266, 194] on span "Download PDF" at bounding box center [253, 191] width 36 height 7
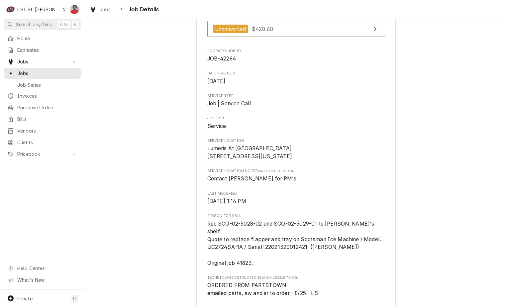
scroll to position [0, 0]
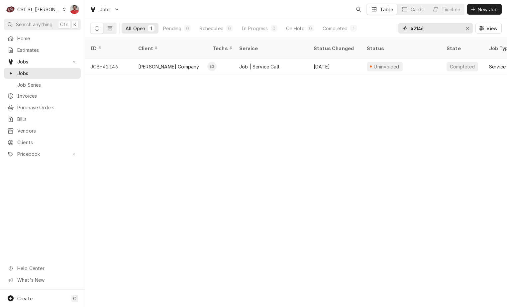
click at [440, 29] on input "42146" at bounding box center [435, 28] width 50 height 11
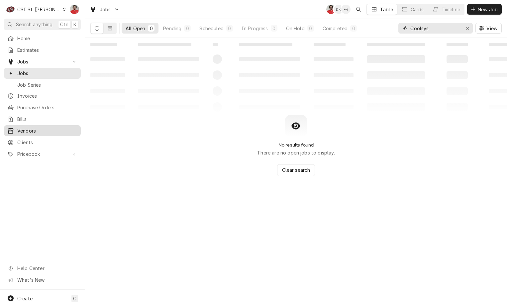
type input "Coolsys"
click at [41, 128] on span "Vendors" at bounding box center [47, 130] width 60 height 7
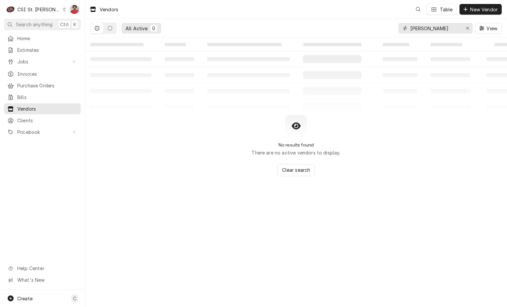
click at [428, 28] on input "[PERSON_NAME]" at bounding box center [435, 28] width 50 height 11
type input "coolsys"
click at [427, 27] on input "coolsys" at bounding box center [435, 28] width 50 height 11
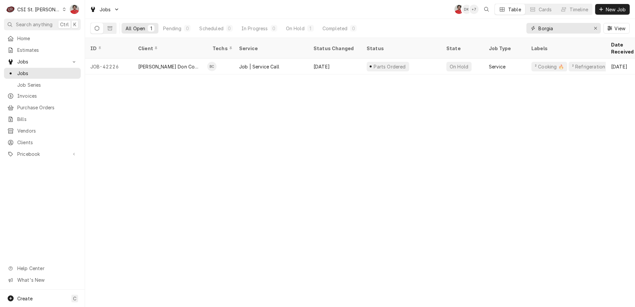
type input "Borgia"
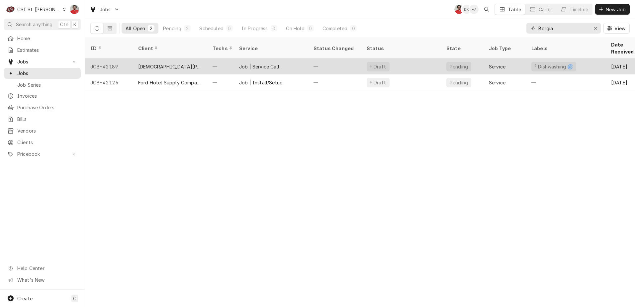
click at [283, 58] on div "Job | Service Call" at bounding box center [271, 66] width 74 height 16
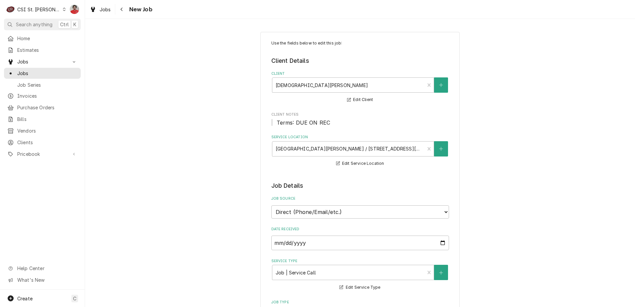
type textarea "x"
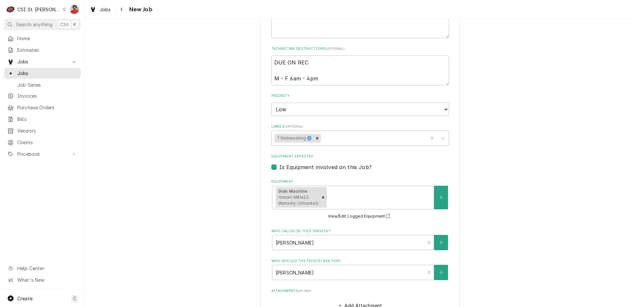
scroll to position [503, 0]
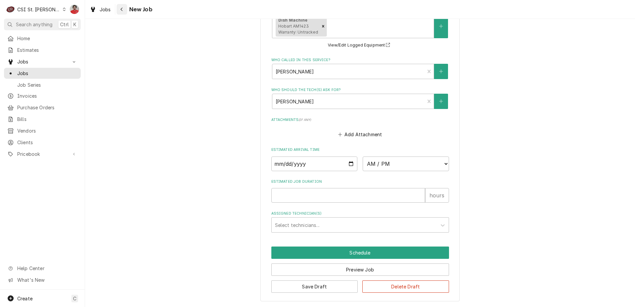
click at [119, 9] on div "Navigate back" at bounding box center [122, 9] width 7 height 7
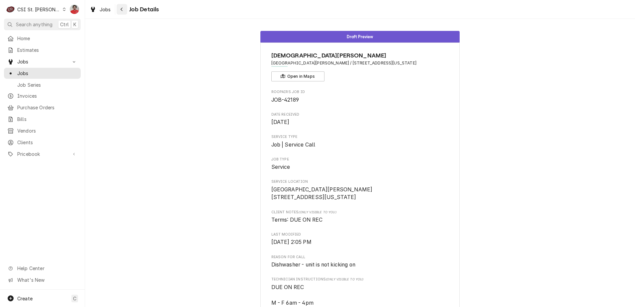
click at [120, 7] on icon "Navigate back" at bounding box center [121, 9] width 3 height 5
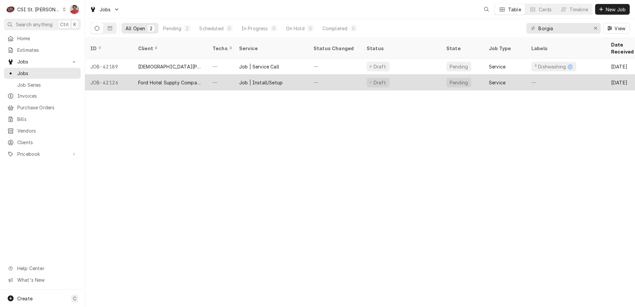
click at [222, 74] on div "—" at bounding box center [220, 82] width 27 height 16
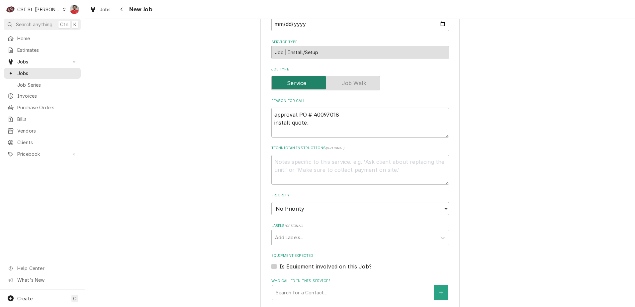
scroll to position [420, 0]
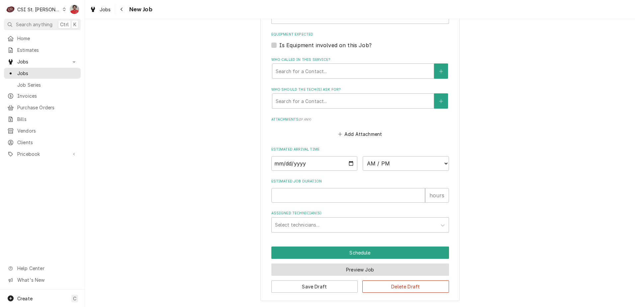
click at [362, 270] on button "Preview Job" at bounding box center [360, 269] width 178 height 12
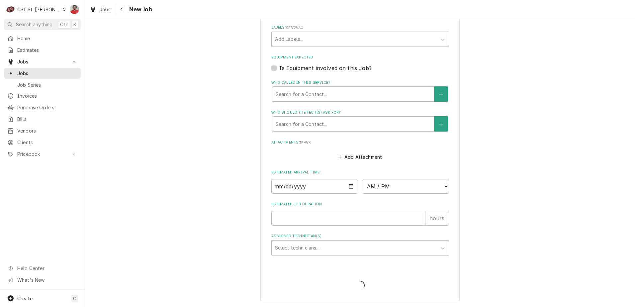
scroll to position [397, 0]
type textarea "x"
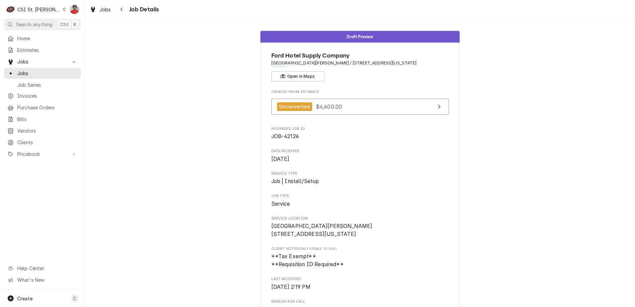
click at [558, 84] on div "Draft Preview Ford Hotel Supply Company [GEOGRAPHIC_DATA][PERSON_NAME] / [STREE…" at bounding box center [360, 236] width 550 height 421
